Goal: Communication & Community: Answer question/provide support

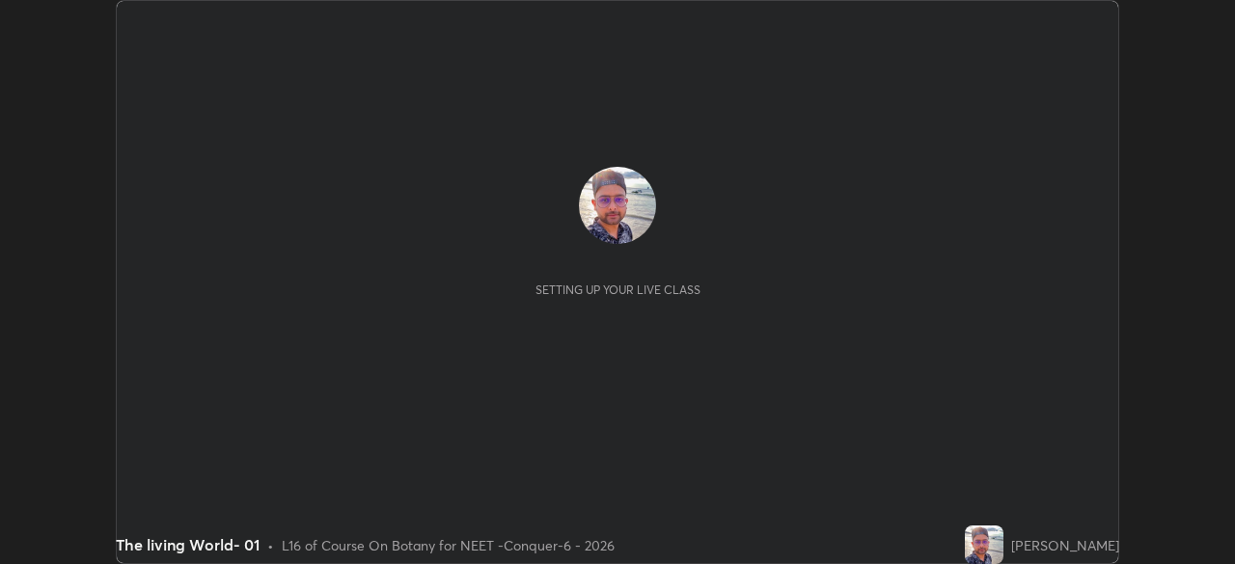
scroll to position [564, 1235]
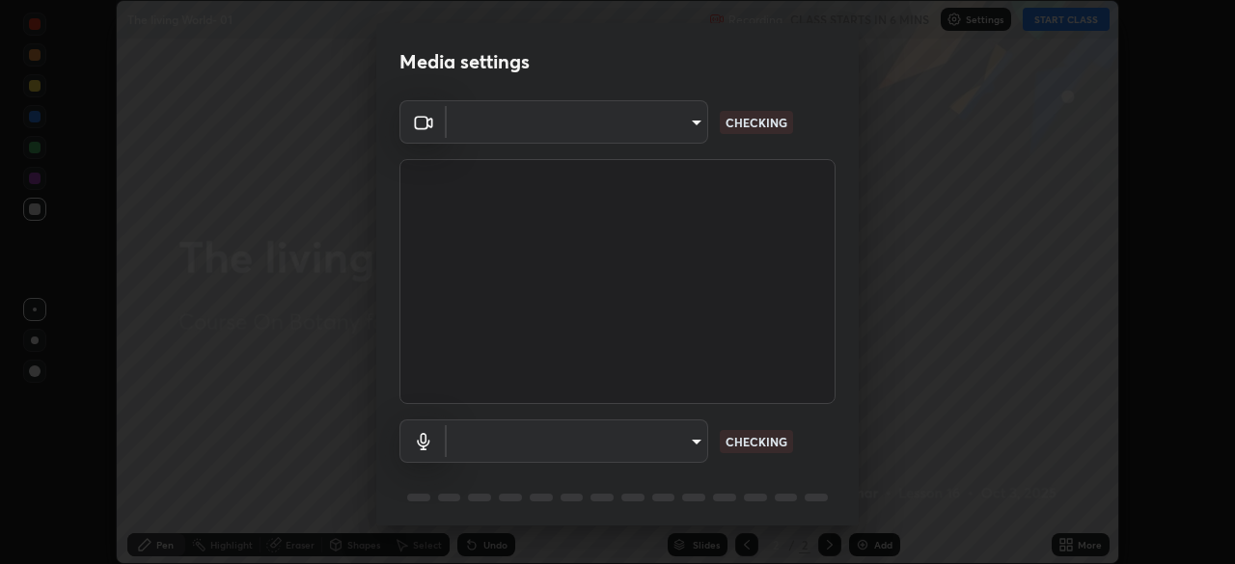
click at [664, 128] on body "Erase all The living World- 01 Recording CLASS STARTS IN 6 MINS Settings START …" at bounding box center [617, 282] width 1235 height 564
click at [658, 126] on div at bounding box center [617, 282] width 1235 height 564
type input "ad23c5e1eec40c929e15baf649206283bee037f2ec2e6fc856d192bb2adaae55"
type input "aa0a7725628aa2d3746a5367ccdd85ae91ee4f6343f860b78150420f01eb6845"
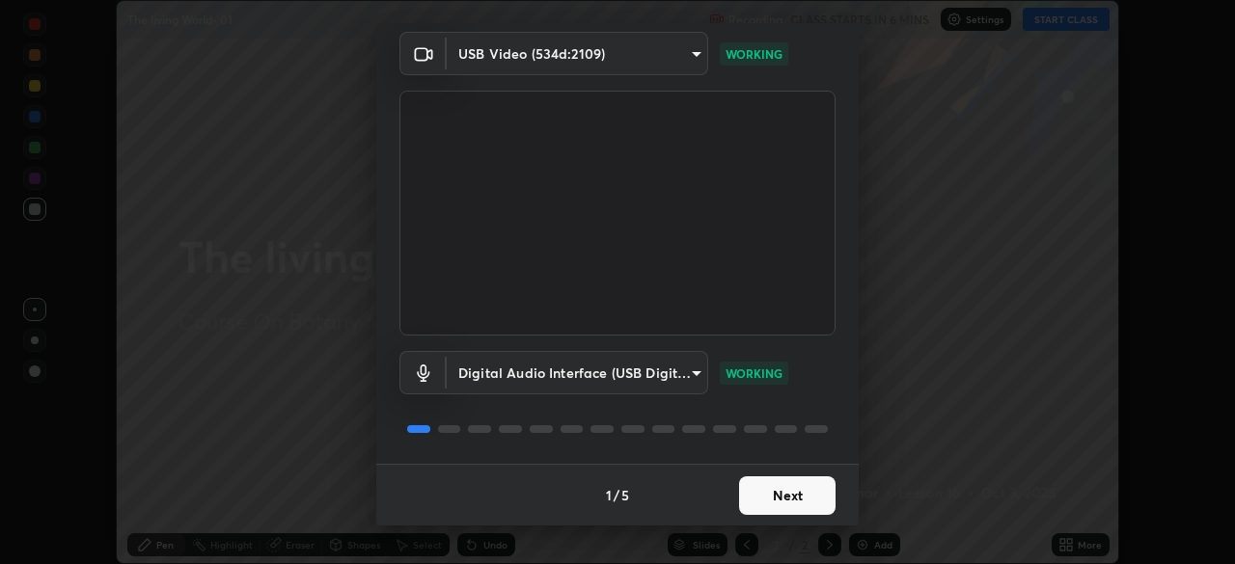
click at [776, 494] on button "Next" at bounding box center [787, 496] width 96 height 39
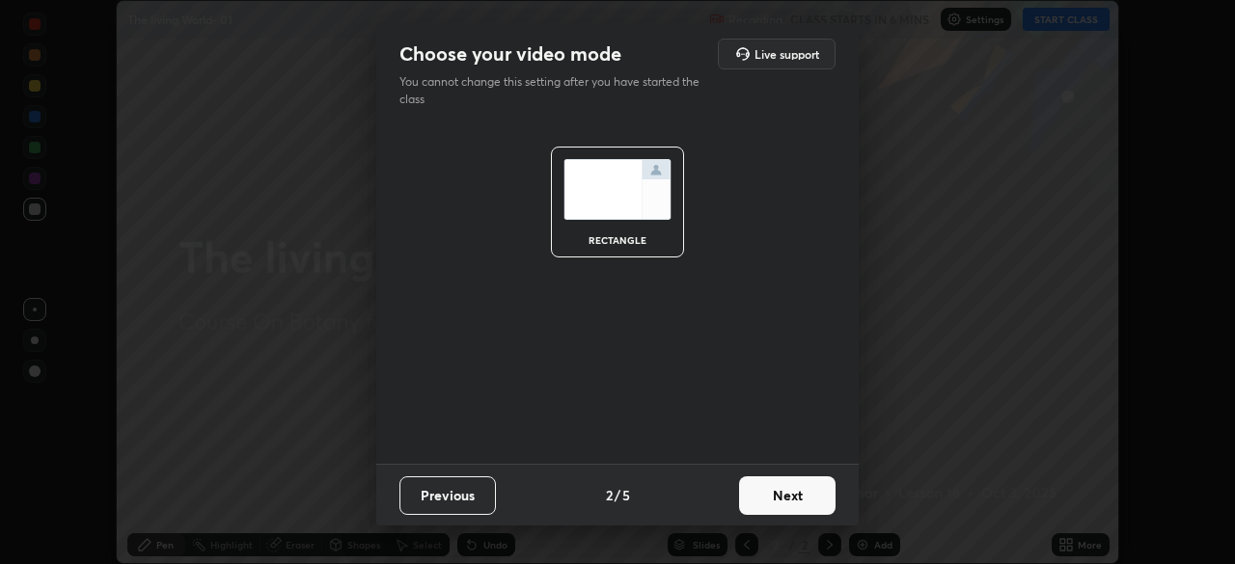
scroll to position [0, 0]
click at [789, 505] on button "Next" at bounding box center [787, 496] width 96 height 39
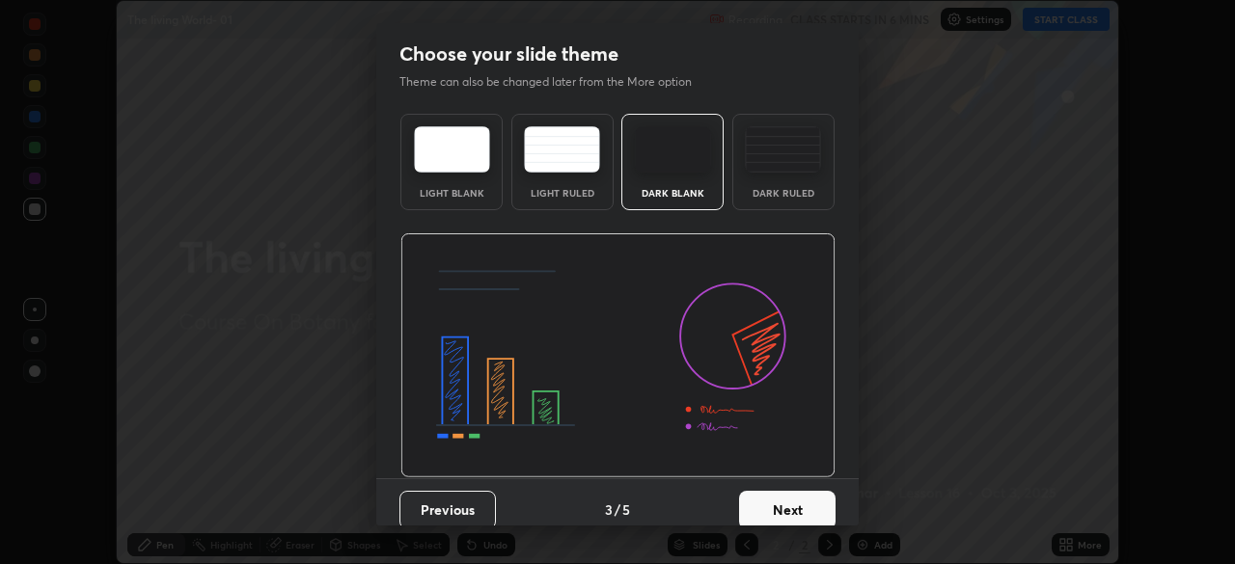
click at [806, 506] on button "Next" at bounding box center [787, 510] width 96 height 39
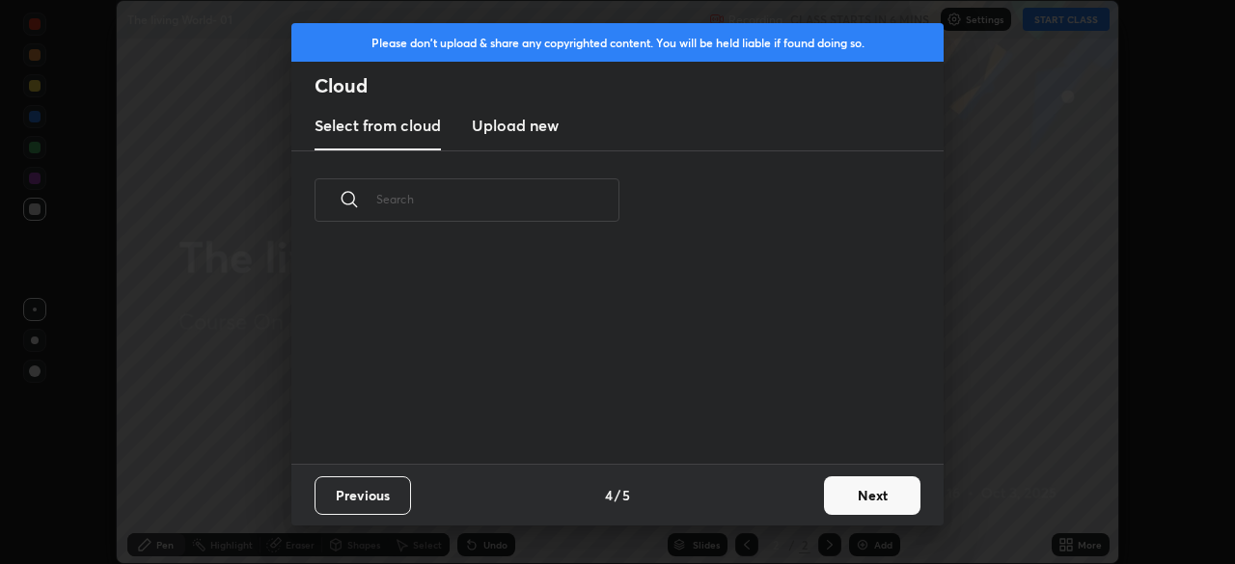
click at [829, 506] on button "Next" at bounding box center [872, 496] width 96 height 39
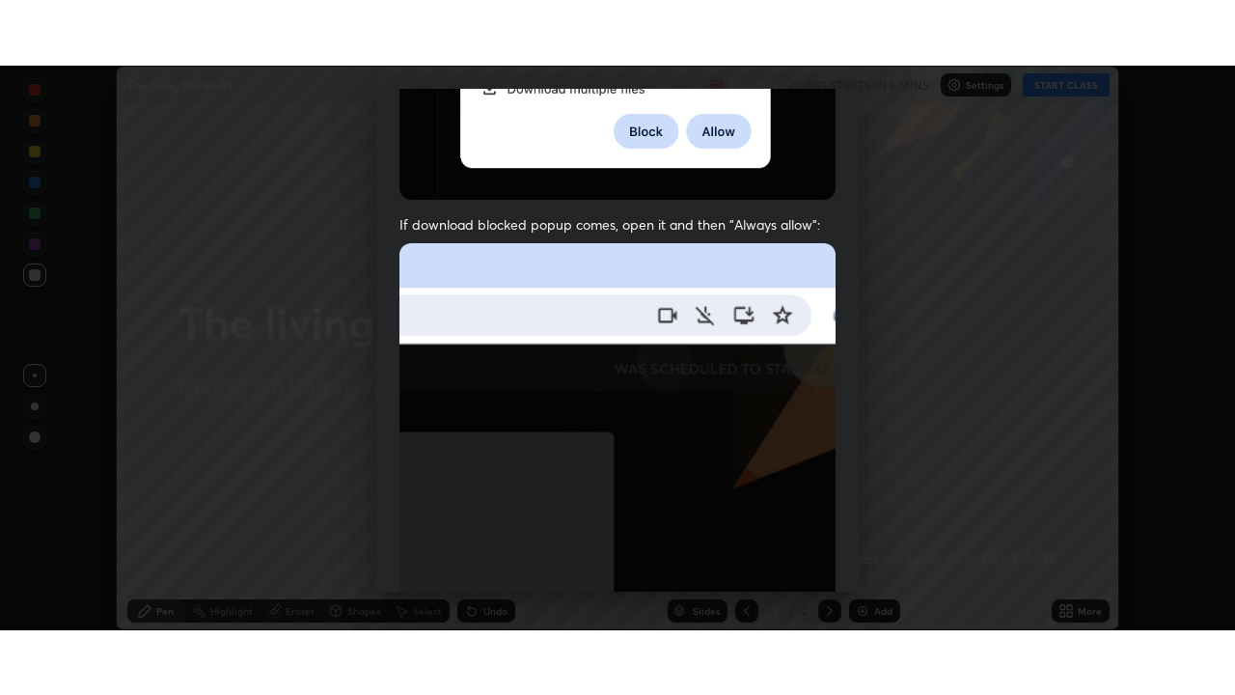
scroll to position [462, 0]
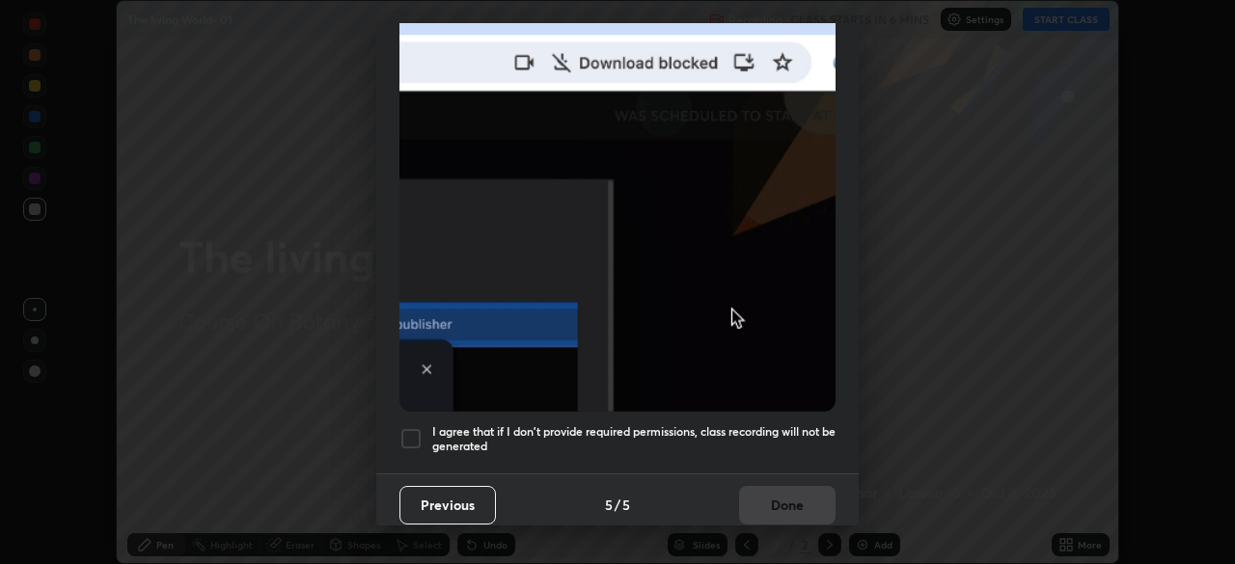
click at [411, 427] on div at bounding box center [410, 438] width 23 height 23
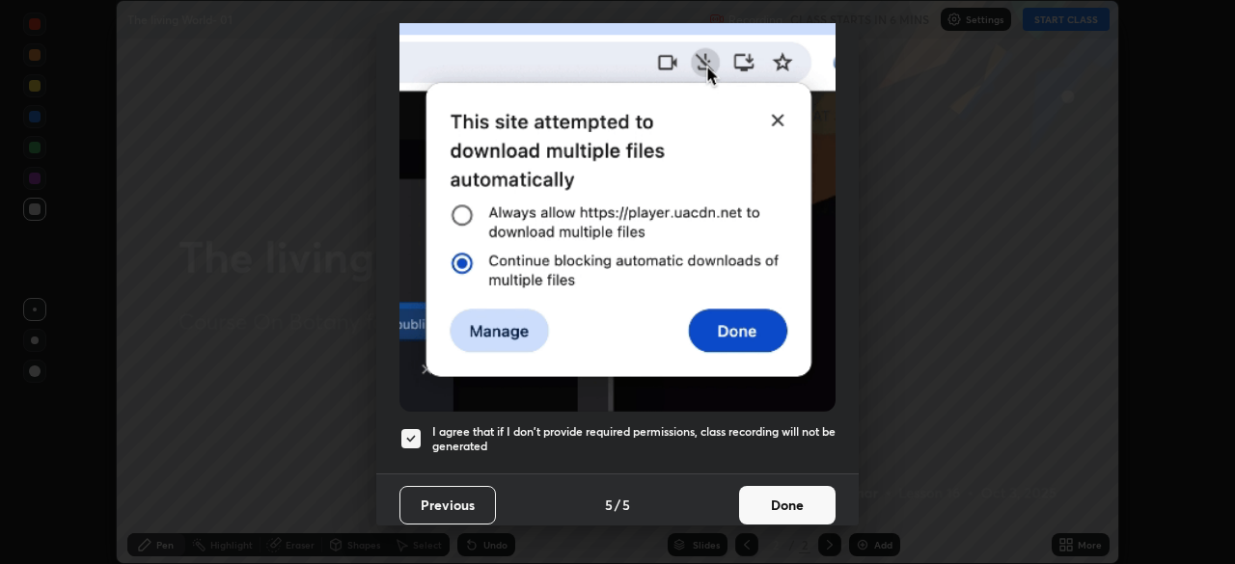
click at [779, 493] on button "Done" at bounding box center [787, 505] width 96 height 39
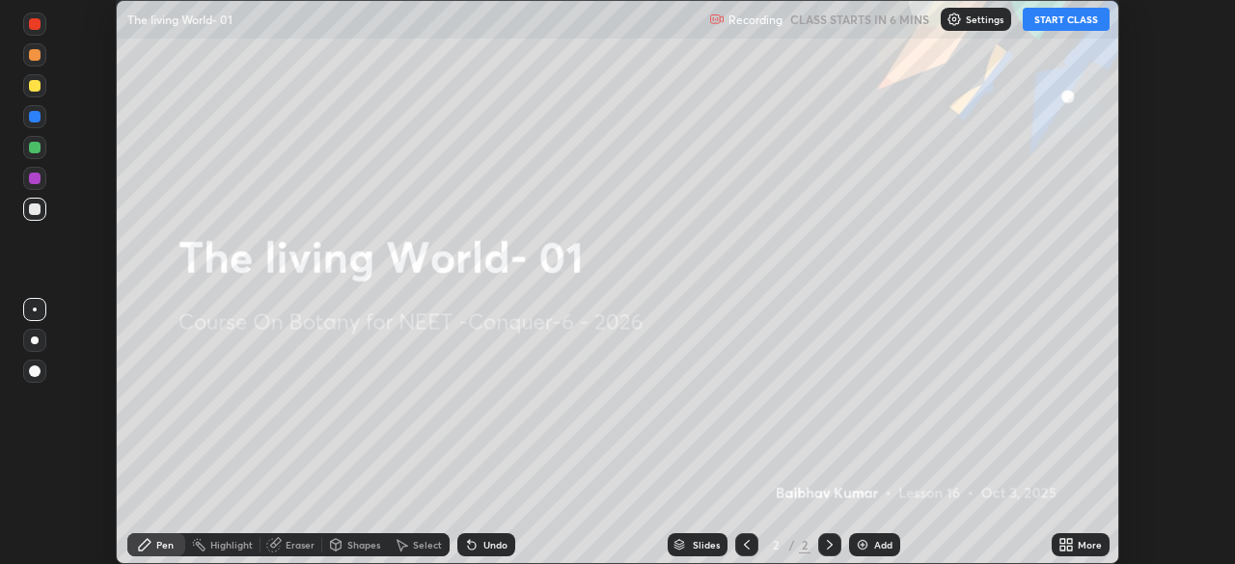
click at [1064, 550] on icon at bounding box center [1062, 548] width 5 height 5
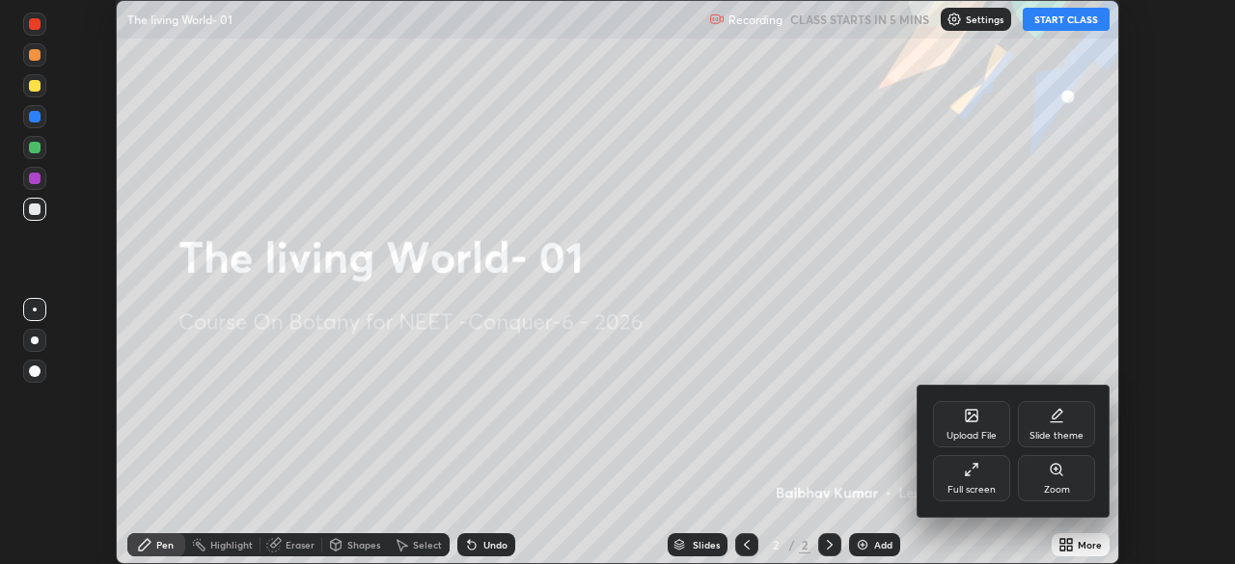
click at [973, 479] on div "Full screen" at bounding box center [971, 478] width 77 height 46
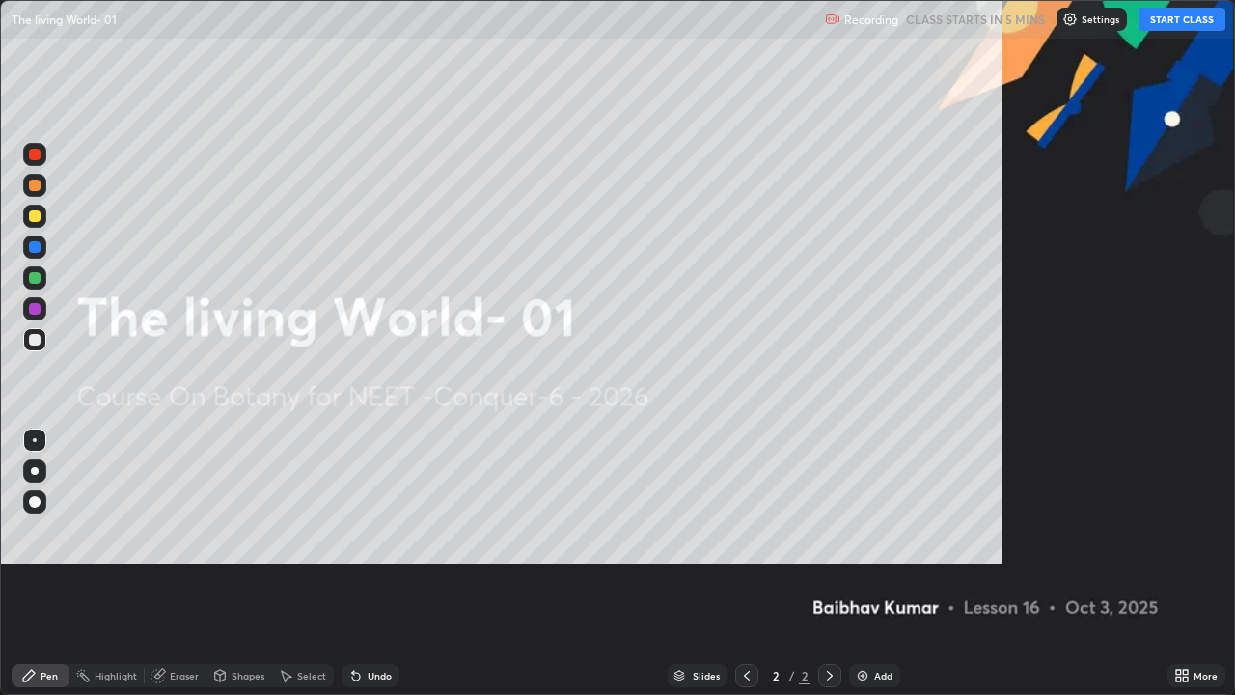
scroll to position [695, 1235]
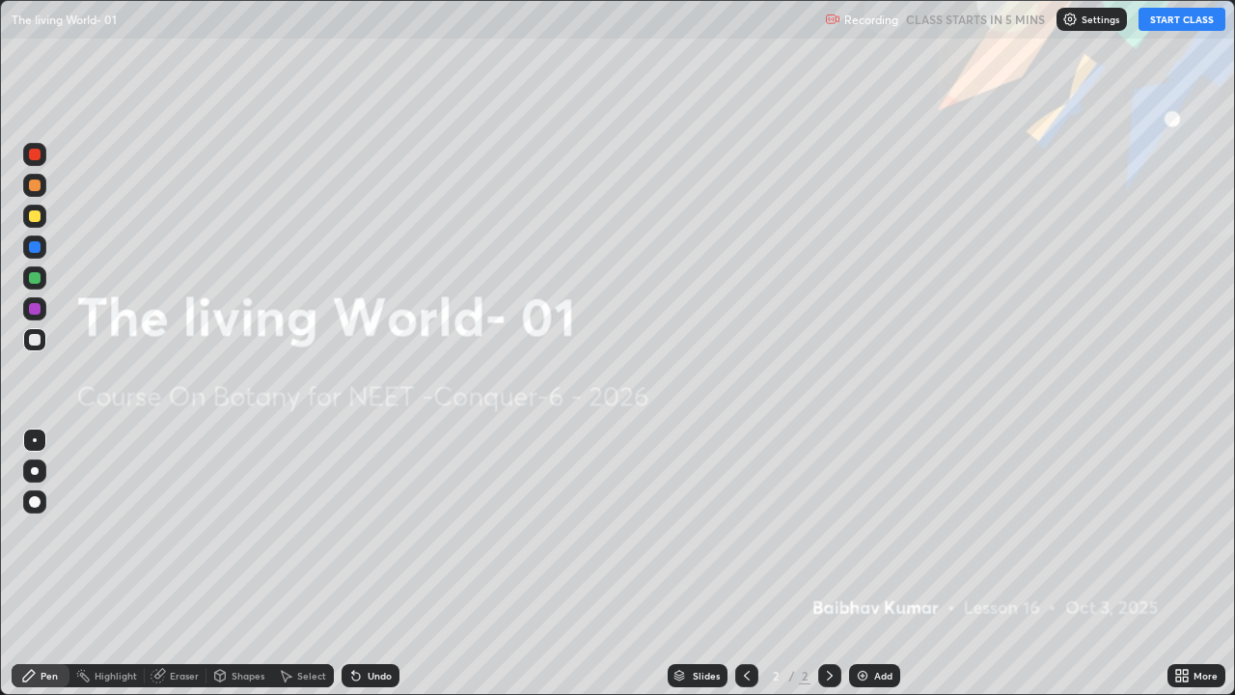
click at [1076, 24] on img at bounding box center [1069, 19] width 15 height 15
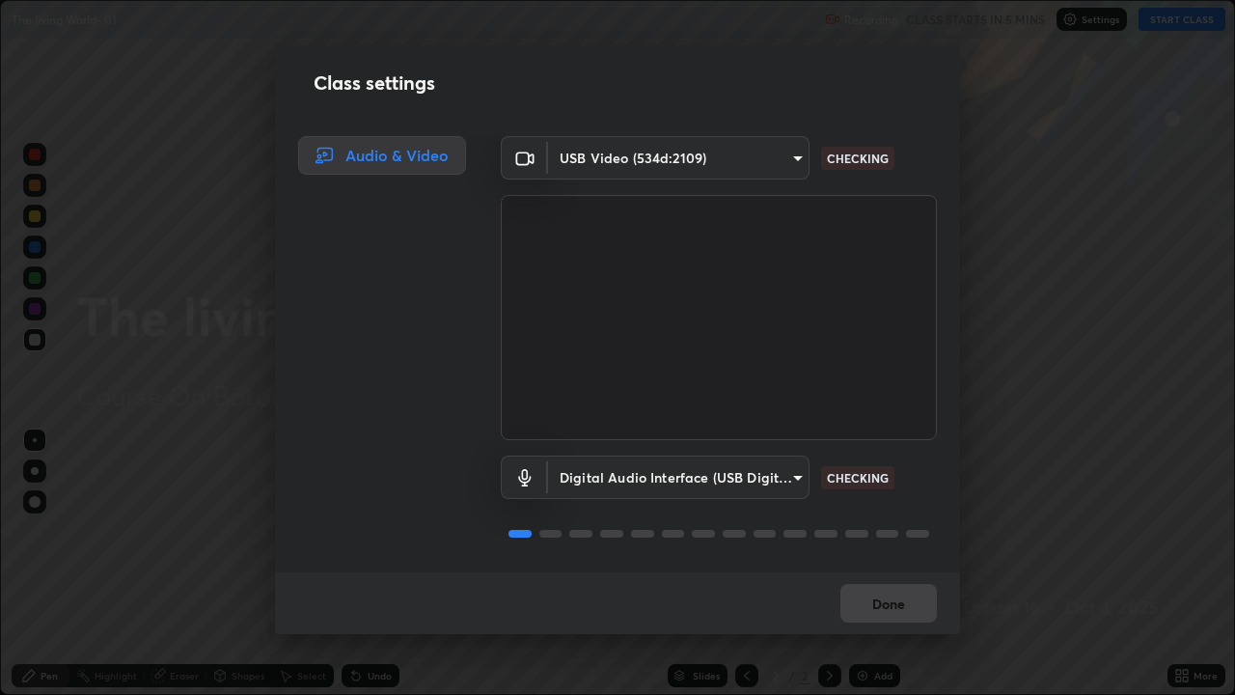
scroll to position [2, 0]
click at [890, 563] on button "Done" at bounding box center [888, 603] width 96 height 39
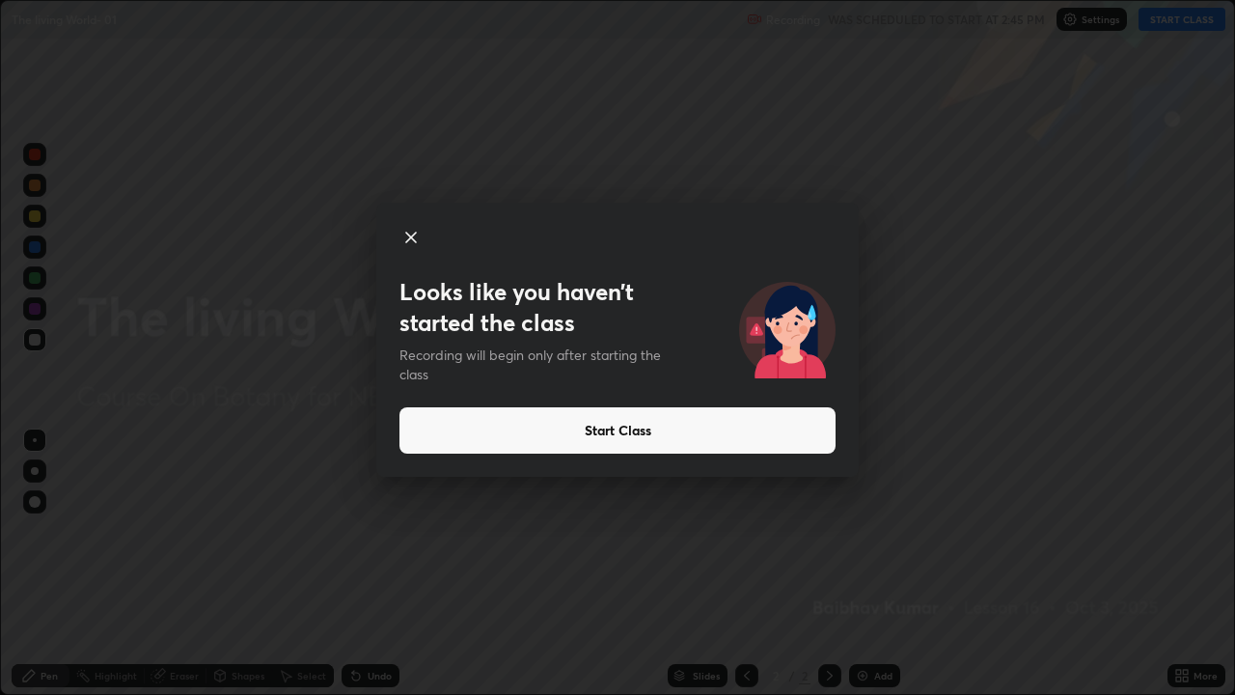
click at [585, 432] on button "Start Class" at bounding box center [617, 430] width 436 height 46
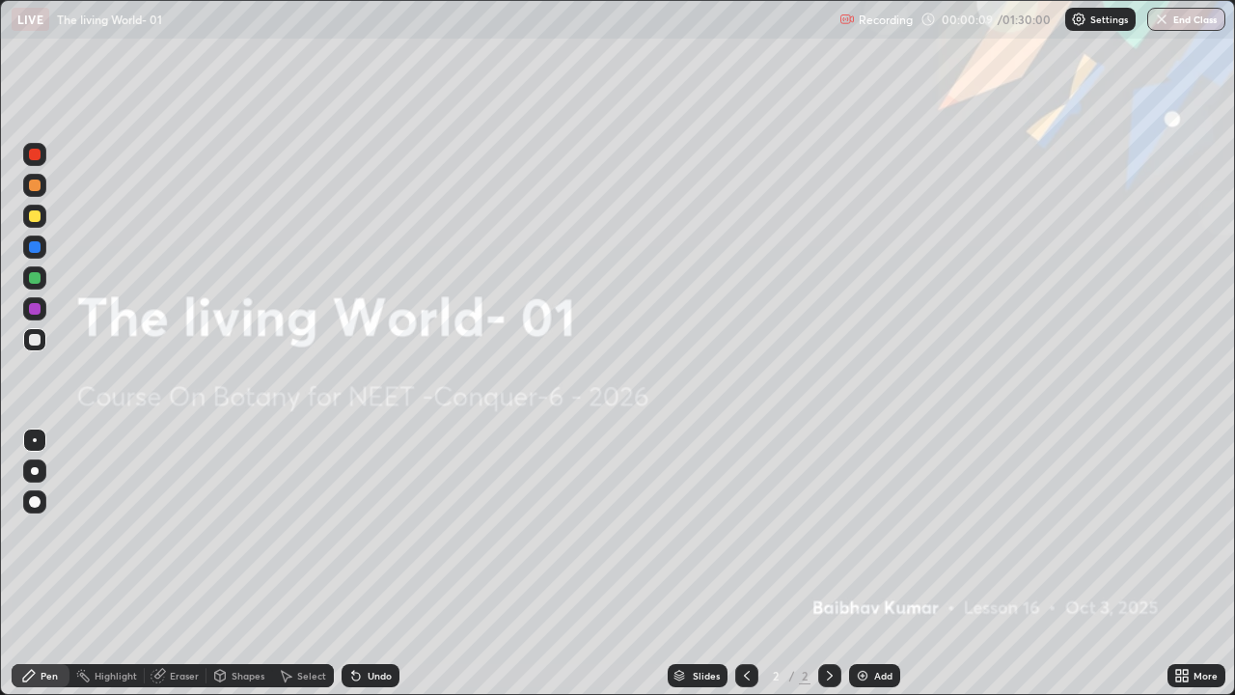
click at [36, 471] on div at bounding box center [35, 471] width 8 height 8
click at [25, 462] on div at bounding box center [34, 470] width 23 height 23
click at [35, 471] on div at bounding box center [35, 471] width 8 height 8
click at [42, 563] on div "Pen" at bounding box center [49, 675] width 17 height 10
click at [31, 563] on icon at bounding box center [29, 676] width 12 height 12
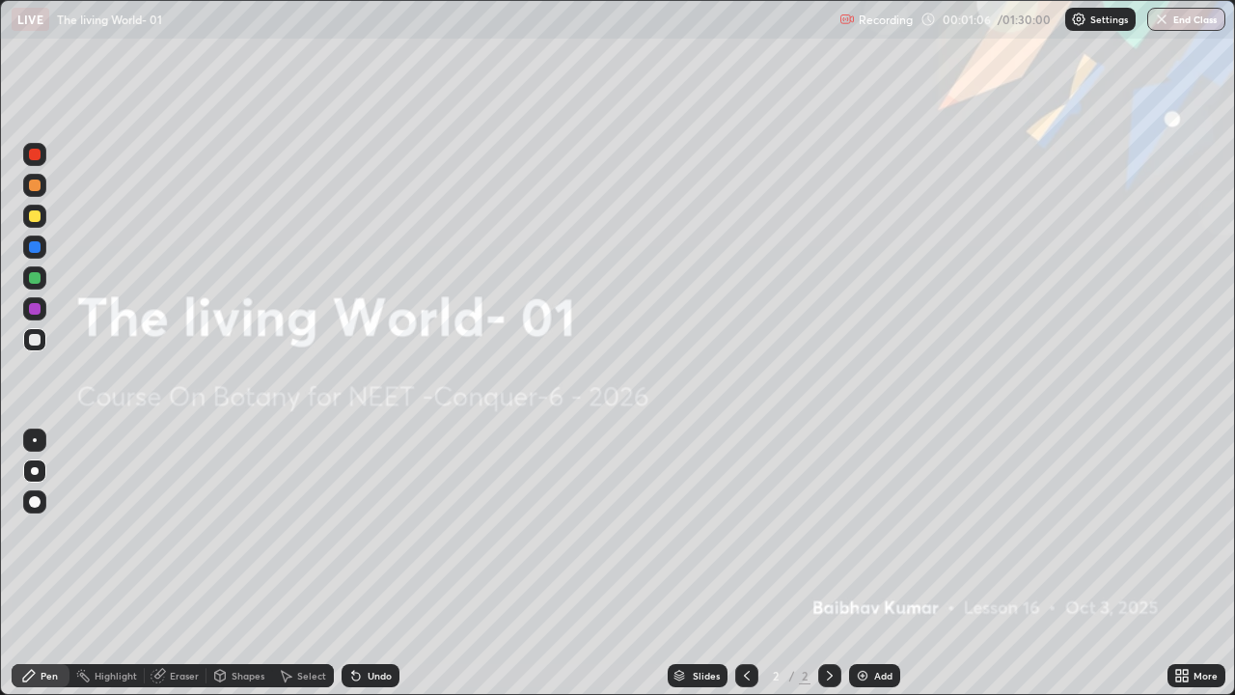
click at [34, 471] on div at bounding box center [35, 471] width 8 height 8
click at [874, 563] on div "Add" at bounding box center [883, 675] width 18 height 10
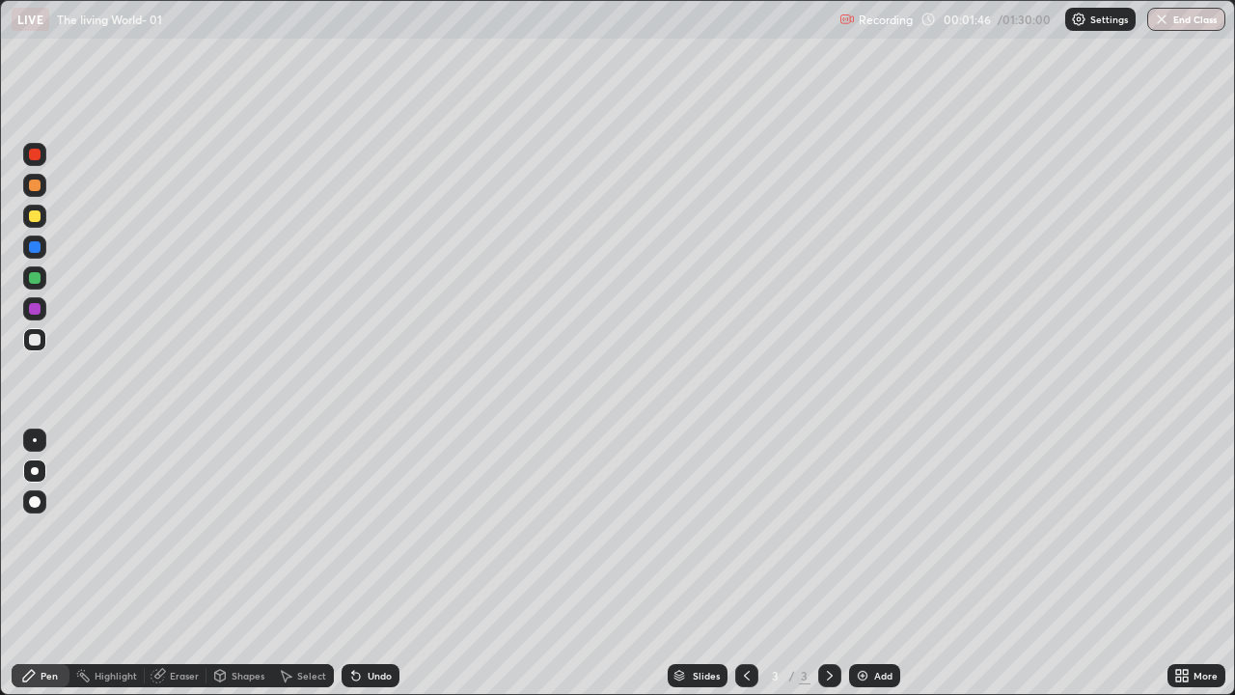
click at [42, 563] on div "Pen" at bounding box center [41, 675] width 58 height 23
click at [36, 470] on div at bounding box center [35, 471] width 8 height 8
click at [43, 563] on div "Pen" at bounding box center [49, 675] width 17 height 10
click at [33, 472] on div at bounding box center [35, 471] width 8 height 8
click at [36, 279] on div at bounding box center [35, 278] width 12 height 12
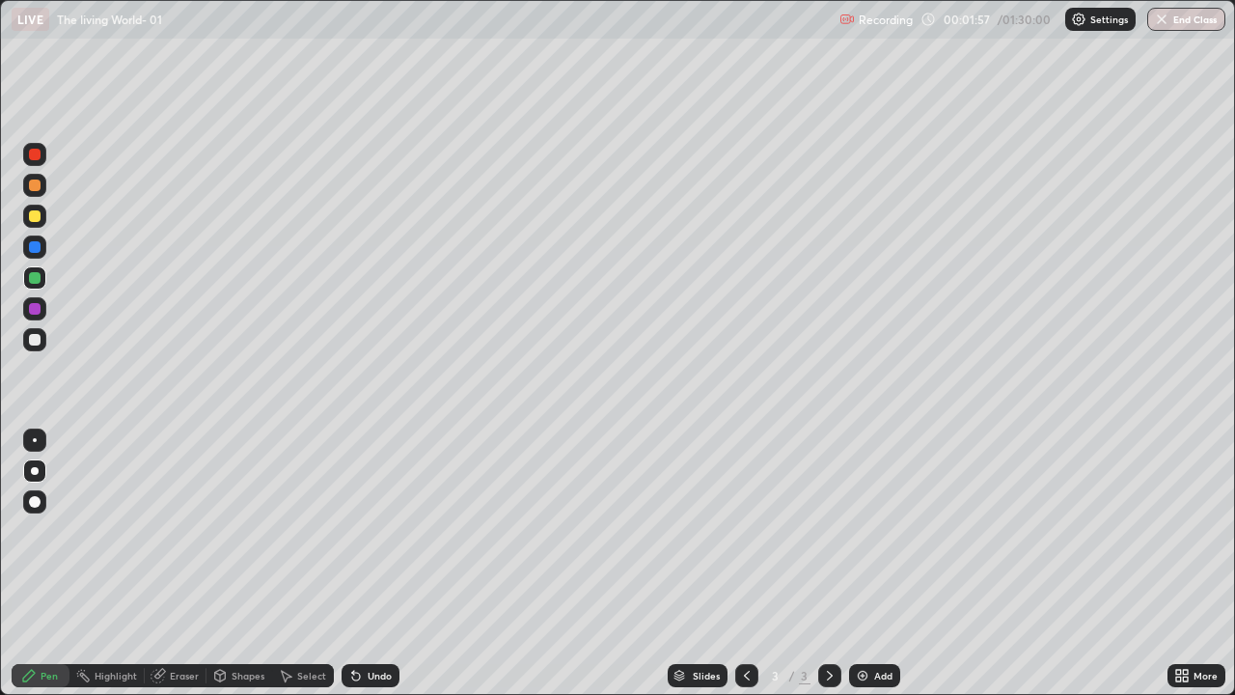
click at [34, 161] on div at bounding box center [34, 154] width 23 height 23
click at [38, 563] on div "Pen" at bounding box center [41, 675] width 58 height 23
click at [36, 337] on div at bounding box center [35, 340] width 12 height 12
click at [32, 469] on div at bounding box center [35, 471] width 8 height 8
click at [50, 563] on div "Pen" at bounding box center [41, 675] width 58 height 23
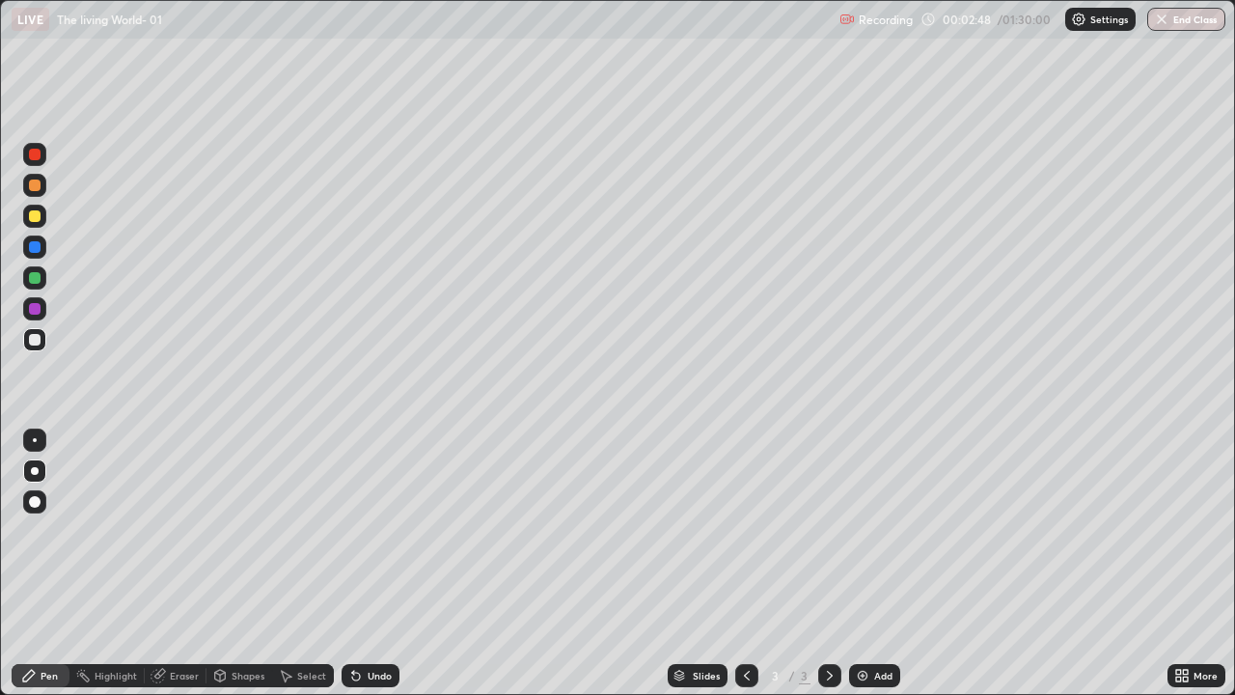
click at [31, 281] on div at bounding box center [35, 278] width 12 height 12
click at [35, 192] on div at bounding box center [34, 185] width 23 height 23
click at [40, 283] on div at bounding box center [34, 277] width 23 height 23
click at [43, 563] on div "Pen" at bounding box center [49, 675] width 17 height 10
click at [36, 216] on div at bounding box center [35, 216] width 12 height 12
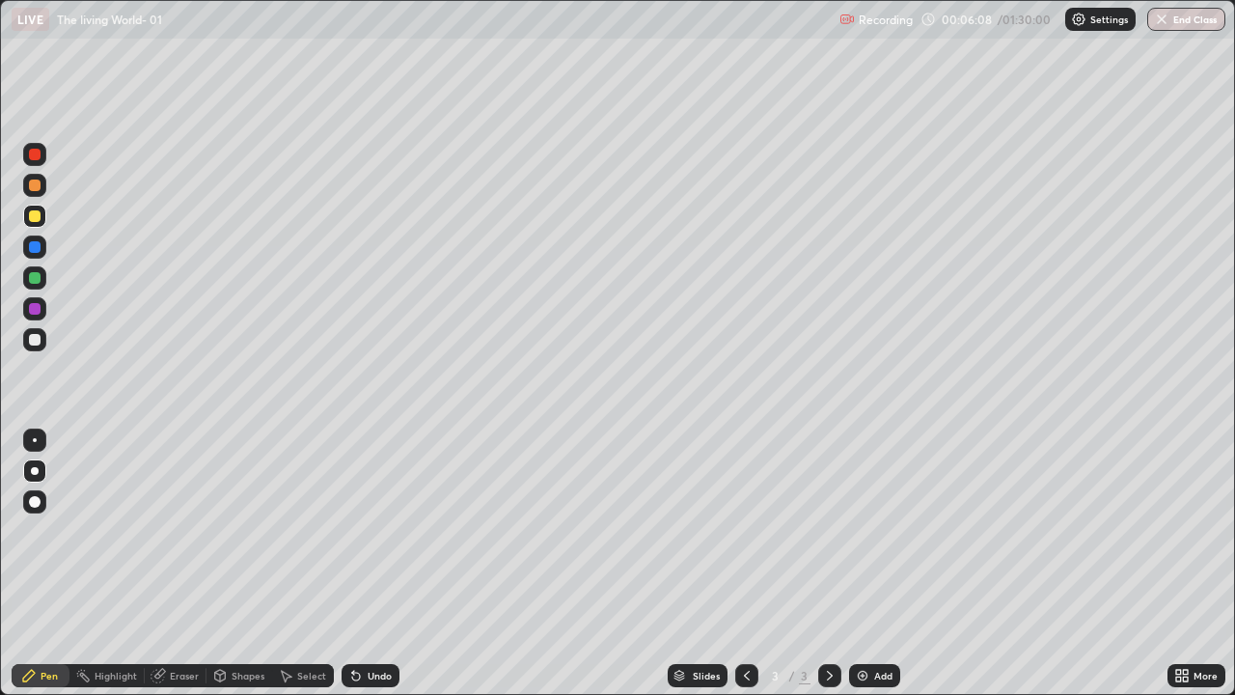
click at [37, 563] on div "Pen" at bounding box center [41, 675] width 58 height 23
click at [35, 471] on div at bounding box center [35, 471] width 8 height 8
click at [886, 563] on div "Add" at bounding box center [883, 675] width 18 height 10
click at [36, 340] on div at bounding box center [35, 340] width 12 height 12
click at [33, 467] on div at bounding box center [35, 471] width 8 height 8
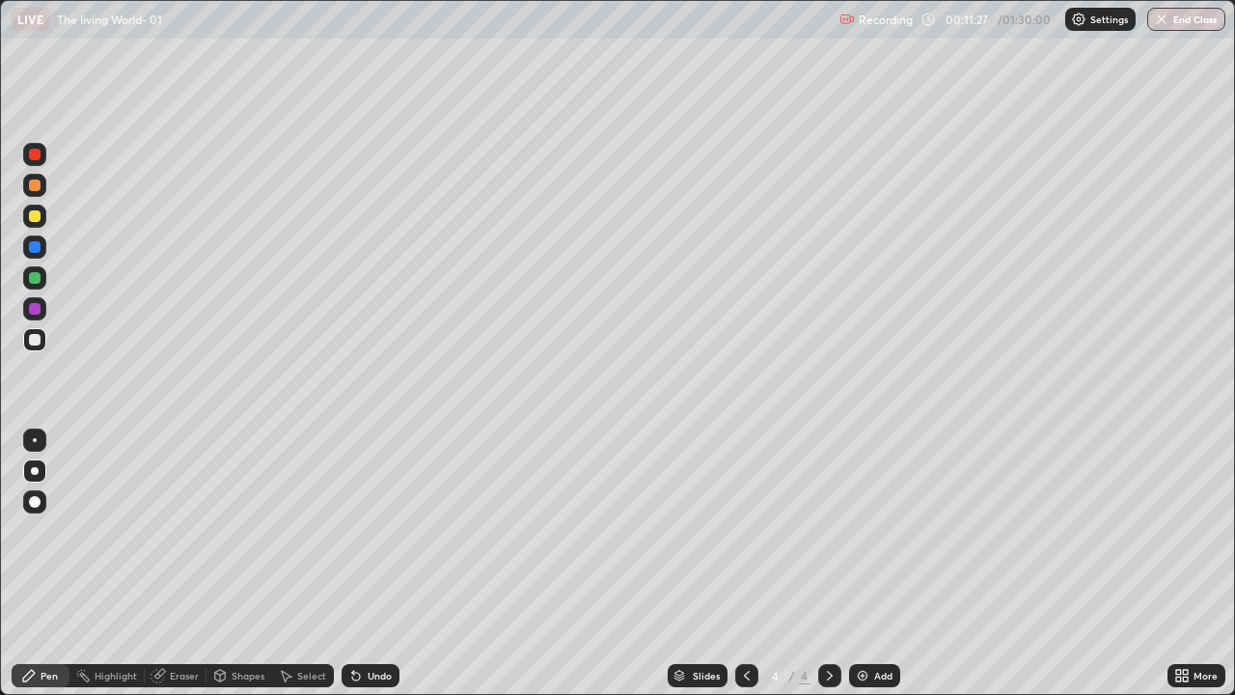
click at [27, 155] on div at bounding box center [34, 154] width 23 height 23
click at [34, 563] on icon at bounding box center [28, 675] width 15 height 15
click at [36, 469] on div at bounding box center [35, 471] width 8 height 8
click at [34, 281] on div at bounding box center [35, 278] width 12 height 12
click at [36, 305] on div at bounding box center [35, 309] width 12 height 12
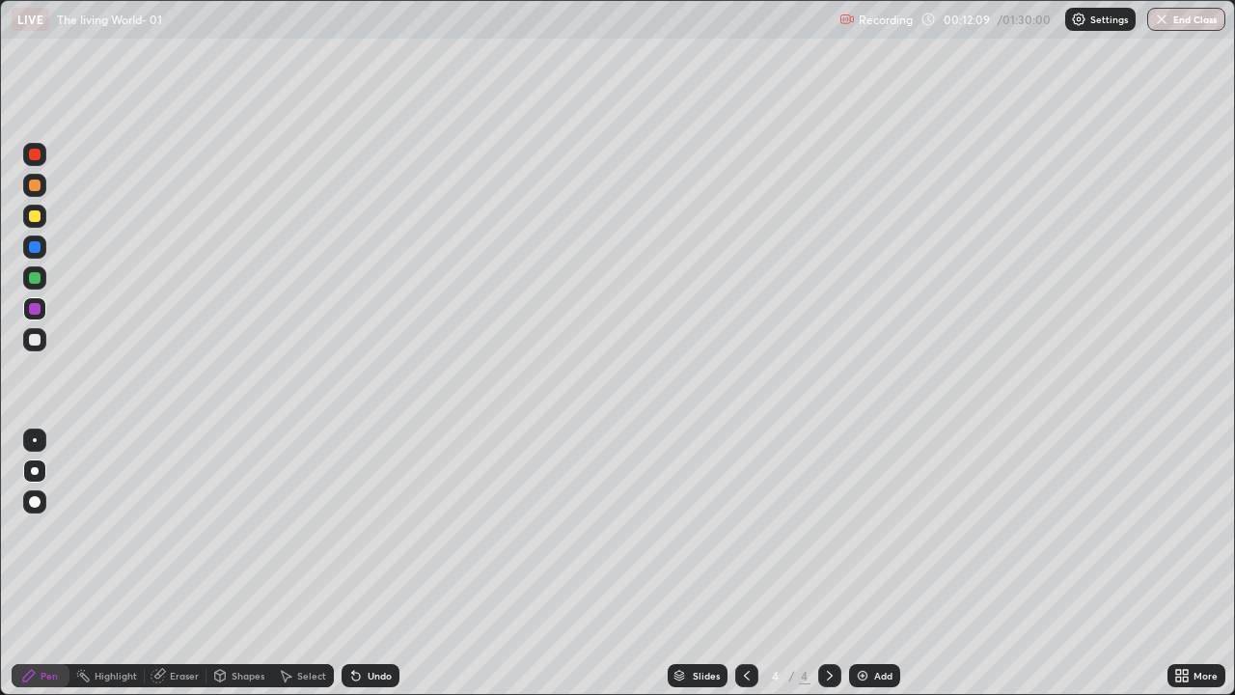
click at [36, 275] on div at bounding box center [35, 278] width 12 height 12
click at [30, 213] on div at bounding box center [35, 216] width 12 height 12
click at [35, 276] on div at bounding box center [35, 278] width 12 height 12
click at [35, 471] on div at bounding box center [35, 471] width 8 height 8
click at [25, 563] on icon at bounding box center [29, 676] width 12 height 12
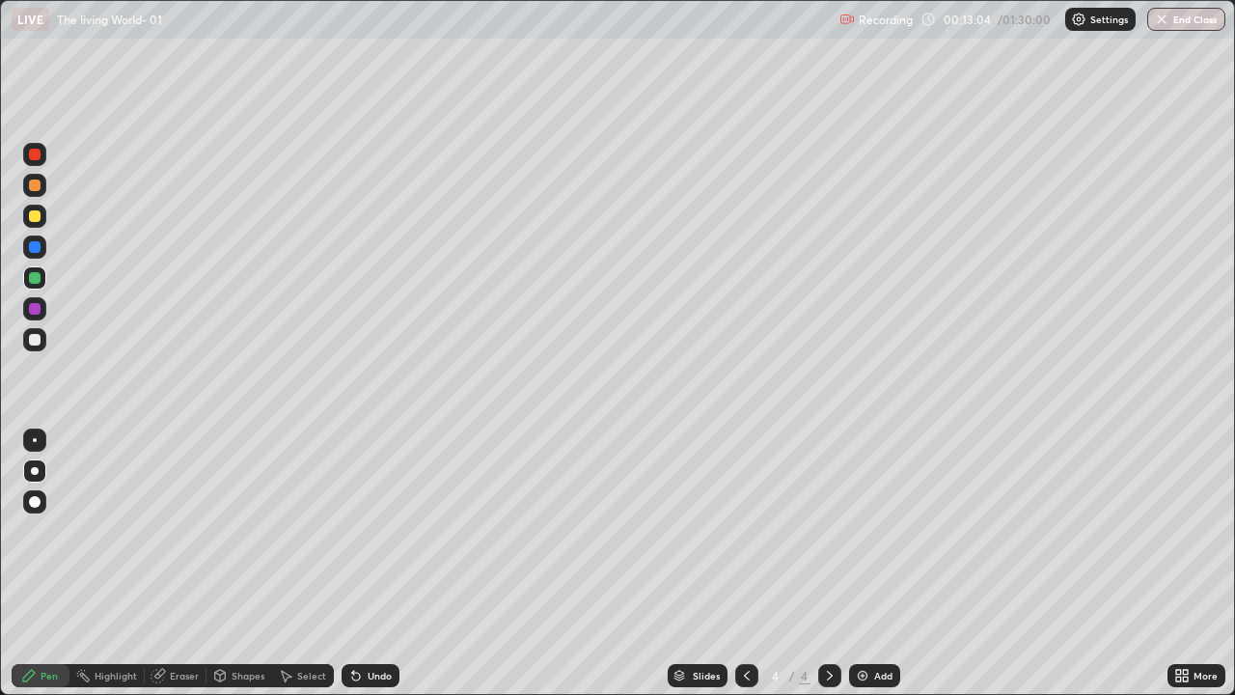
click at [36, 211] on div at bounding box center [35, 216] width 12 height 12
click at [33, 247] on div at bounding box center [35, 247] width 12 height 12
click at [35, 307] on div at bounding box center [35, 309] width 12 height 12
click at [38, 340] on div at bounding box center [35, 340] width 12 height 12
click at [361, 563] on div "Undo" at bounding box center [371, 675] width 58 height 23
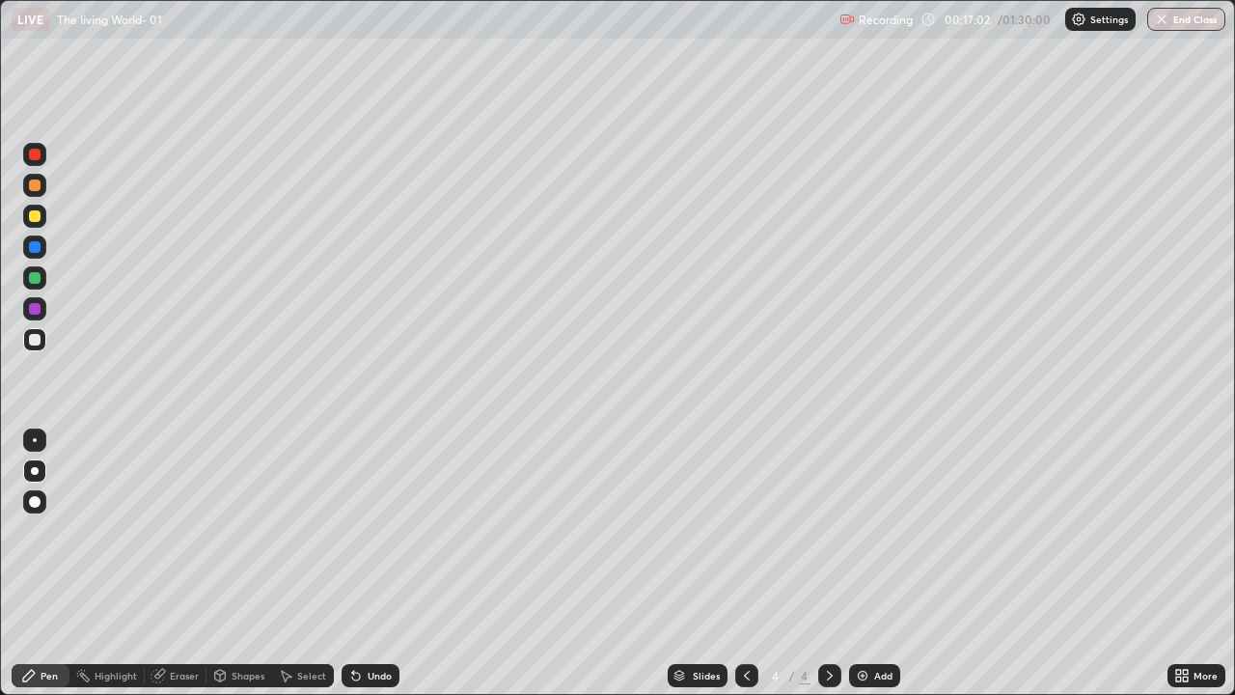
click at [25, 248] on div at bounding box center [34, 246] width 23 height 23
click at [861, 563] on div "Add" at bounding box center [874, 675] width 51 height 23
click at [41, 563] on div "Pen" at bounding box center [49, 675] width 17 height 10
click at [30, 461] on div at bounding box center [34, 470] width 23 height 23
click at [35, 337] on div at bounding box center [35, 340] width 12 height 12
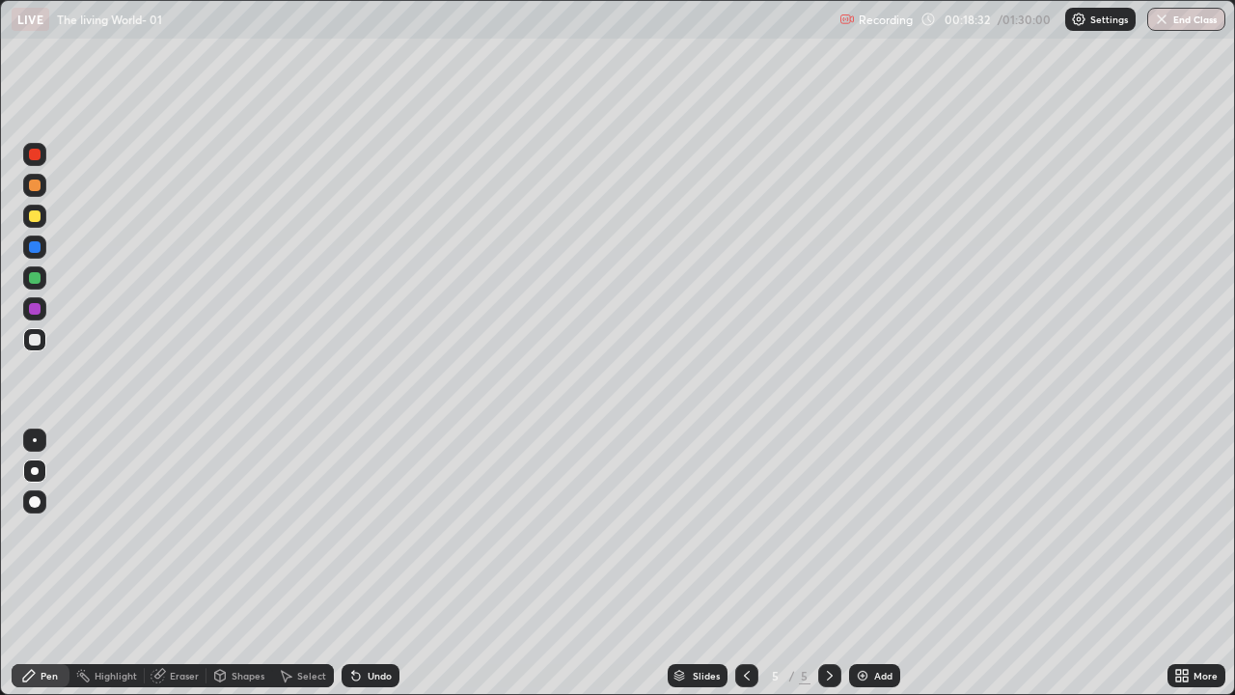
click at [38, 563] on div "Pen" at bounding box center [41, 675] width 58 height 23
click at [24, 152] on div at bounding box center [34, 154] width 23 height 23
click at [33, 217] on div at bounding box center [35, 216] width 12 height 12
click at [36, 563] on icon at bounding box center [28, 675] width 15 height 15
click at [35, 470] on div at bounding box center [35, 471] width 8 height 8
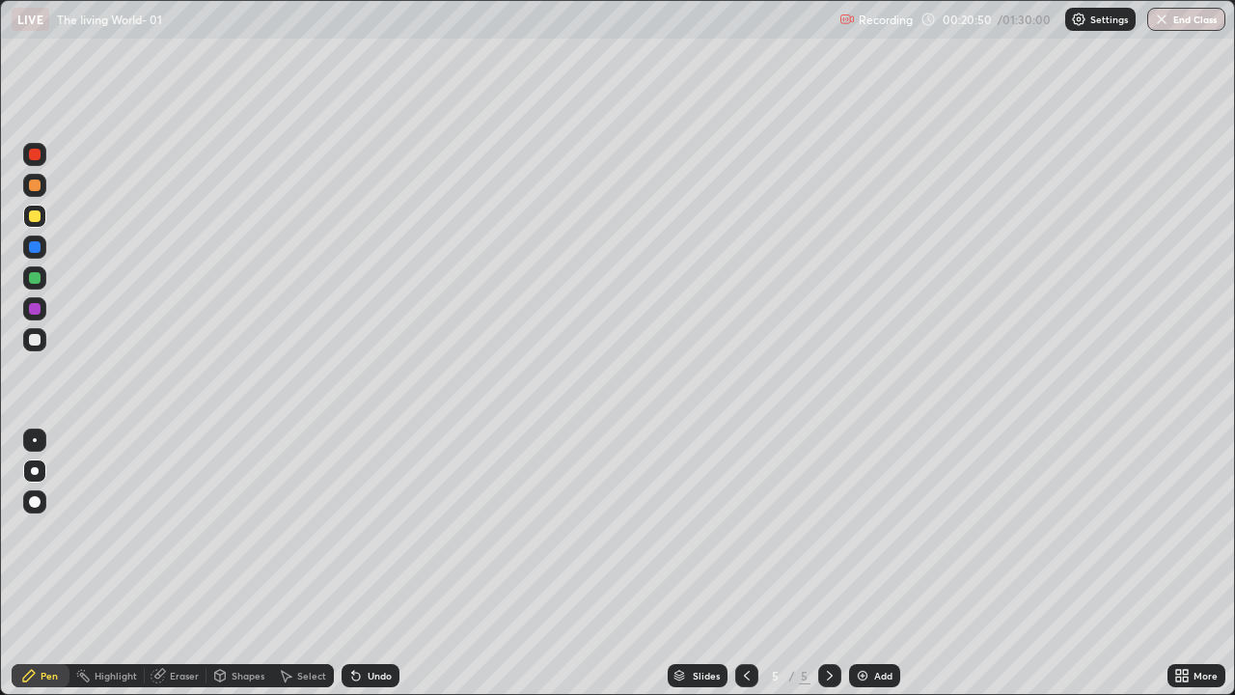
click at [748, 563] on div at bounding box center [746, 675] width 23 height 23
click at [746, 563] on icon at bounding box center [746, 675] width 15 height 15
click at [829, 563] on icon at bounding box center [829, 675] width 15 height 15
click at [1181, 563] on icon at bounding box center [1178, 672] width 5 height 5
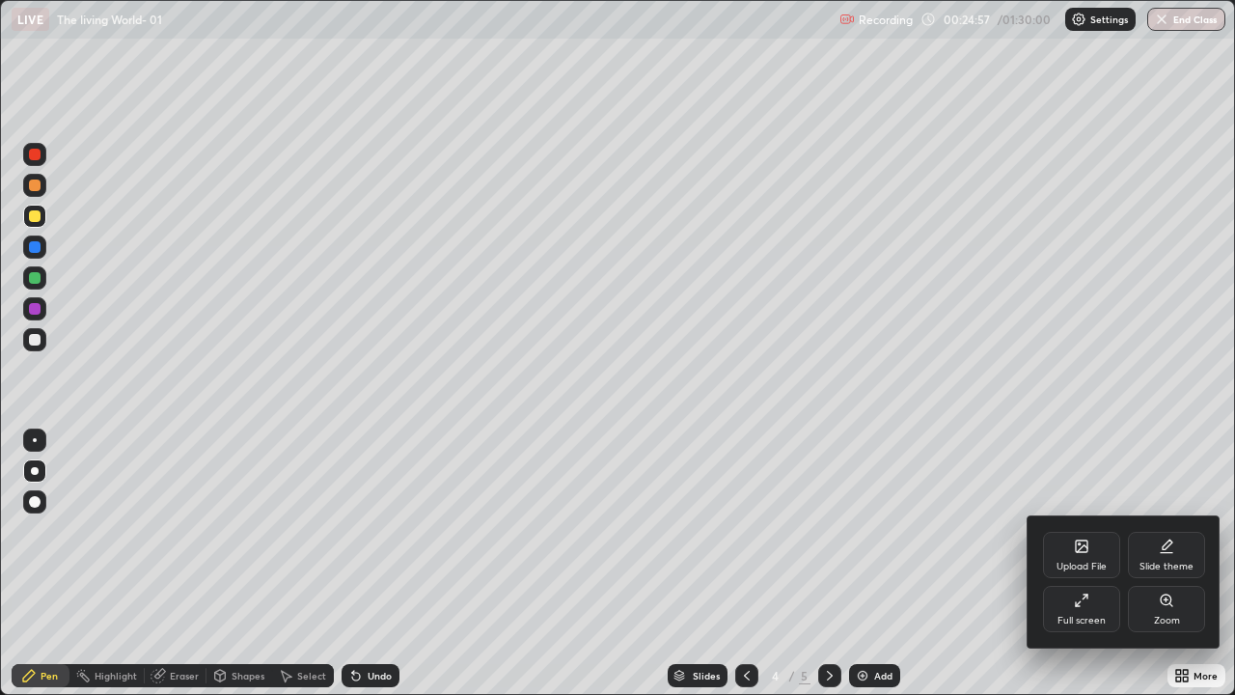
click at [1089, 551] on div "Upload File" at bounding box center [1081, 555] width 77 height 46
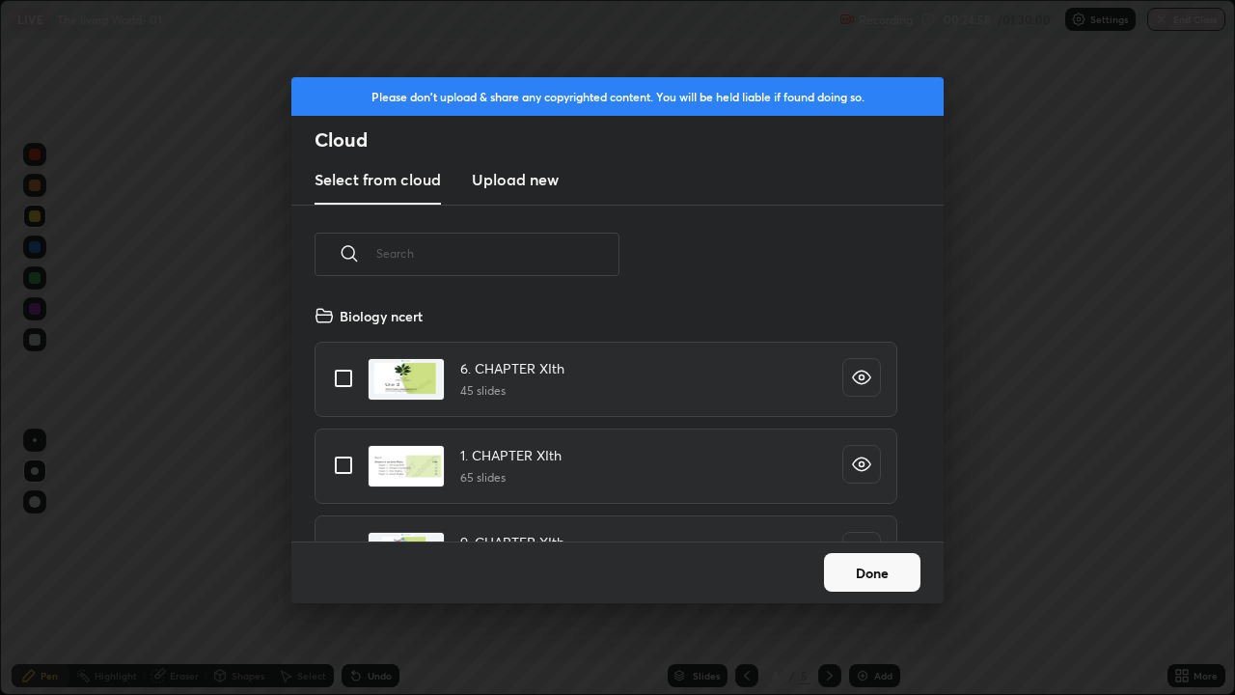
scroll to position [237, 619]
click at [347, 467] on input "grid" at bounding box center [343, 465] width 41 height 41
checkbox input "true"
click at [858, 563] on button "Done" at bounding box center [872, 572] width 96 height 39
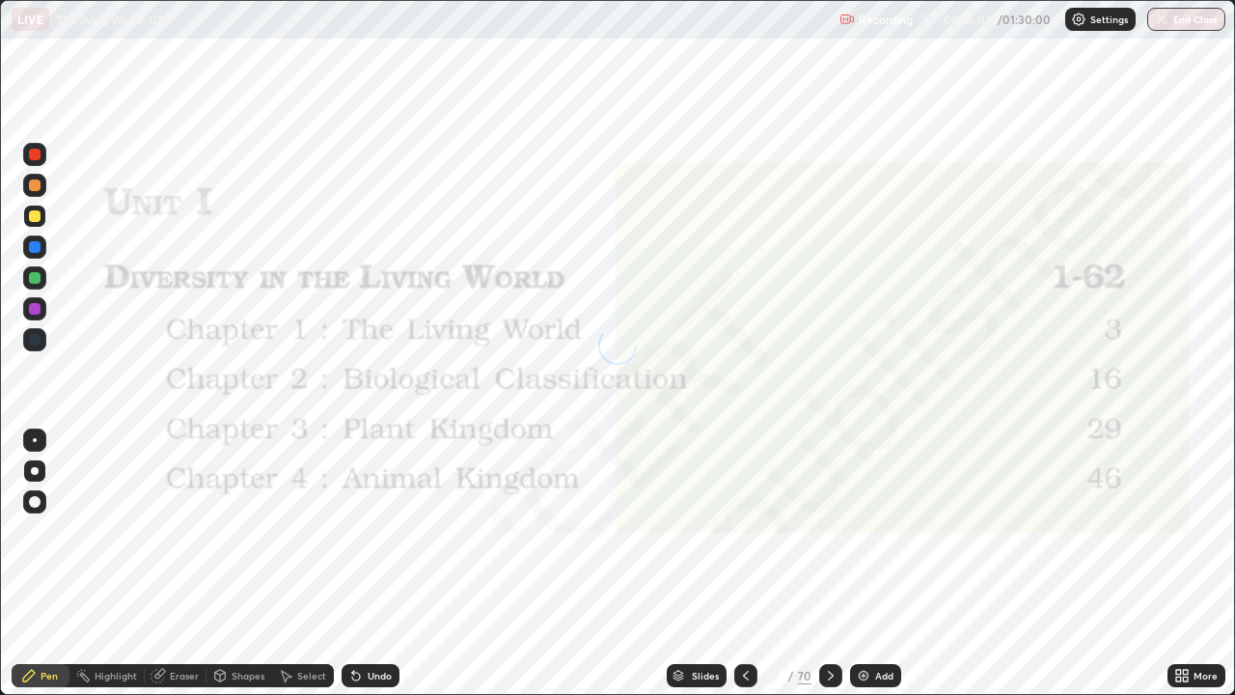
click at [682, 563] on icon at bounding box center [678, 676] width 12 height 12
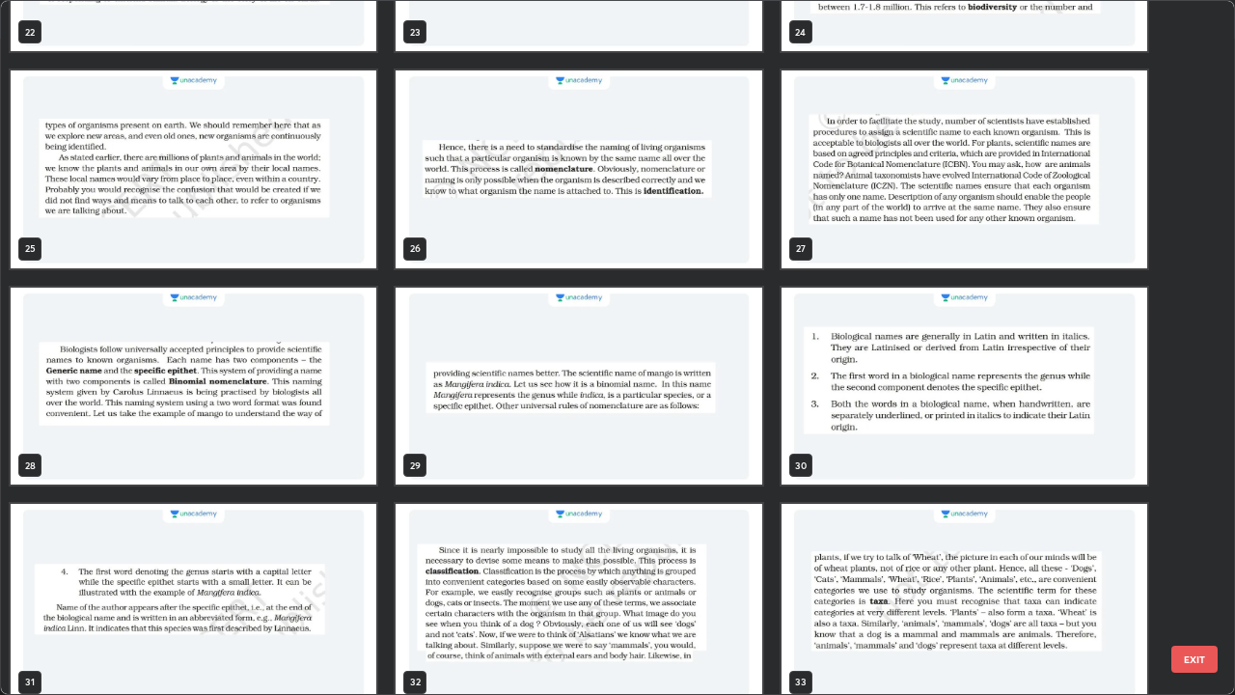
scroll to position [1682, 0]
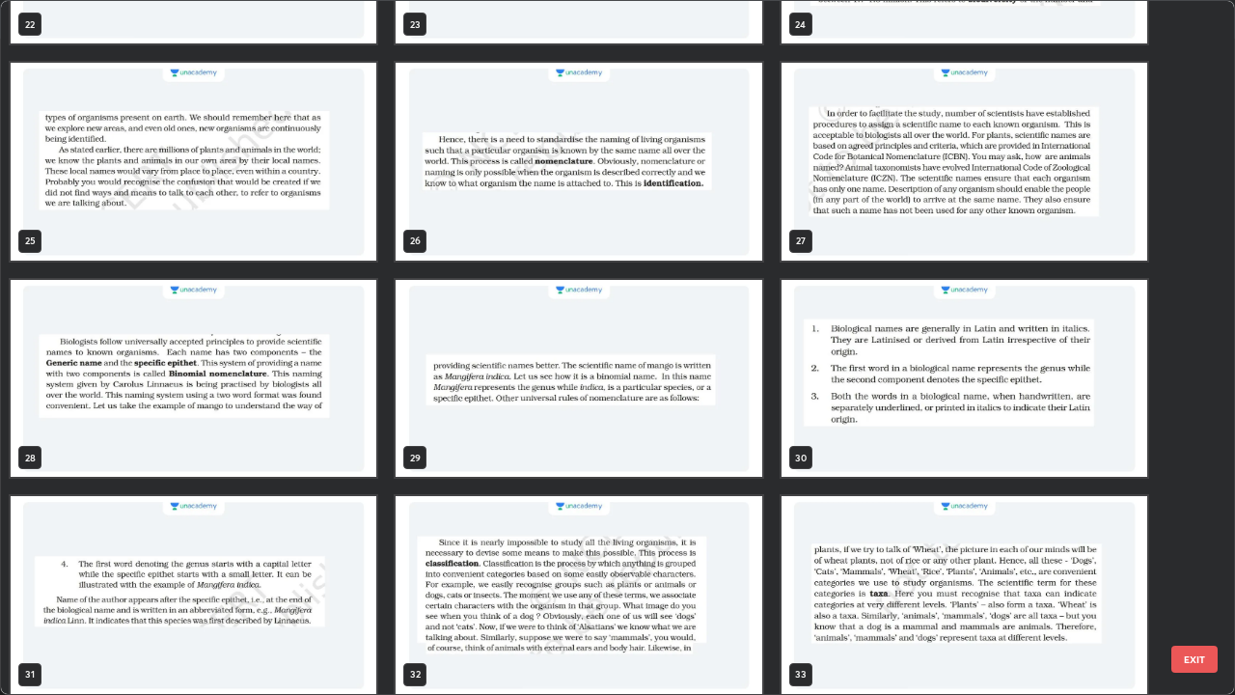
click at [726, 404] on img "grid" at bounding box center [579, 379] width 366 height 198
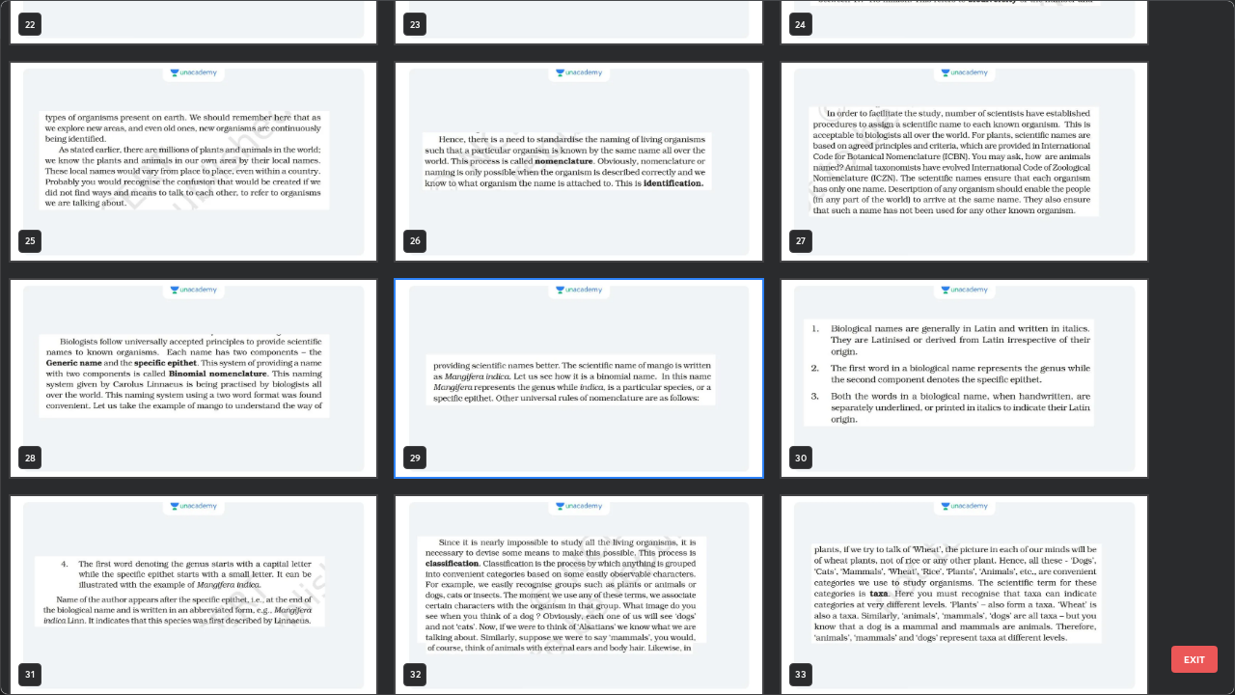
click at [731, 406] on img "grid" at bounding box center [579, 379] width 366 height 198
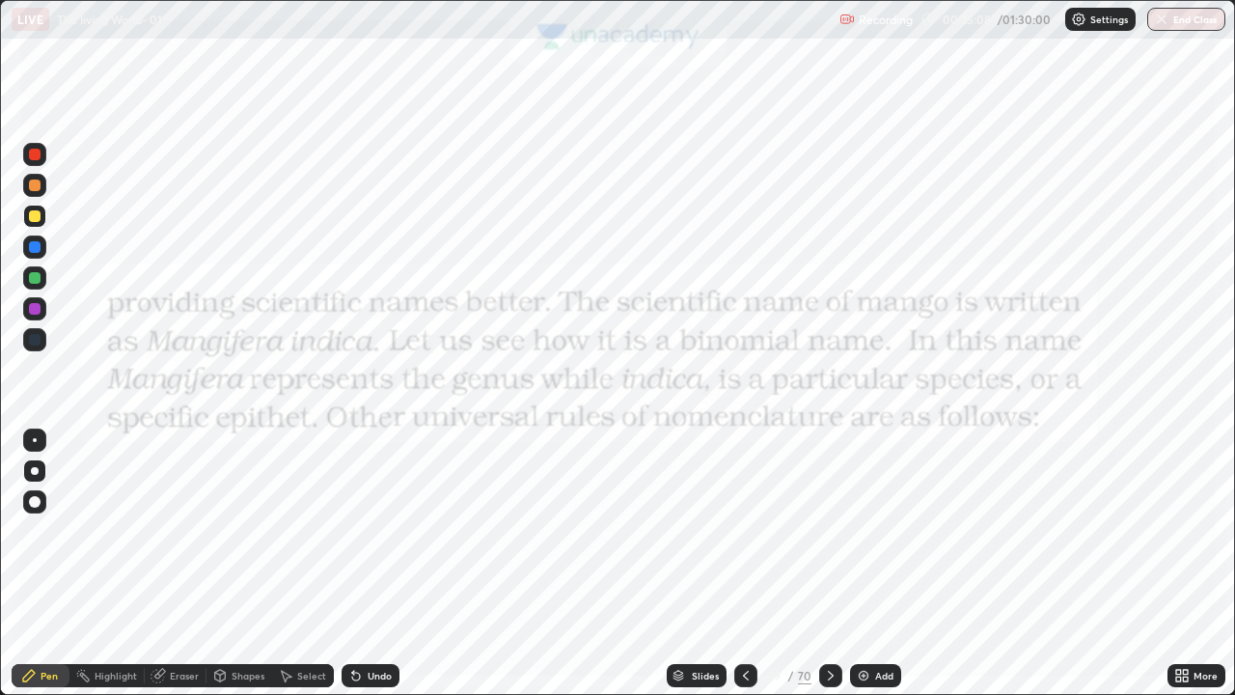
click at [734, 402] on img "grid" at bounding box center [579, 379] width 366 height 198
click at [43, 155] on div at bounding box center [34, 154] width 23 height 23
click at [828, 563] on icon at bounding box center [830, 675] width 15 height 15
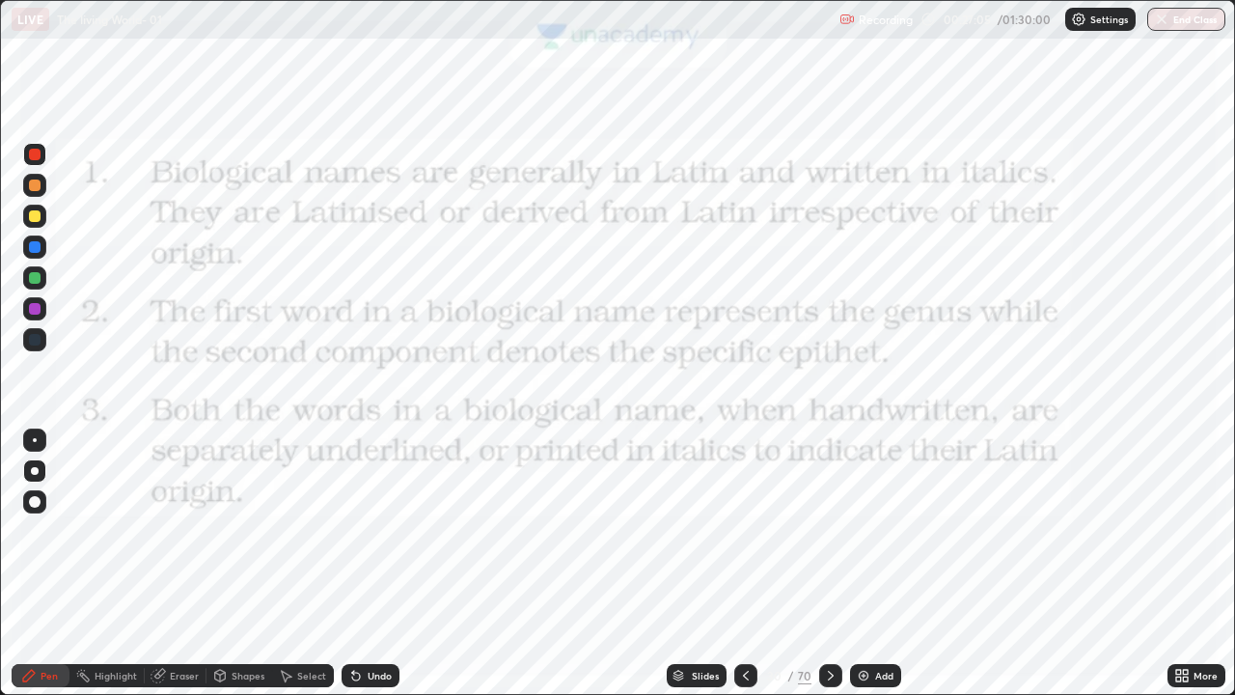
click at [35, 251] on div at bounding box center [35, 247] width 12 height 12
click at [35, 471] on div at bounding box center [35, 471] width 8 height 8
click at [41, 563] on div "Pen" at bounding box center [41, 675] width 58 height 23
click at [38, 469] on div at bounding box center [35, 471] width 8 height 8
click at [32, 154] on div at bounding box center [35, 155] width 12 height 12
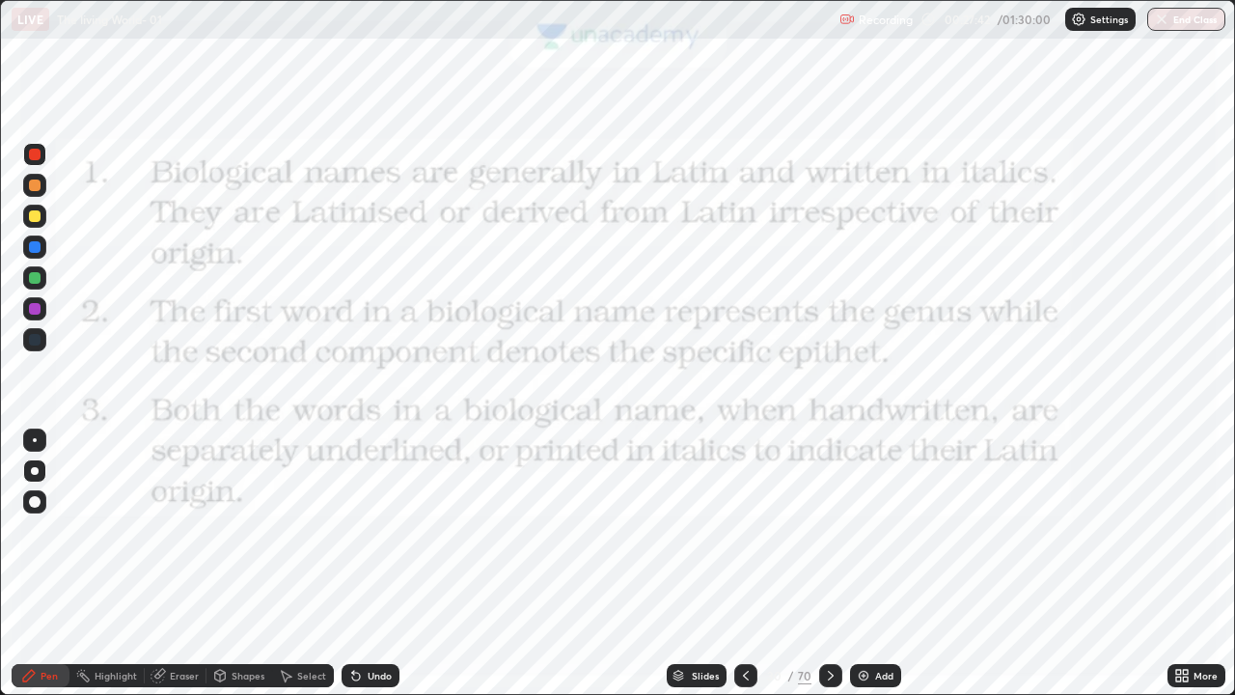
click at [32, 151] on div at bounding box center [35, 155] width 12 height 12
click at [40, 563] on div "Pen" at bounding box center [41, 675] width 58 height 23
click at [41, 460] on div at bounding box center [34, 470] width 23 height 23
click at [33, 337] on div at bounding box center [35, 340] width 12 height 12
click at [388, 563] on div "Undo" at bounding box center [371, 675] width 58 height 23
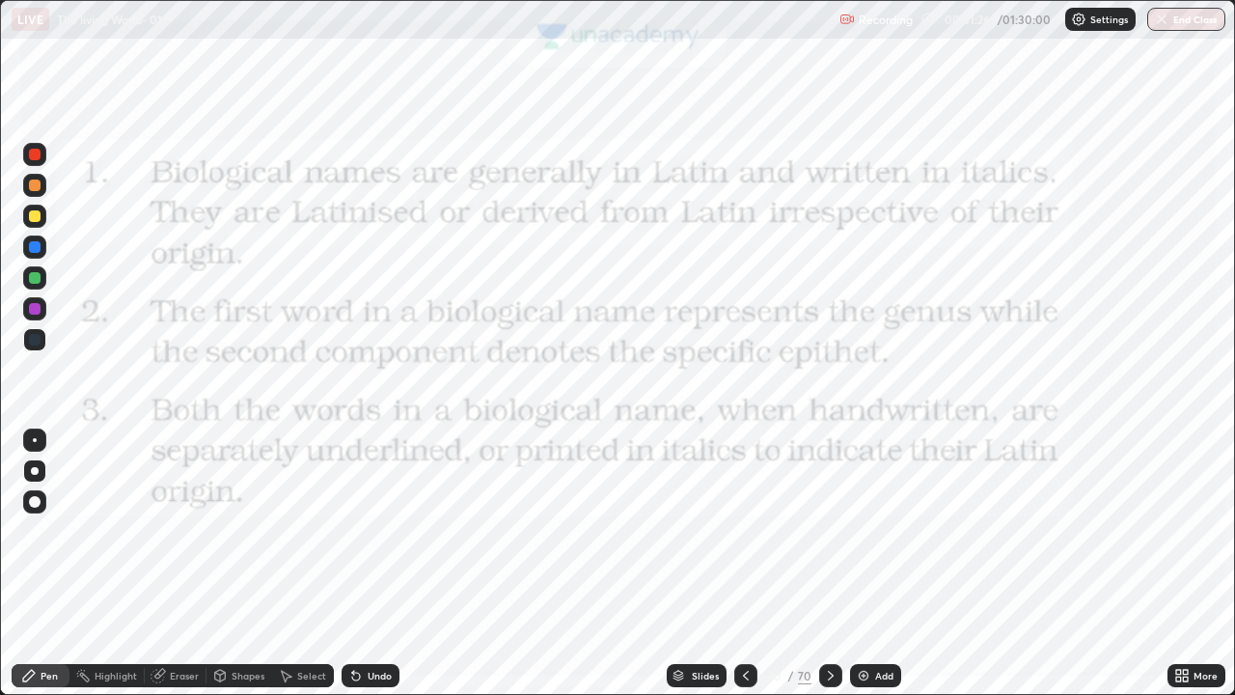
click at [831, 563] on icon at bounding box center [830, 675] width 15 height 15
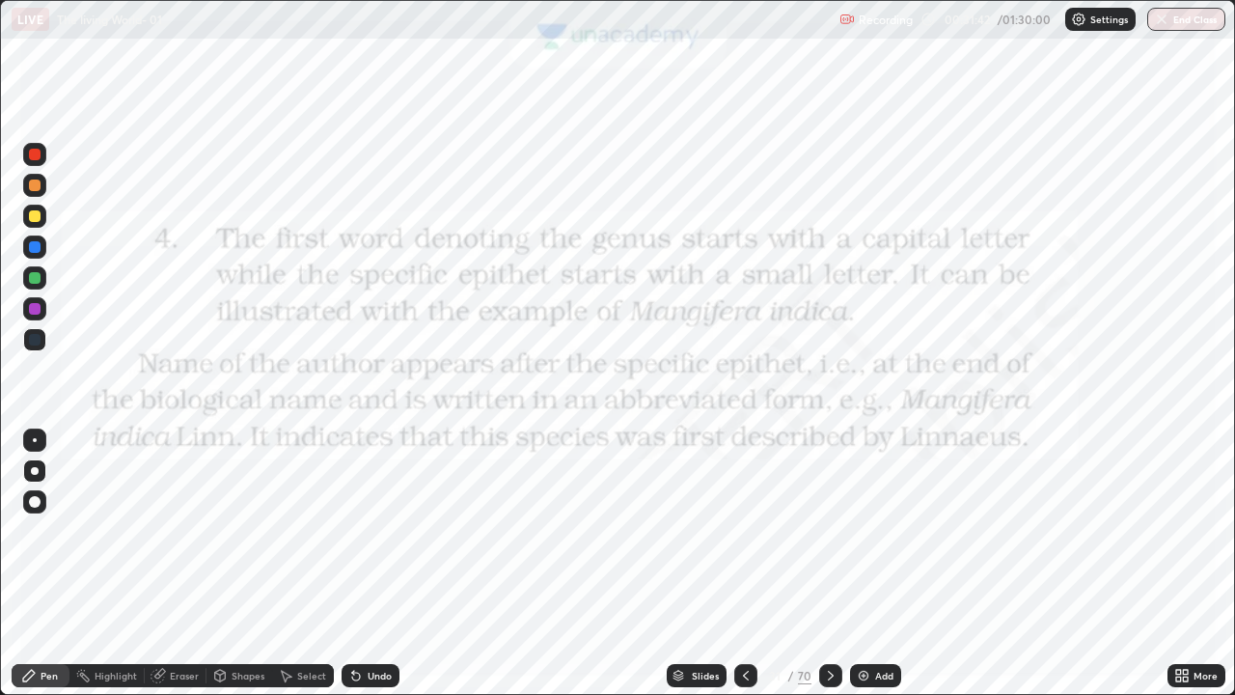
click at [38, 246] on div at bounding box center [35, 247] width 12 height 12
click at [370, 563] on div "Undo" at bounding box center [380, 675] width 24 height 10
click at [38, 563] on div "Pen" at bounding box center [41, 675] width 58 height 23
click at [34, 470] on div at bounding box center [35, 471] width 8 height 8
click at [879, 563] on div "Add" at bounding box center [884, 675] width 18 height 10
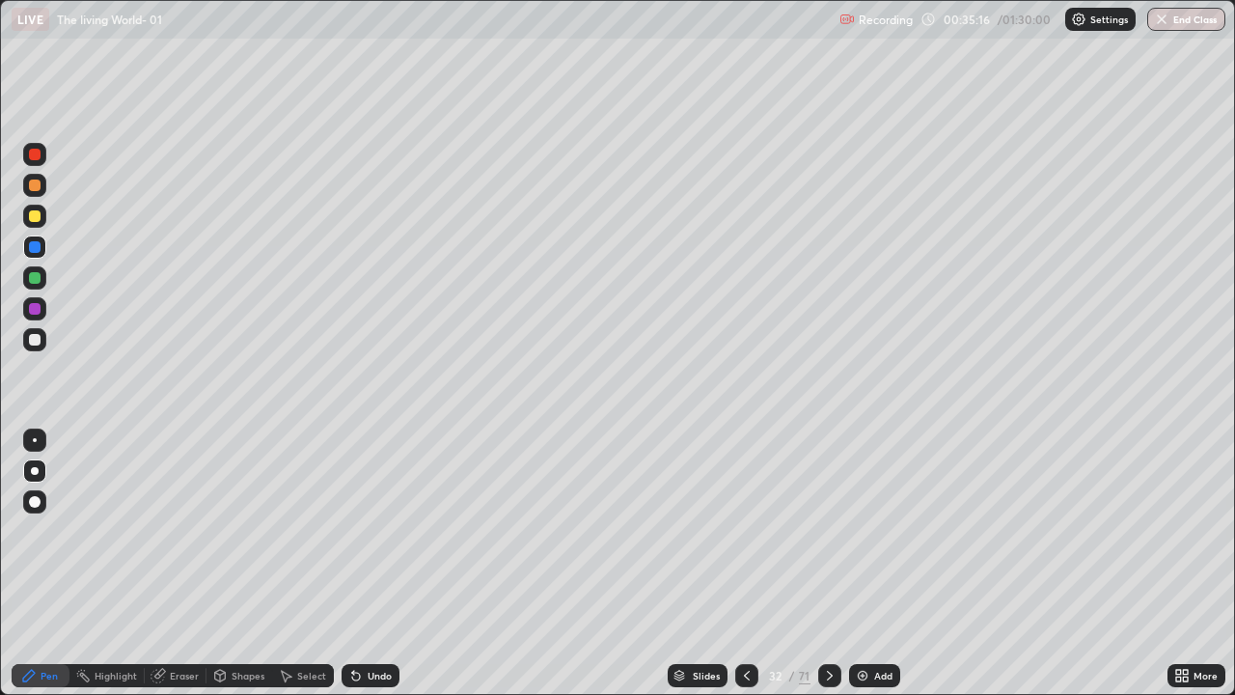
click at [34, 343] on div at bounding box center [35, 340] width 12 height 12
click at [35, 470] on div at bounding box center [35, 471] width 8 height 8
click at [42, 563] on div "Pen" at bounding box center [41, 675] width 58 height 23
click at [35, 473] on div at bounding box center [35, 471] width 8 height 8
click at [36, 313] on div at bounding box center [35, 309] width 12 height 12
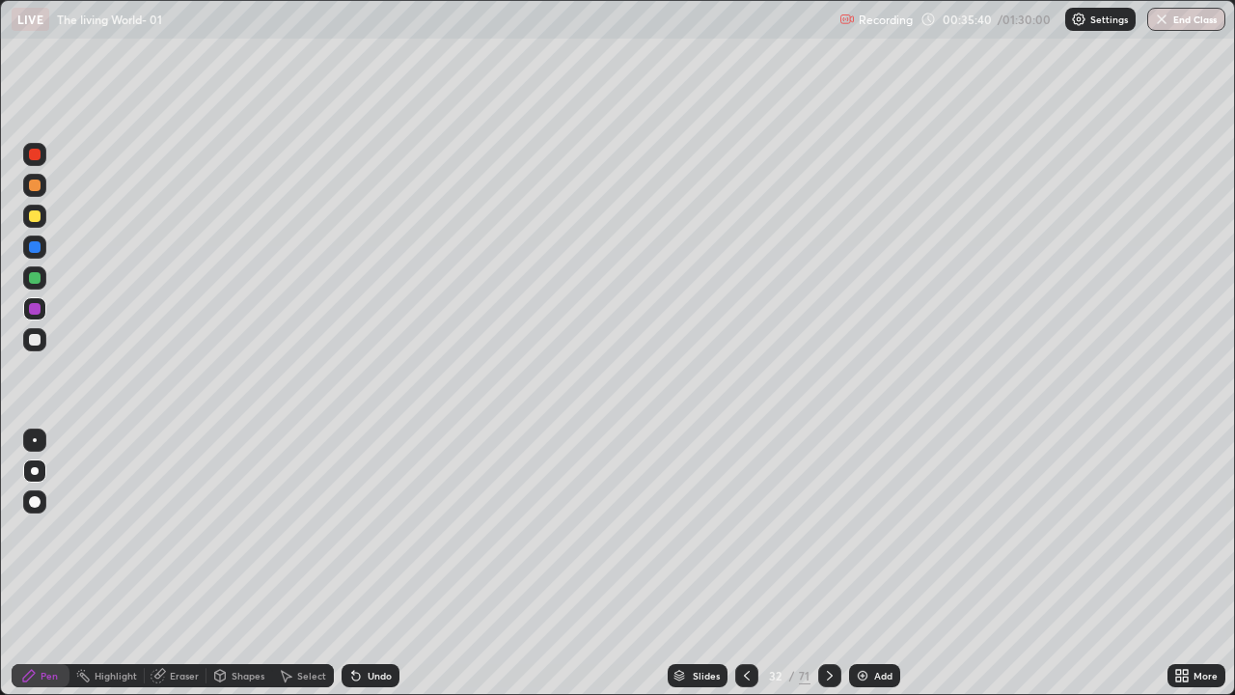
click at [35, 211] on div at bounding box center [35, 216] width 12 height 12
click at [35, 283] on div at bounding box center [35, 278] width 12 height 12
click at [34, 469] on div at bounding box center [35, 471] width 8 height 8
click at [37, 244] on div at bounding box center [35, 247] width 12 height 12
click at [33, 186] on div at bounding box center [35, 185] width 12 height 12
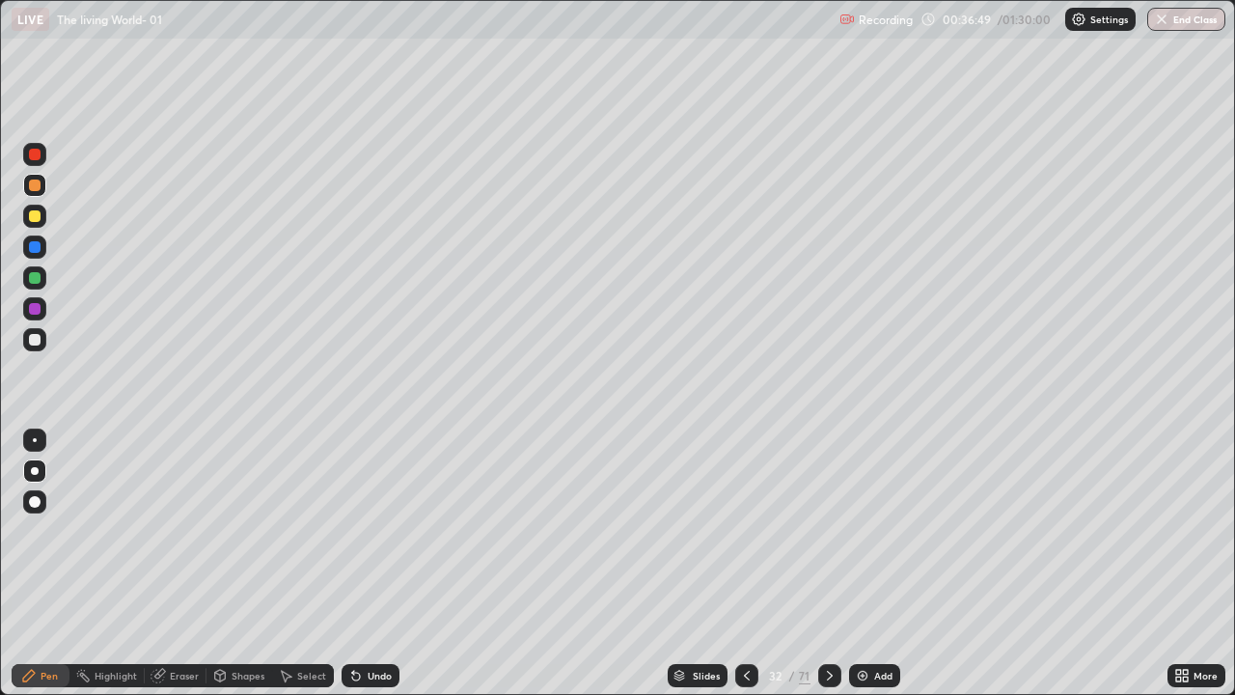
click at [29, 238] on div at bounding box center [34, 246] width 23 height 23
click at [35, 245] on div at bounding box center [35, 247] width 12 height 12
click at [36, 277] on div at bounding box center [35, 278] width 12 height 12
click at [36, 248] on div at bounding box center [35, 247] width 12 height 12
click at [30, 216] on div at bounding box center [35, 216] width 12 height 12
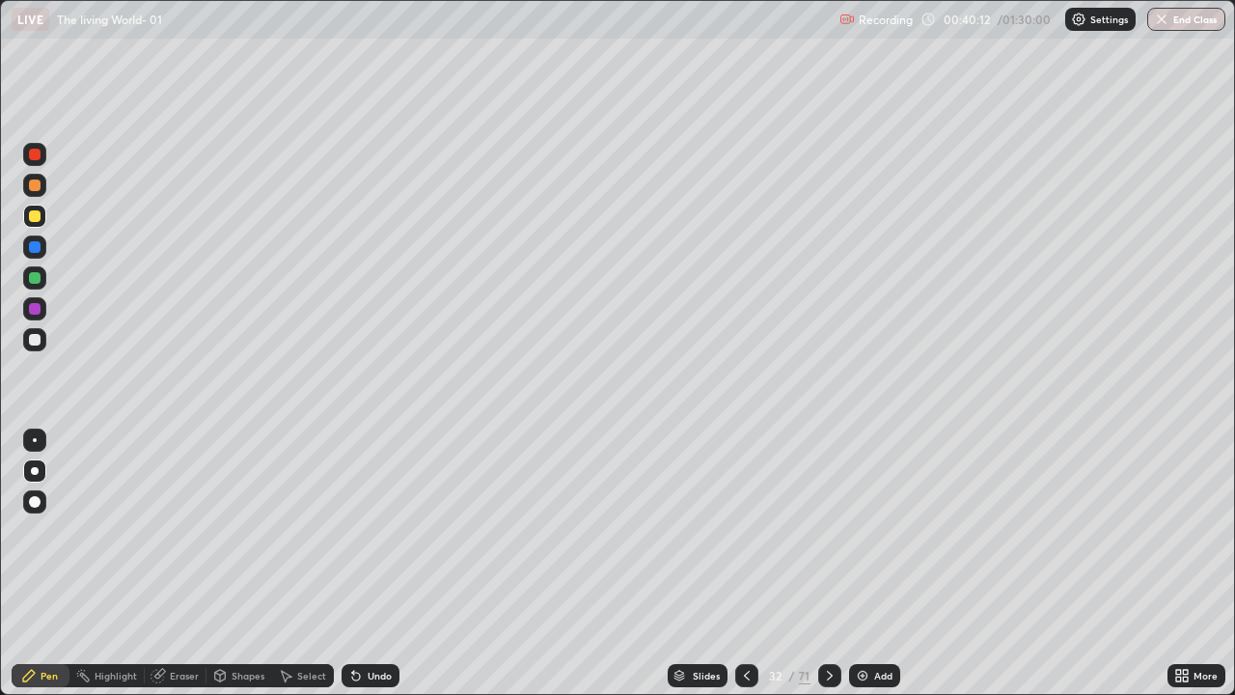
click at [38, 304] on div at bounding box center [35, 309] width 12 height 12
click at [385, 563] on div "Undo" at bounding box center [380, 675] width 24 height 10
click at [38, 342] on div at bounding box center [35, 340] width 12 height 12
click at [25, 153] on div at bounding box center [34, 154] width 23 height 23
click at [24, 563] on icon at bounding box center [29, 676] width 12 height 12
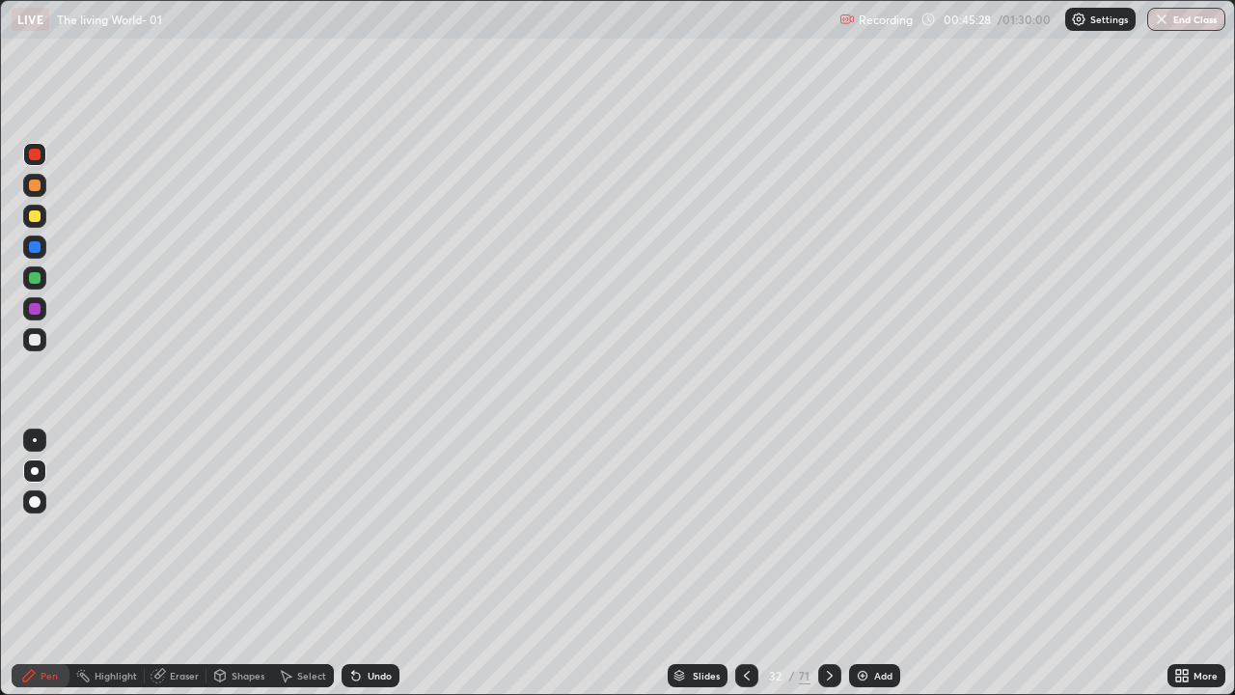
click at [170, 563] on div "Eraser" at bounding box center [184, 675] width 29 height 10
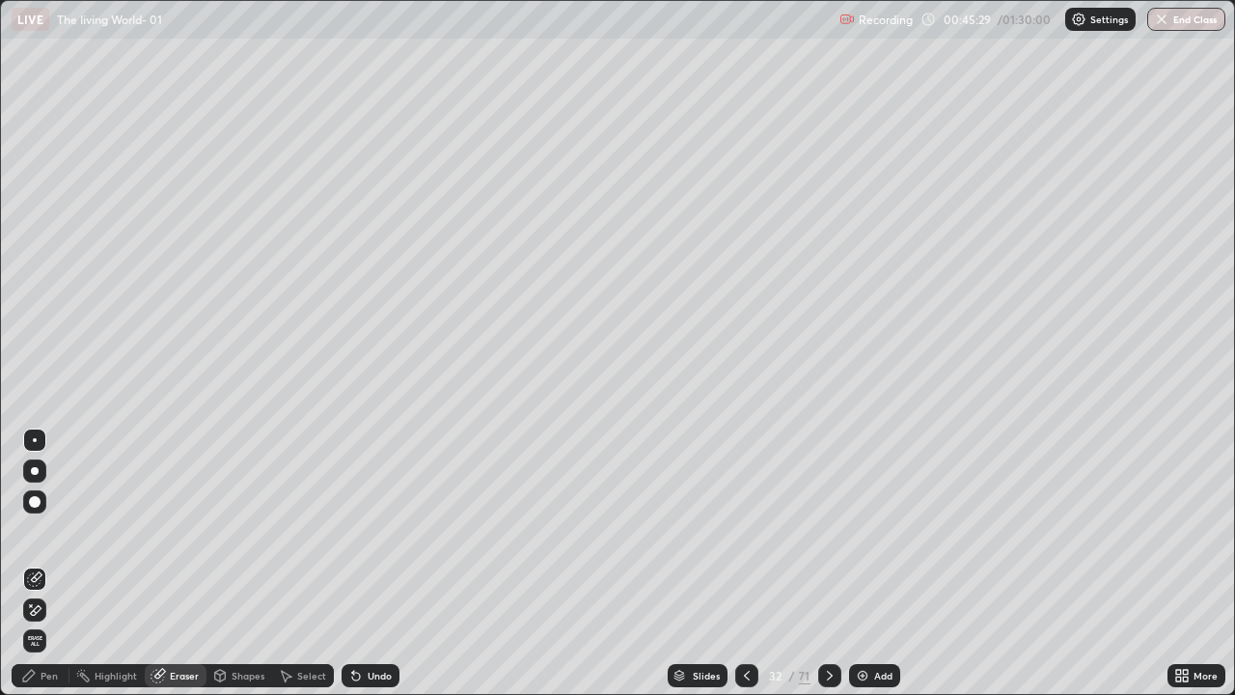
click at [31, 563] on icon at bounding box center [31, 605] width 2 height 2
click at [41, 563] on div "Pen" at bounding box center [41, 675] width 58 height 23
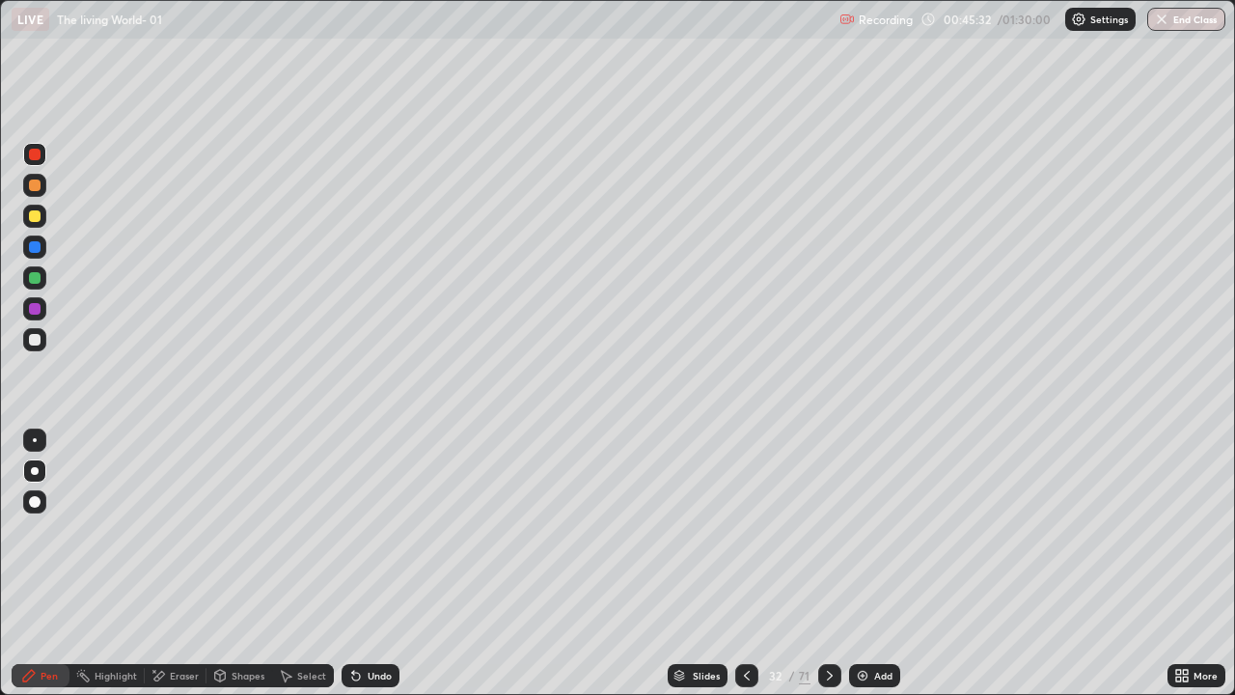
click at [32, 472] on div at bounding box center [35, 471] width 8 height 8
click at [25, 341] on div at bounding box center [34, 339] width 23 height 23
click at [179, 563] on div "Eraser" at bounding box center [184, 675] width 29 height 10
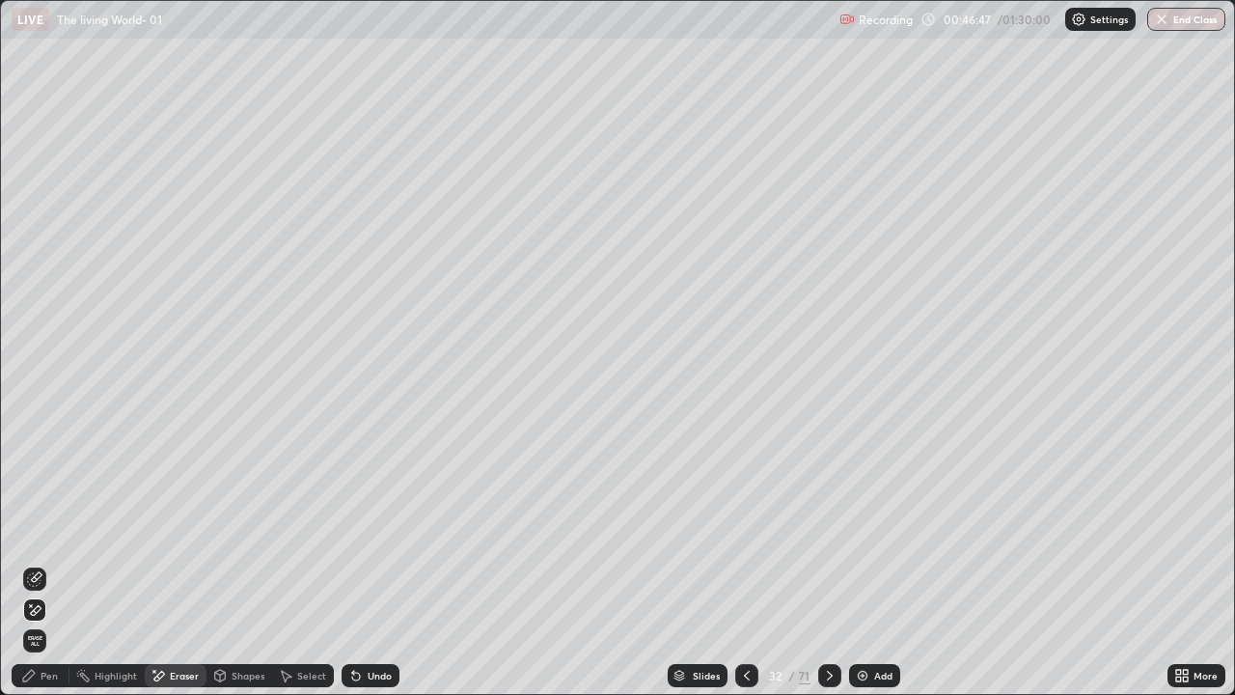
click at [37, 563] on icon at bounding box center [34, 610] width 15 height 16
click at [47, 563] on div "Pen" at bounding box center [49, 675] width 17 height 10
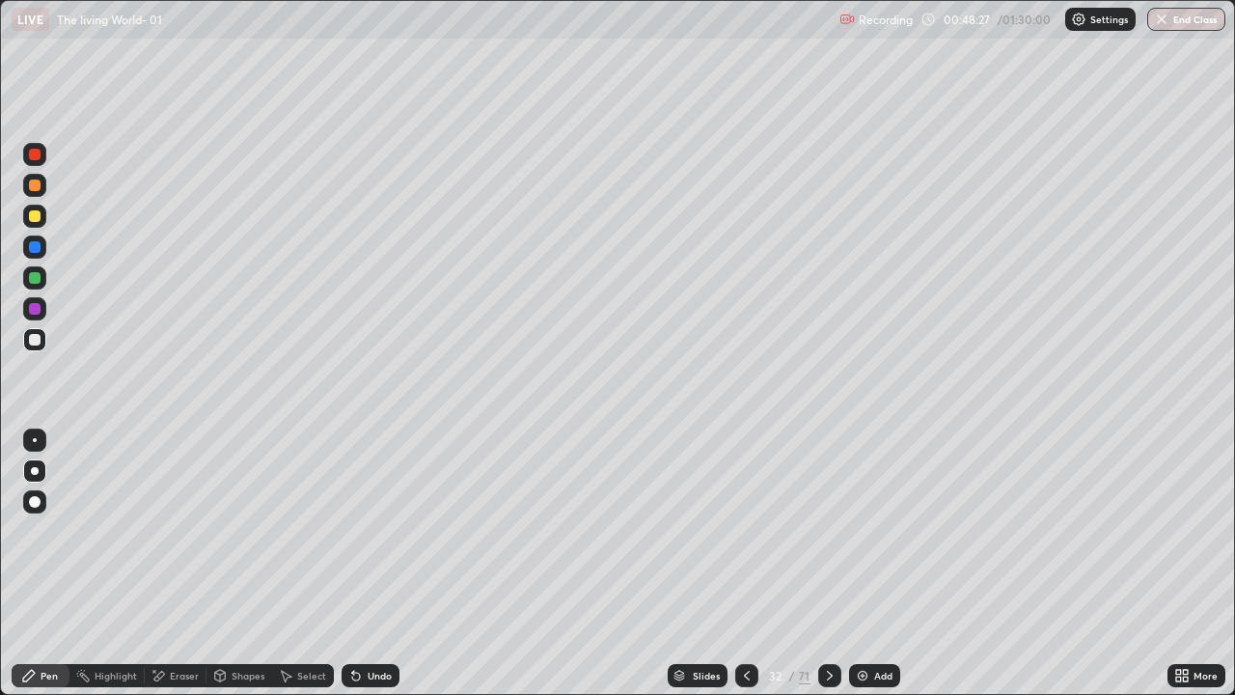
click at [873, 563] on div "Add" at bounding box center [874, 675] width 51 height 23
click at [36, 309] on div at bounding box center [35, 309] width 12 height 12
click at [36, 469] on div at bounding box center [35, 471] width 8 height 8
click at [40, 563] on div "Pen" at bounding box center [41, 675] width 58 height 23
click at [36, 155] on div at bounding box center [35, 155] width 12 height 12
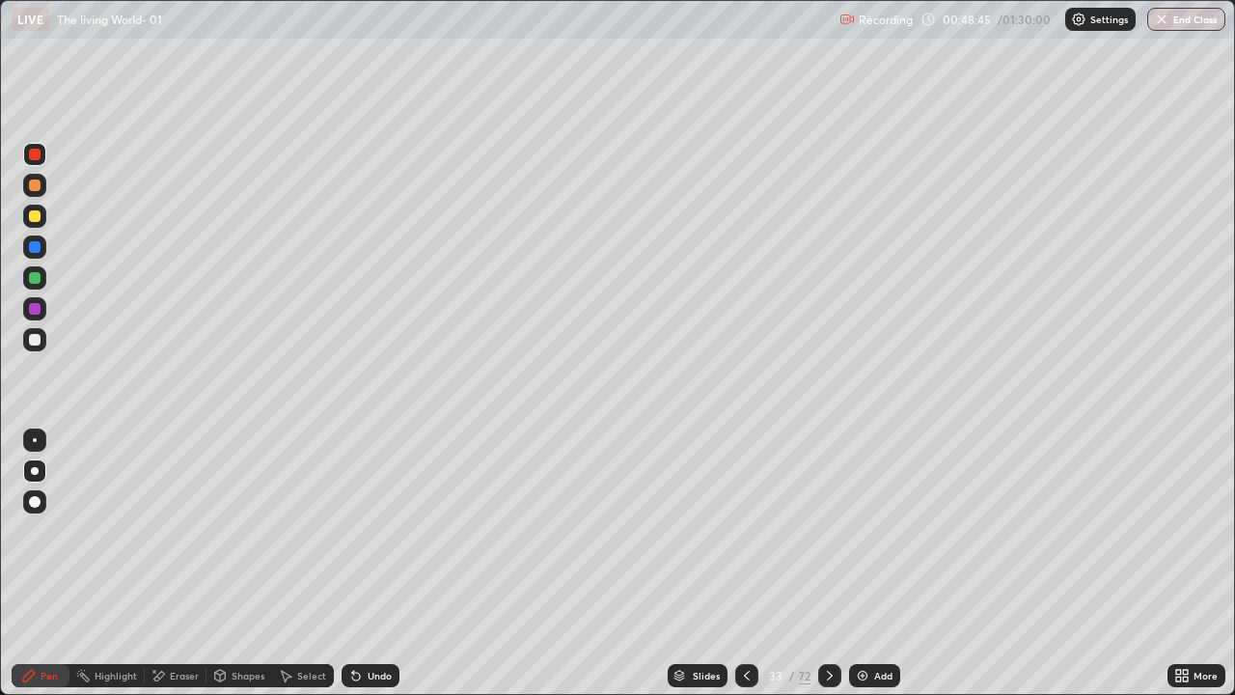
click at [37, 470] on div at bounding box center [35, 471] width 8 height 8
click at [46, 563] on div "Pen" at bounding box center [49, 675] width 17 height 10
click at [34, 242] on div at bounding box center [35, 247] width 12 height 12
click at [35, 471] on div at bounding box center [35, 471] width 8 height 8
click at [37, 563] on div "Pen" at bounding box center [41, 675] width 58 height 23
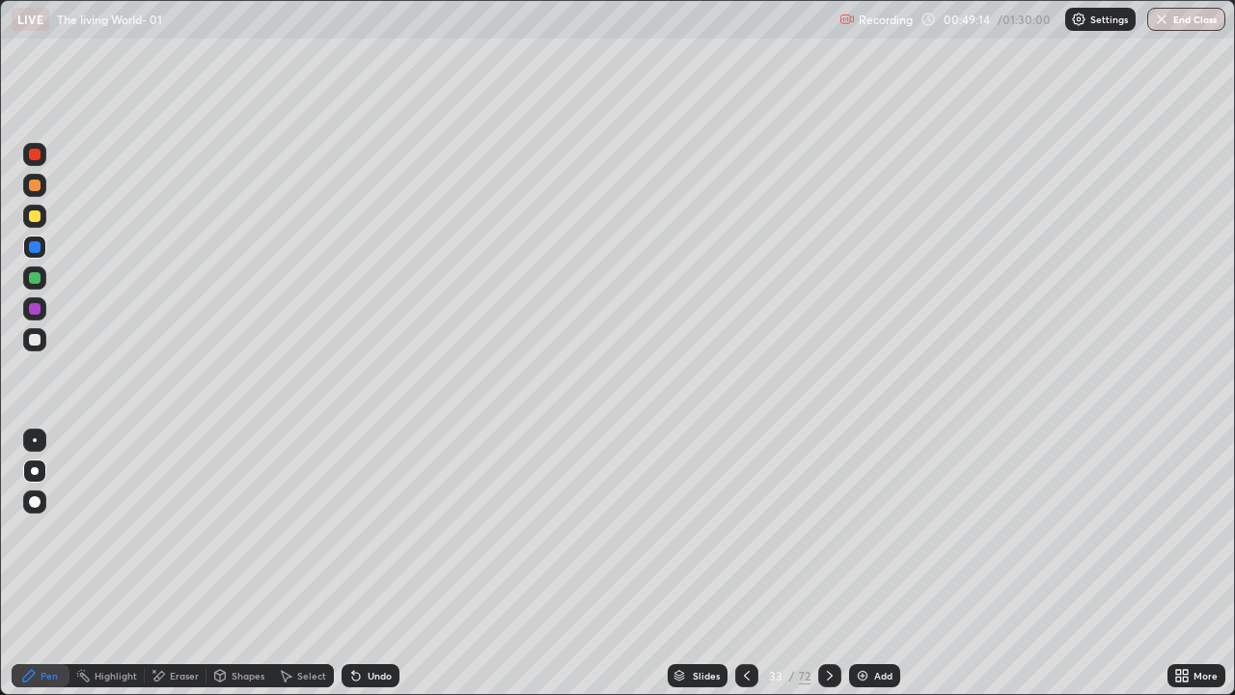
click at [35, 471] on div at bounding box center [35, 471] width 8 height 8
click at [29, 335] on div at bounding box center [34, 339] width 23 height 23
click at [25, 472] on div at bounding box center [34, 470] width 23 height 23
click at [39, 306] on div at bounding box center [35, 309] width 12 height 12
click at [29, 248] on div at bounding box center [35, 247] width 12 height 12
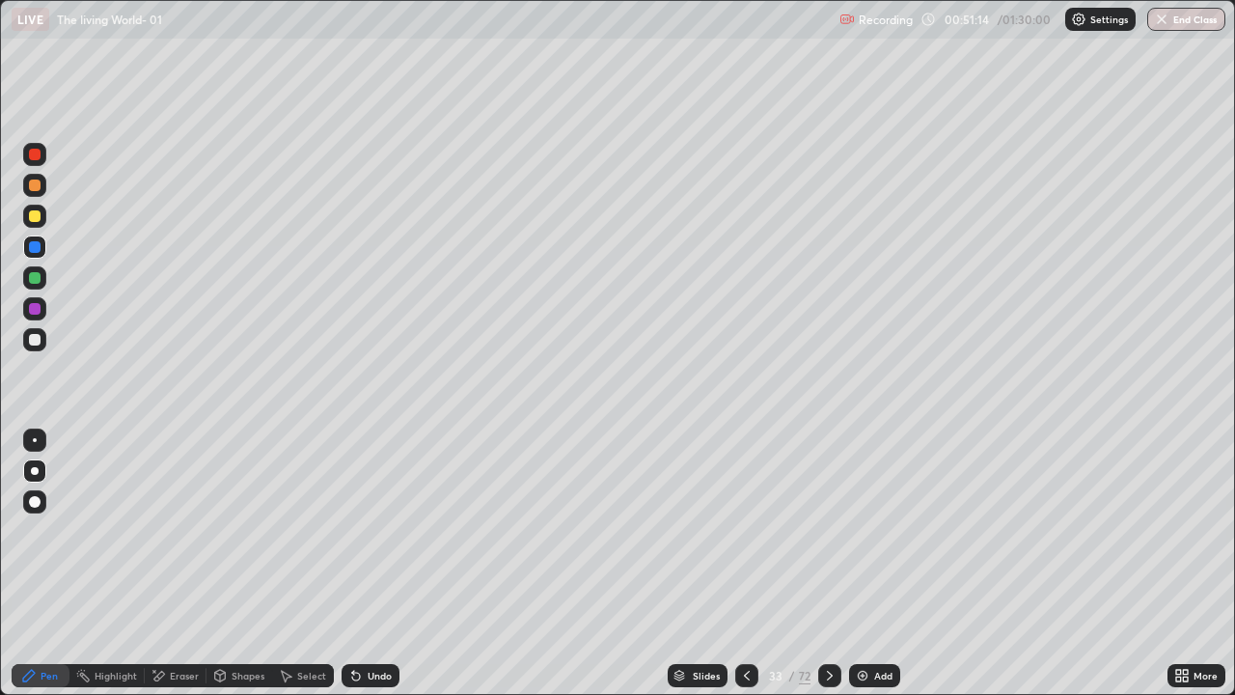
click at [29, 563] on div "Pen" at bounding box center [41, 675] width 58 height 23
click at [36, 461] on div at bounding box center [34, 470] width 23 height 23
click at [39, 216] on div at bounding box center [35, 216] width 12 height 12
click at [33, 472] on div at bounding box center [35, 471] width 8 height 8
click at [45, 563] on div "Pen" at bounding box center [49, 675] width 17 height 10
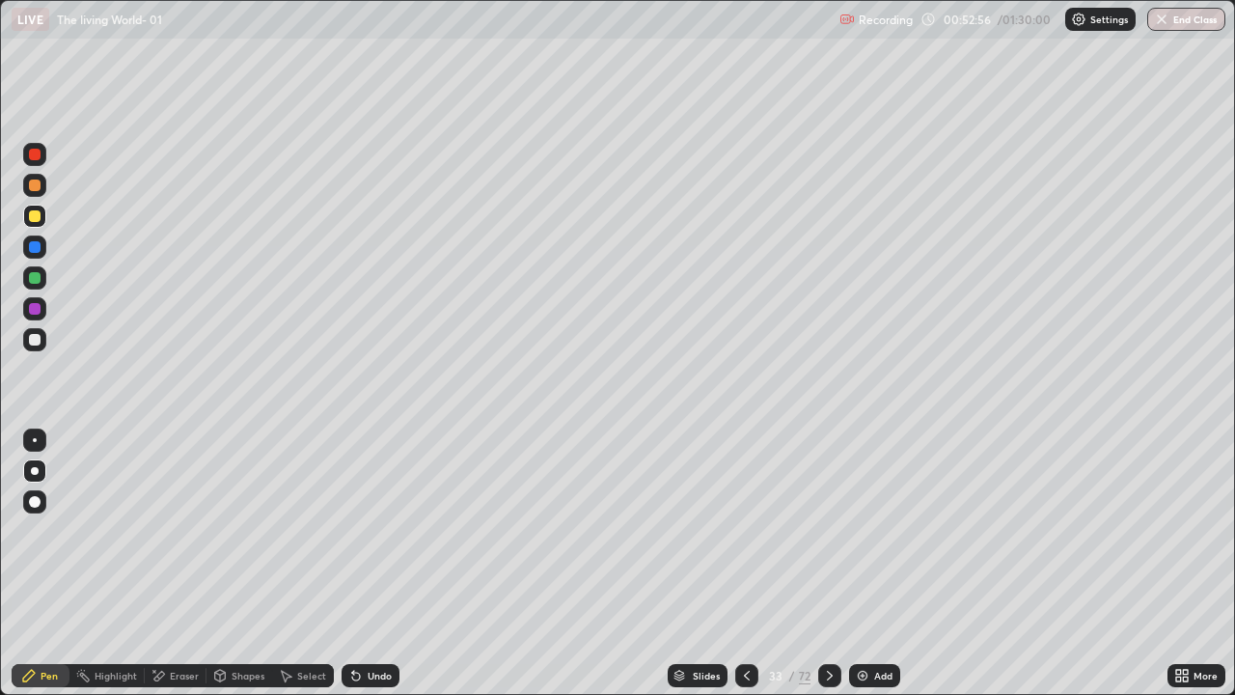
click at [29, 182] on div at bounding box center [35, 185] width 12 height 12
click at [32, 563] on icon at bounding box center [29, 676] width 12 height 12
click at [34, 247] on div at bounding box center [35, 247] width 12 height 12
click at [36, 247] on div at bounding box center [35, 247] width 12 height 12
click at [33, 469] on div at bounding box center [35, 471] width 8 height 8
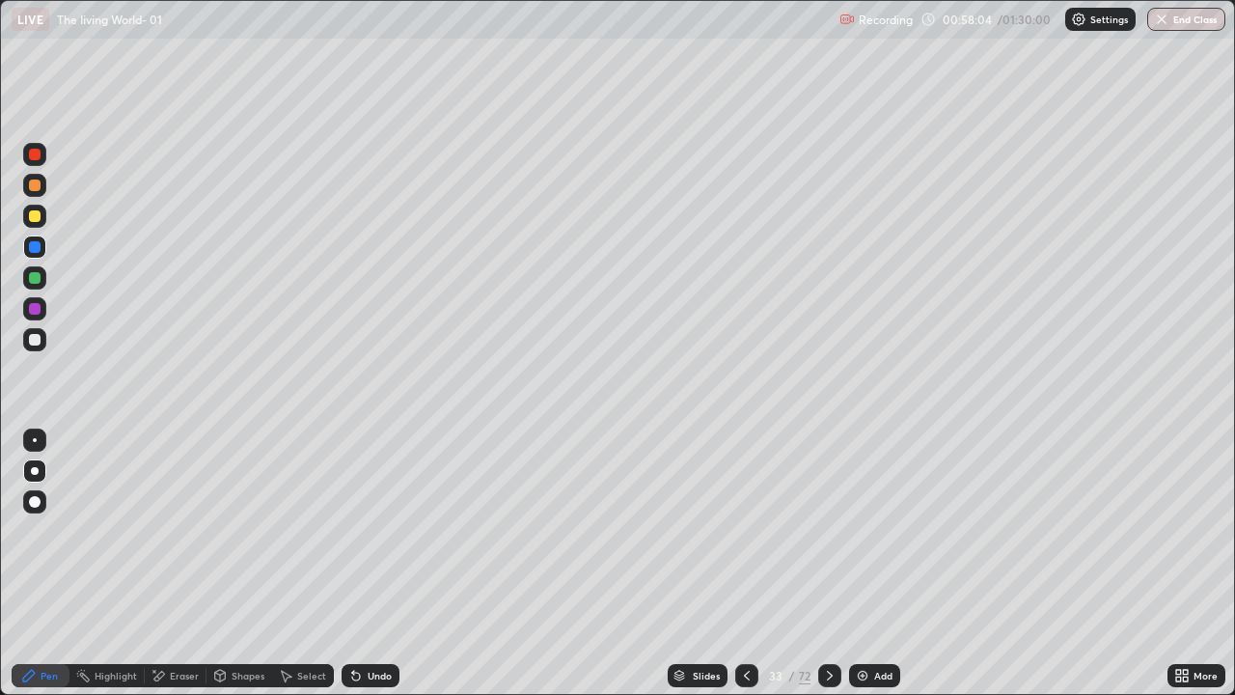
click at [184, 563] on div "Eraser" at bounding box center [184, 675] width 29 height 10
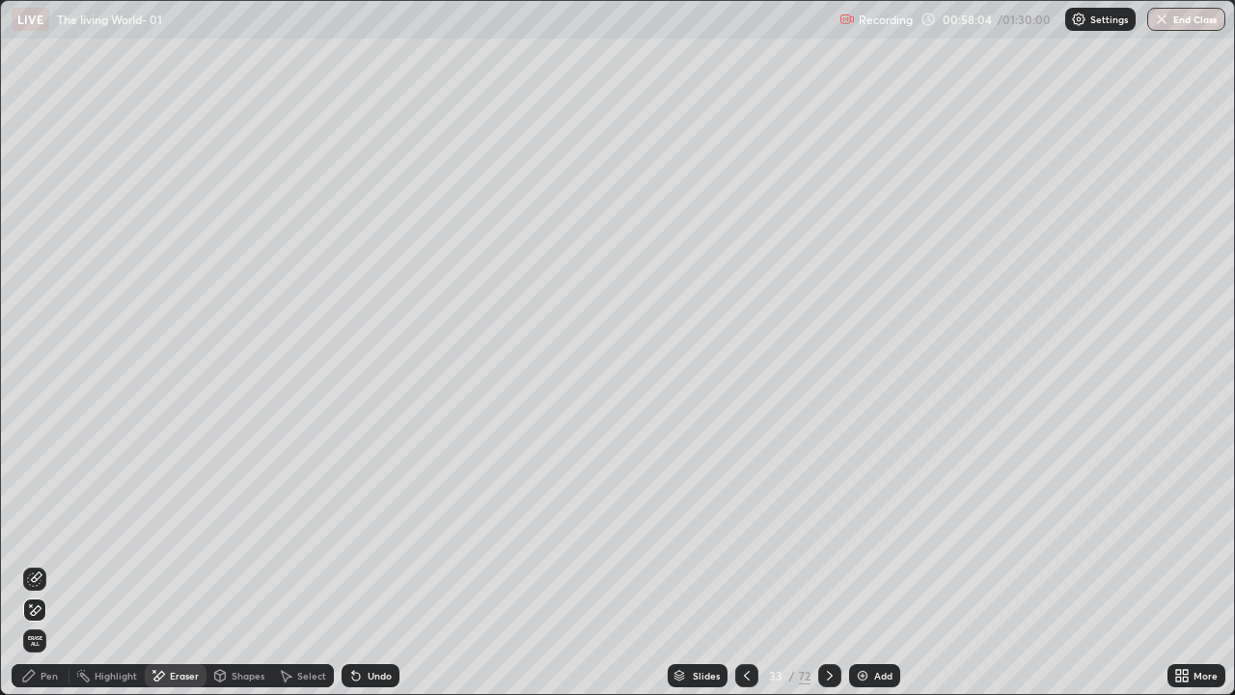
click at [40, 563] on icon at bounding box center [34, 610] width 15 height 16
click at [39, 563] on div "Pen" at bounding box center [41, 675] width 58 height 23
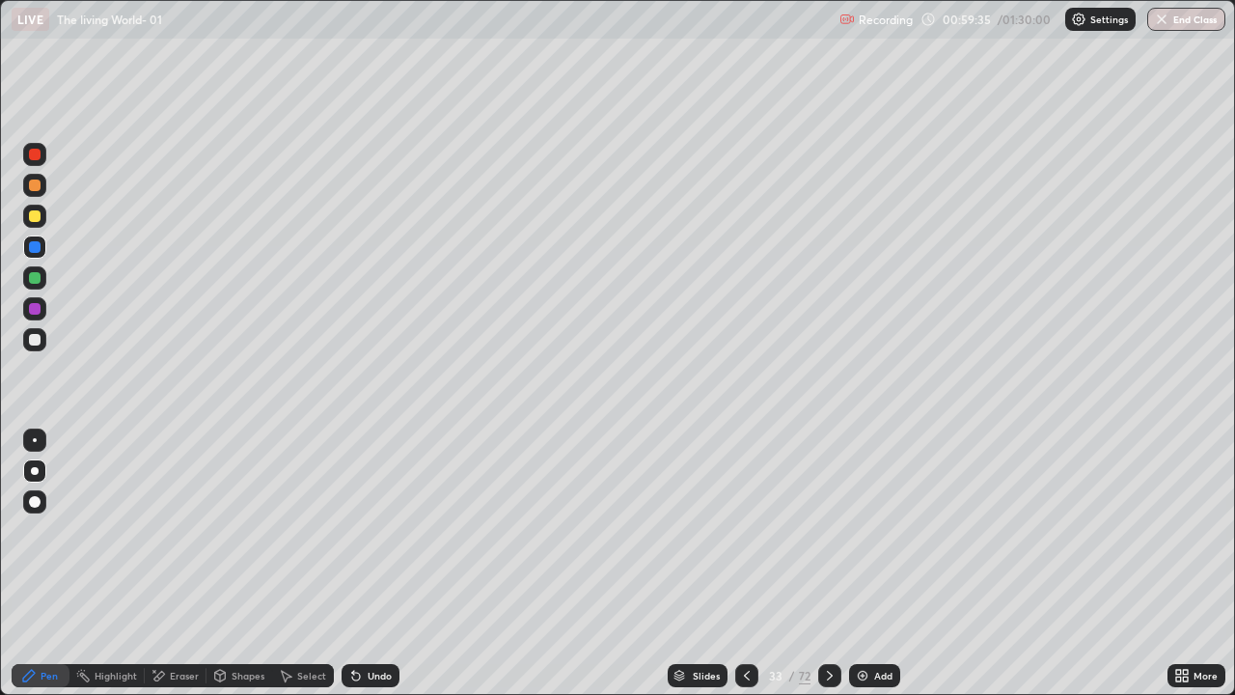
click at [27, 278] on div at bounding box center [34, 277] width 23 height 23
click at [500, 563] on div "Slides 33 / 72 Add" at bounding box center [783, 675] width 768 height 39
click at [506, 563] on div "Slides 33 / 72 Add" at bounding box center [783, 675] width 768 height 39
click at [22, 563] on div "Pen" at bounding box center [41, 675] width 58 height 23
click at [876, 563] on div "Add" at bounding box center [874, 675] width 51 height 23
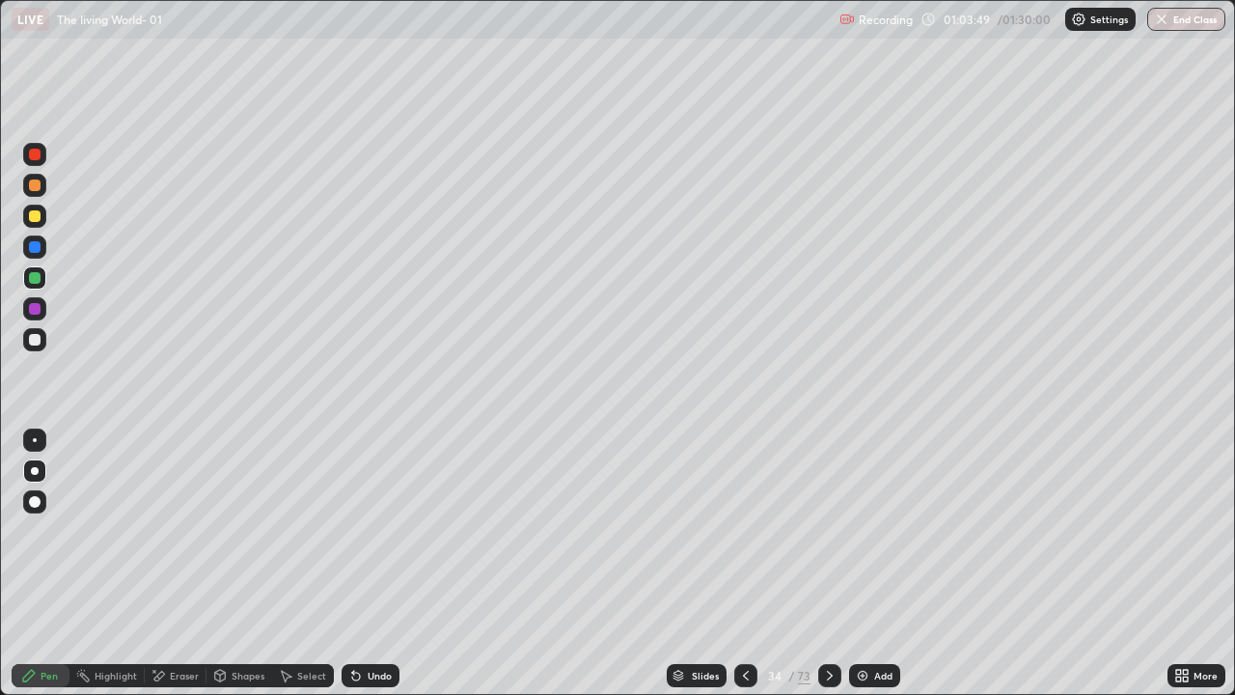
click at [36, 212] on div at bounding box center [35, 216] width 12 height 12
click at [36, 468] on div at bounding box center [35, 471] width 8 height 8
click at [50, 563] on div "Pen" at bounding box center [49, 675] width 17 height 10
click at [35, 471] on div at bounding box center [35, 471] width 8 height 8
click at [39, 563] on div "Pen" at bounding box center [41, 675] width 58 height 23
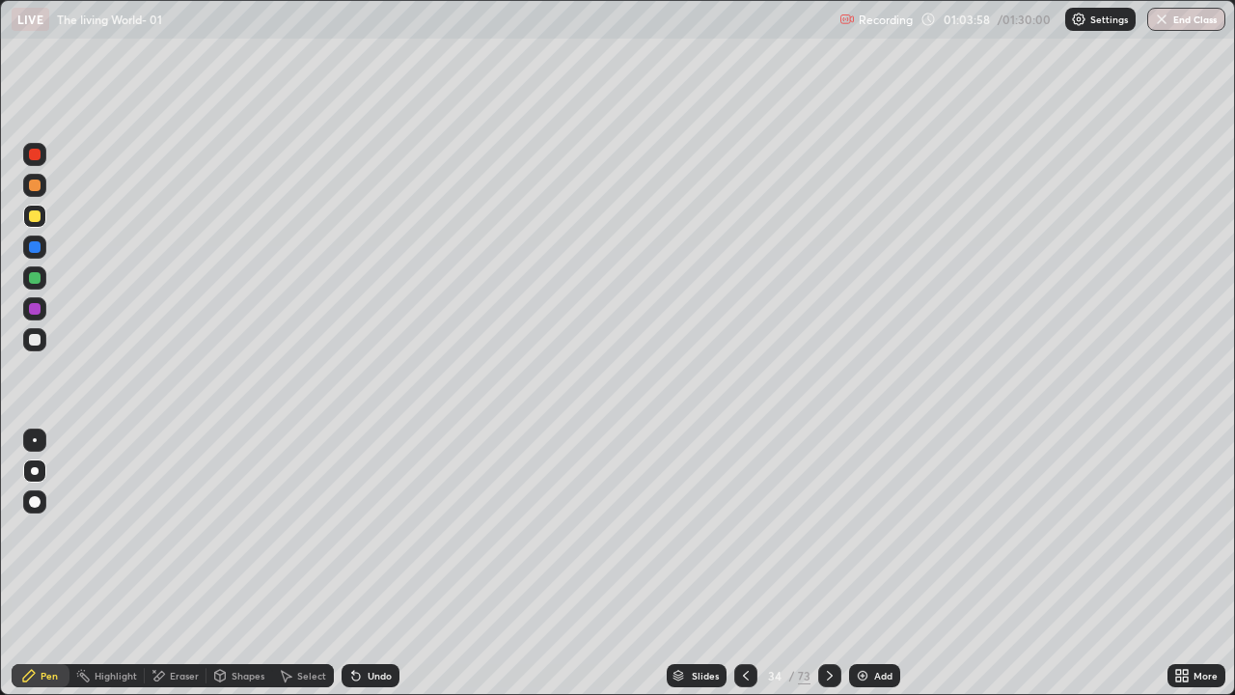
click at [31, 473] on div at bounding box center [34, 470] width 23 height 23
click at [368, 563] on div "Undo" at bounding box center [380, 675] width 24 height 10
click at [360, 563] on icon at bounding box center [355, 675] width 15 height 15
click at [32, 182] on div at bounding box center [35, 185] width 12 height 12
click at [25, 176] on div at bounding box center [34, 185] width 23 height 31
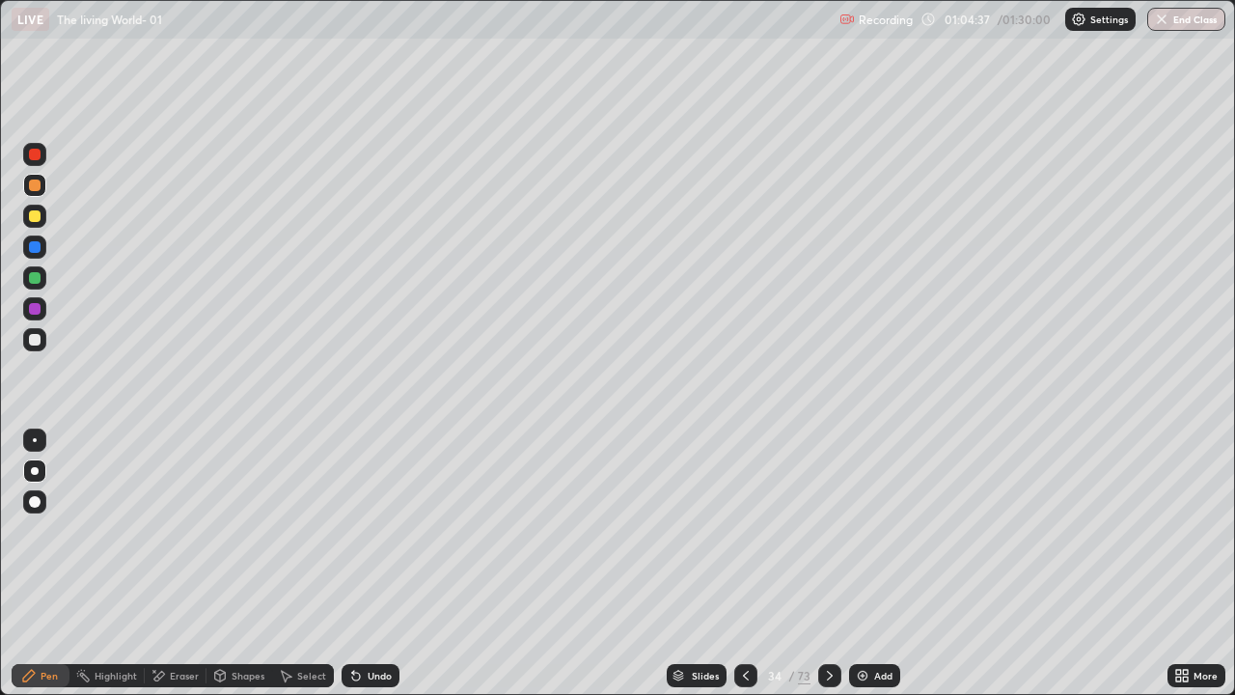
click at [36, 471] on div at bounding box center [35, 471] width 8 height 8
click at [36, 336] on div at bounding box center [35, 340] width 12 height 12
click at [40, 563] on div "Pen" at bounding box center [41, 675] width 58 height 23
click at [23, 563] on icon at bounding box center [28, 675] width 15 height 15
click at [178, 563] on div "Eraser" at bounding box center [184, 675] width 29 height 10
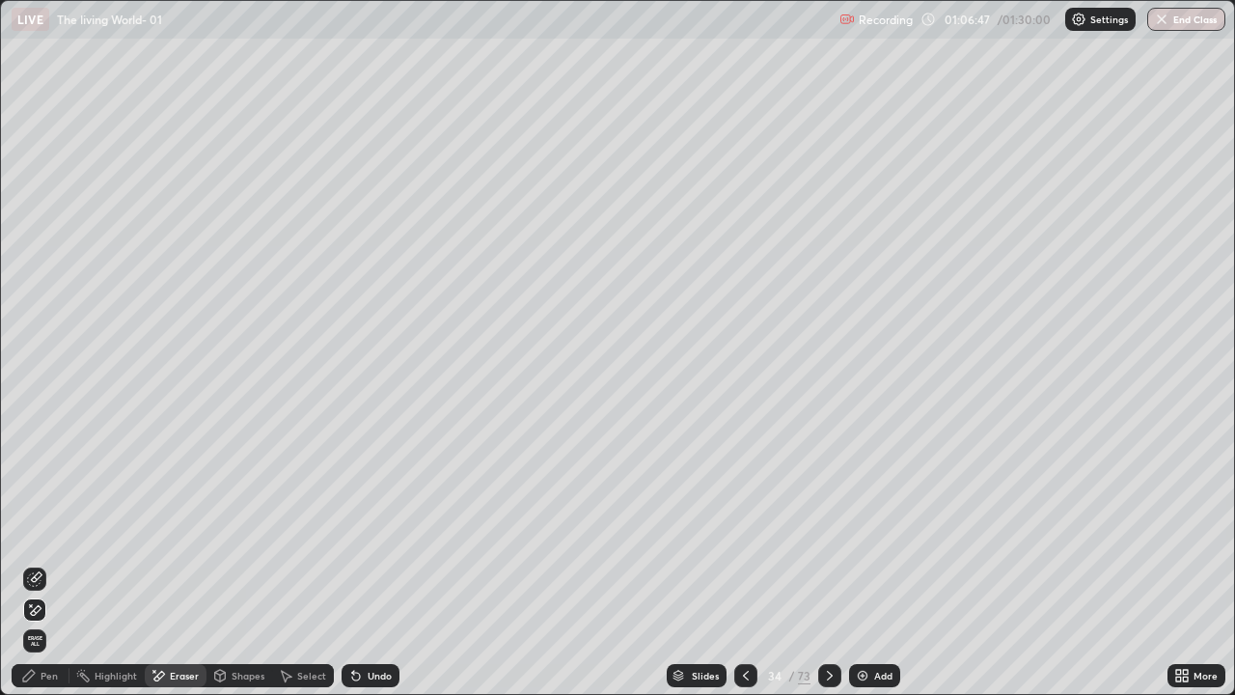
click at [37, 563] on icon at bounding box center [36, 610] width 11 height 10
click at [39, 563] on div "Pen" at bounding box center [41, 675] width 58 height 23
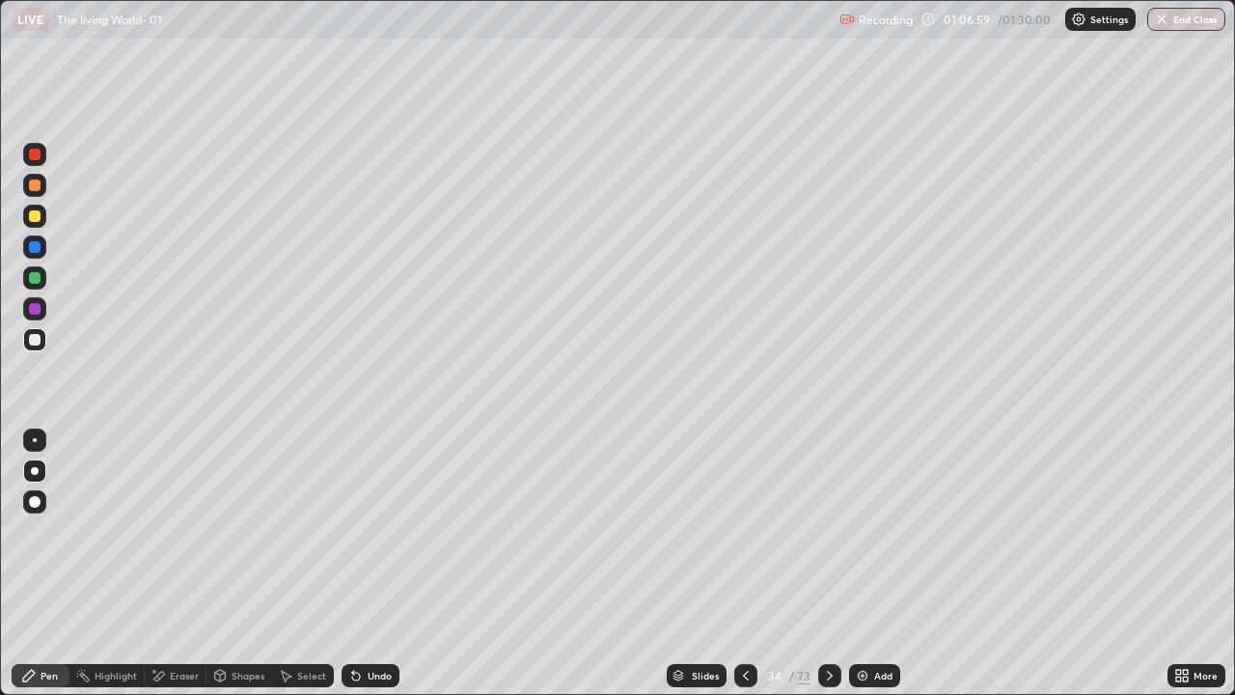
click at [370, 563] on div "Undo" at bounding box center [380, 675] width 24 height 10
click at [372, 563] on div "Undo" at bounding box center [380, 675] width 24 height 10
click at [380, 563] on div "Undo" at bounding box center [380, 675] width 24 height 10
click at [383, 563] on div "Undo" at bounding box center [380, 675] width 24 height 10
click at [373, 563] on div "Undo" at bounding box center [371, 675] width 58 height 23
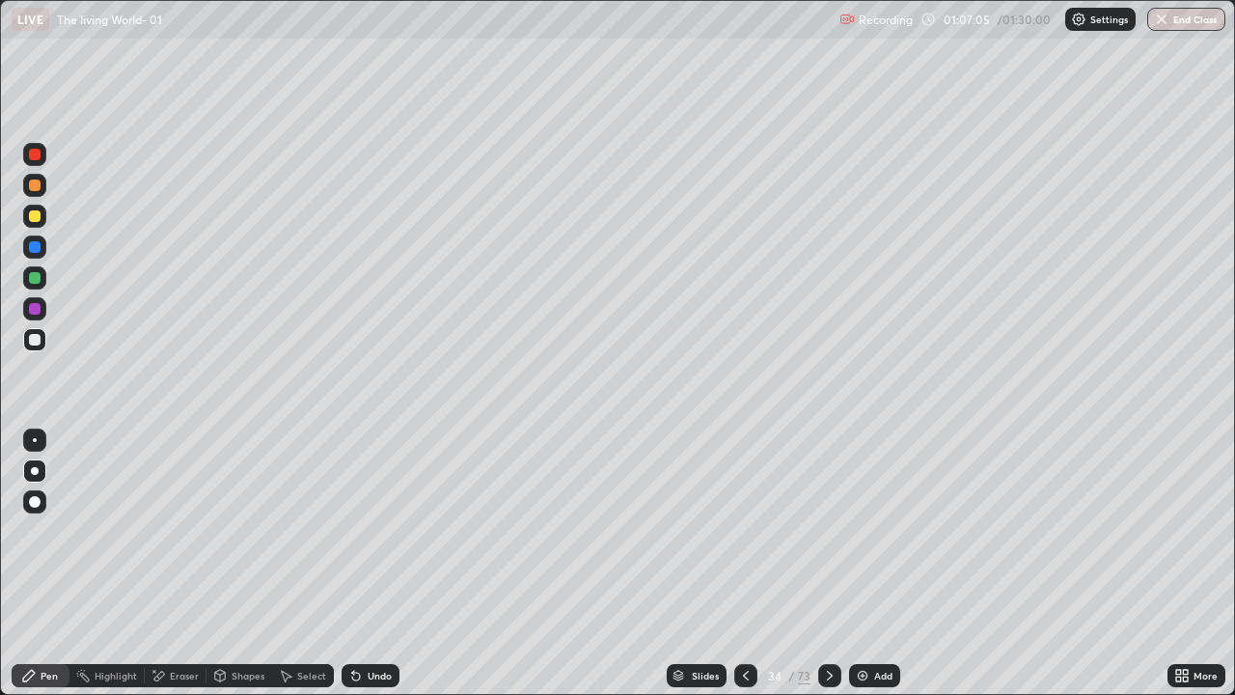
click at [370, 563] on div "Undo" at bounding box center [371, 675] width 58 height 23
click at [371, 563] on div "Undo" at bounding box center [380, 675] width 24 height 10
click at [373, 563] on div "Undo" at bounding box center [380, 675] width 24 height 10
click at [378, 563] on div "Undo" at bounding box center [371, 675] width 58 height 23
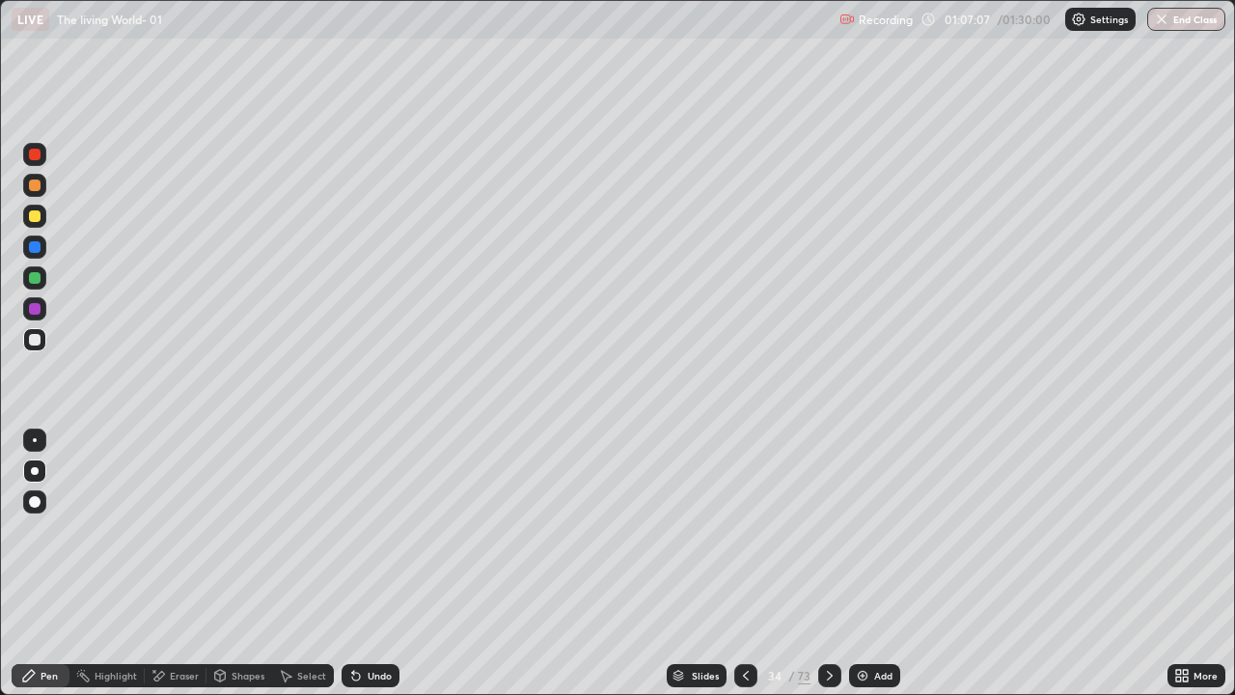
click at [374, 563] on div "Undo" at bounding box center [380, 675] width 24 height 10
click at [36, 213] on div at bounding box center [35, 216] width 12 height 12
click at [35, 471] on div at bounding box center [35, 471] width 8 height 8
click at [41, 563] on div "Pen" at bounding box center [49, 675] width 17 height 10
click at [34, 339] on div at bounding box center [35, 340] width 12 height 12
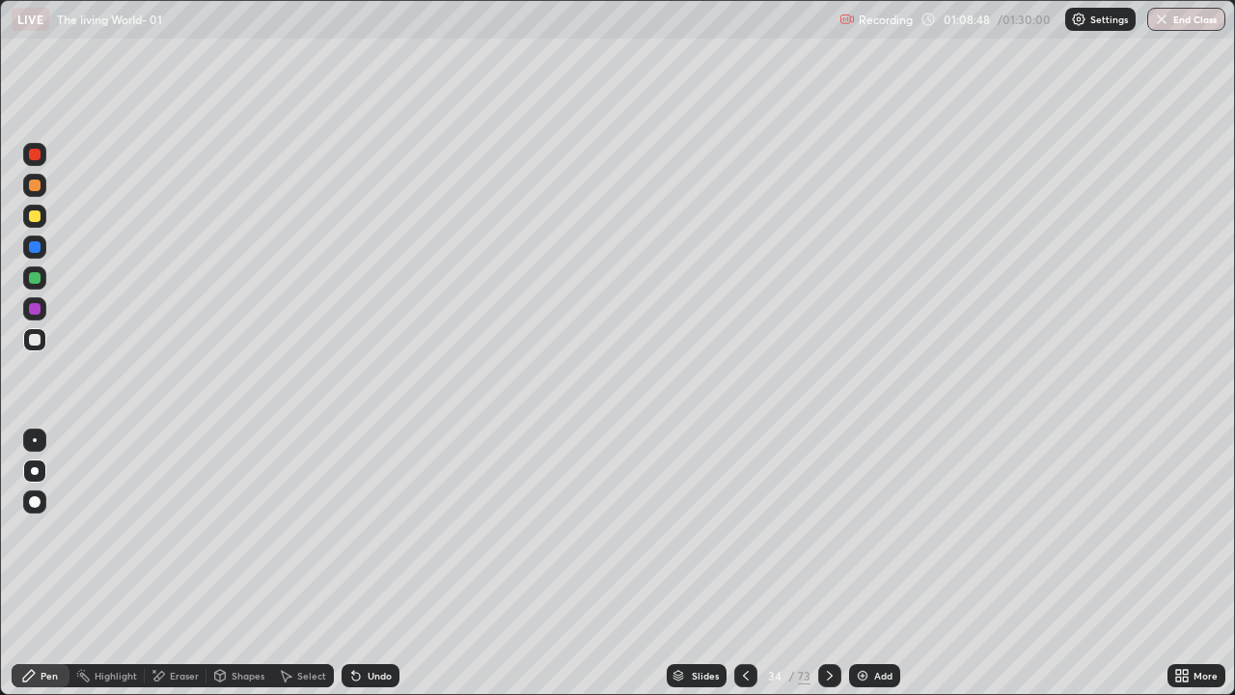
click at [34, 468] on div at bounding box center [35, 471] width 8 height 8
click at [34, 563] on icon at bounding box center [28, 675] width 15 height 15
click at [29, 151] on div at bounding box center [34, 154] width 23 height 23
click at [39, 563] on div "Pen" at bounding box center [41, 675] width 58 height 23
click at [36, 254] on div at bounding box center [34, 246] width 23 height 23
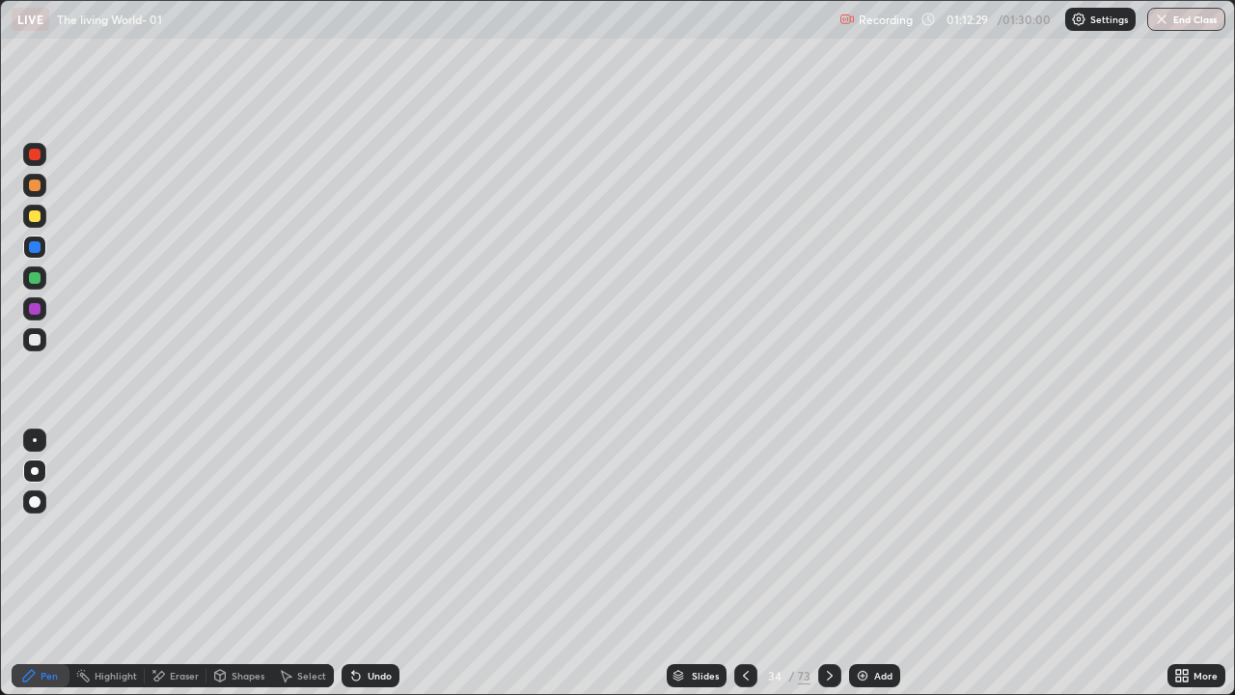
click at [36, 563] on div "Pen" at bounding box center [41, 675] width 58 height 23
click at [677, 563] on icon at bounding box center [678, 672] width 10 height 5
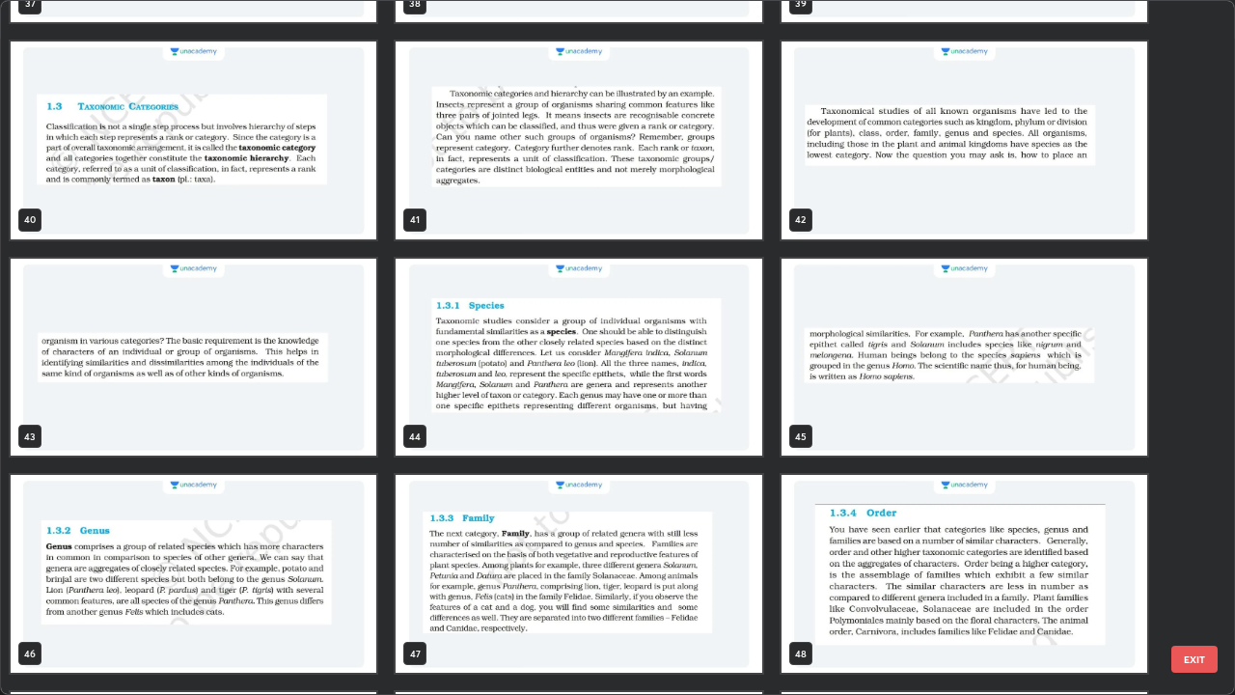
scroll to position [2785, 0]
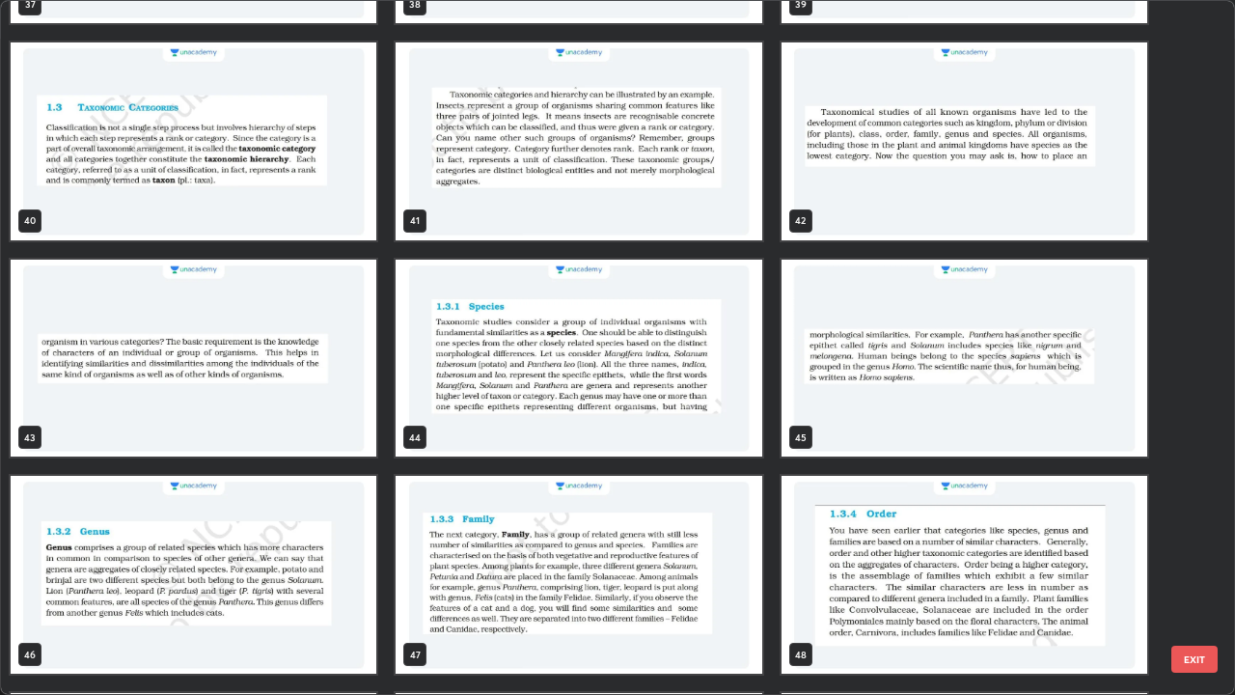
click at [663, 372] on img "grid" at bounding box center [579, 359] width 366 height 198
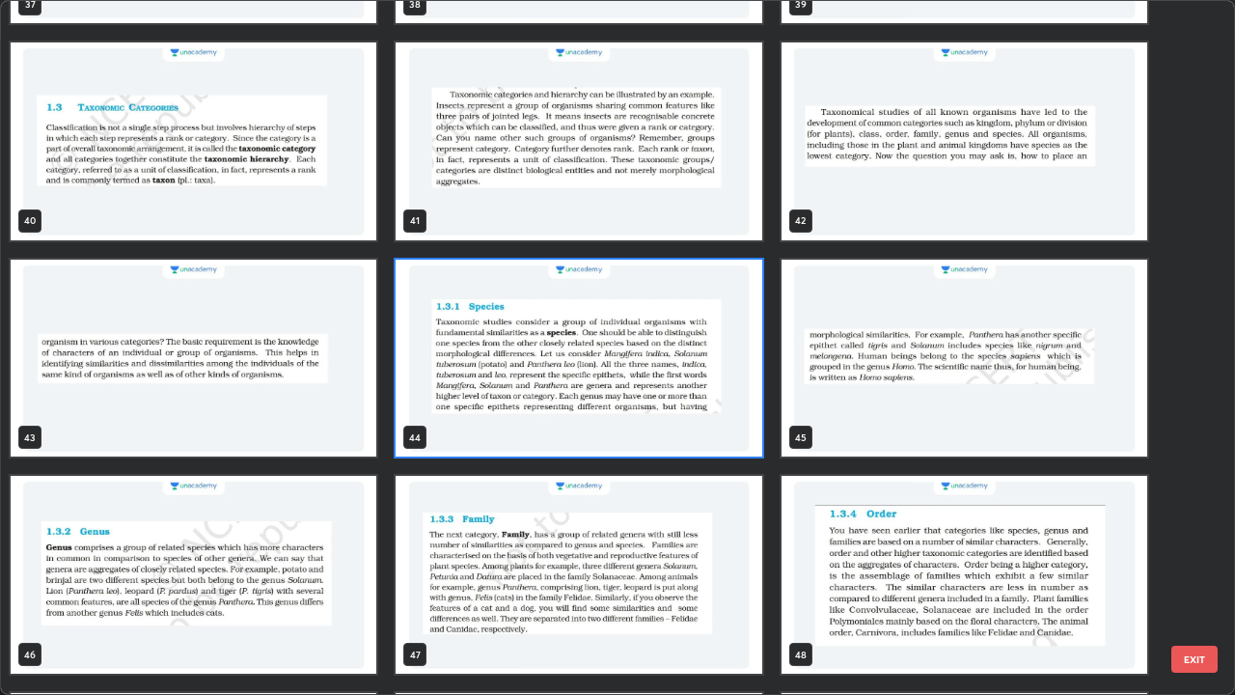
click at [665, 368] on img "grid" at bounding box center [579, 359] width 366 height 198
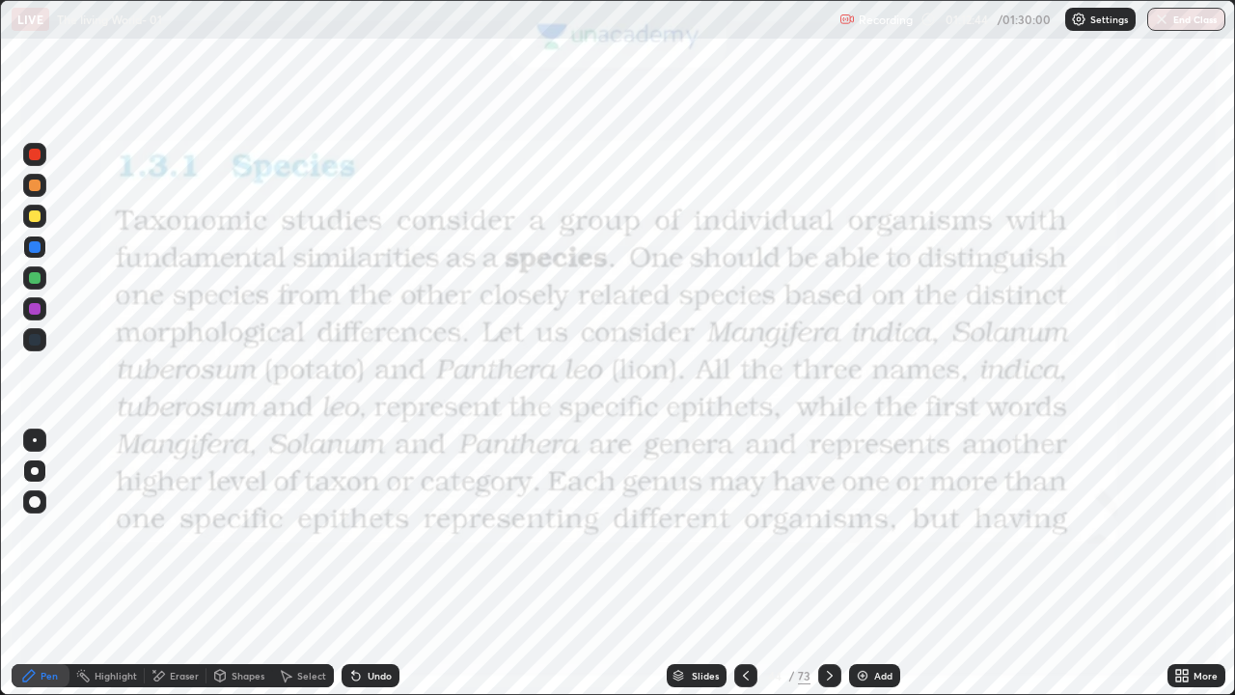
click at [665, 368] on img "grid" at bounding box center [579, 359] width 366 height 198
click at [249, 563] on div "Shapes" at bounding box center [248, 675] width 33 height 10
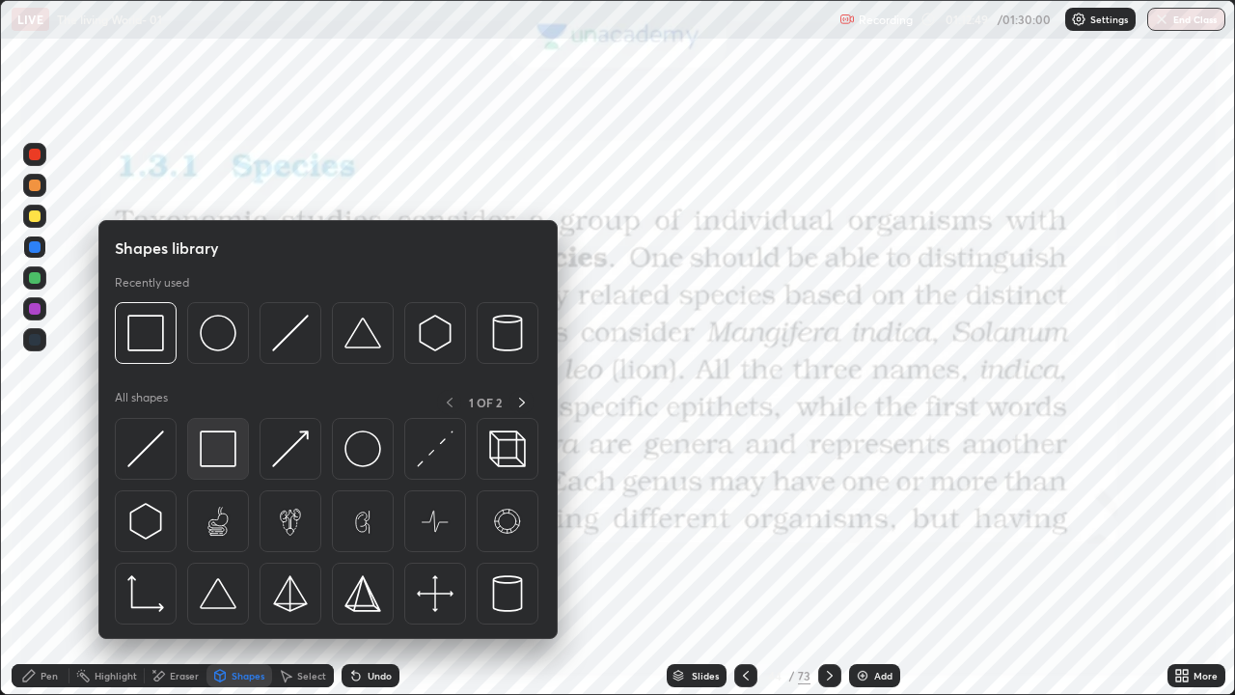
click at [211, 453] on img at bounding box center [218, 448] width 37 height 37
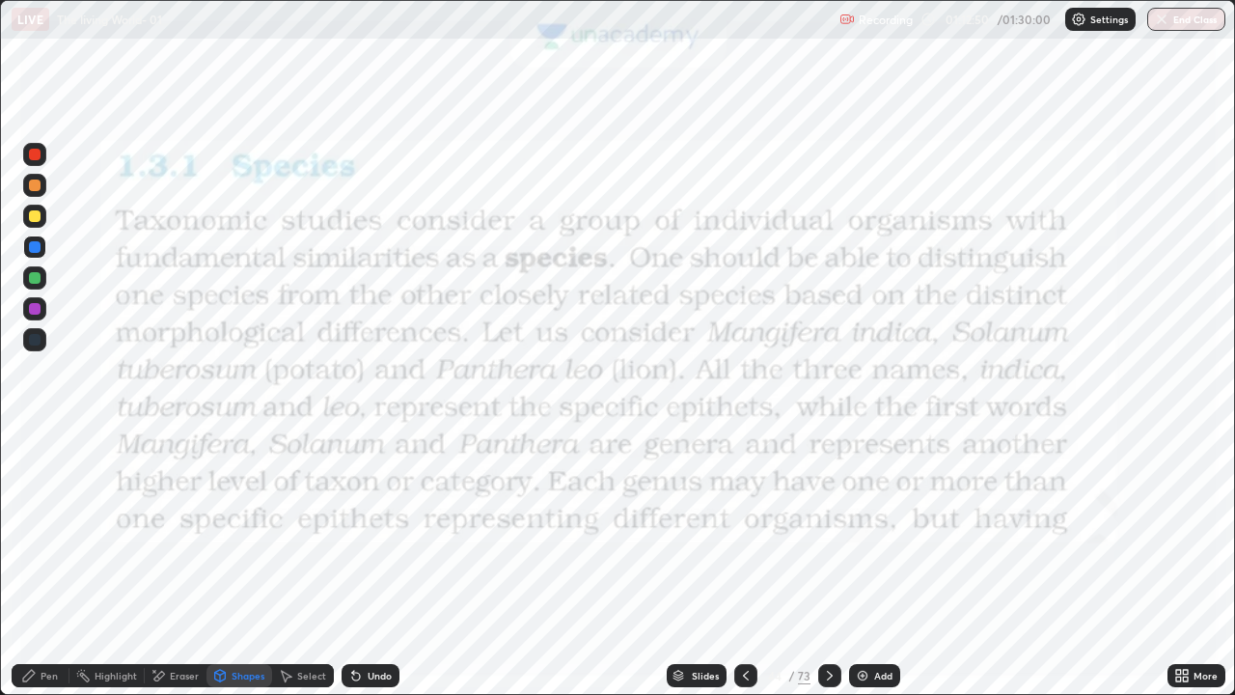
click at [36, 307] on div at bounding box center [35, 309] width 12 height 12
click at [835, 563] on icon at bounding box center [829, 675] width 15 height 15
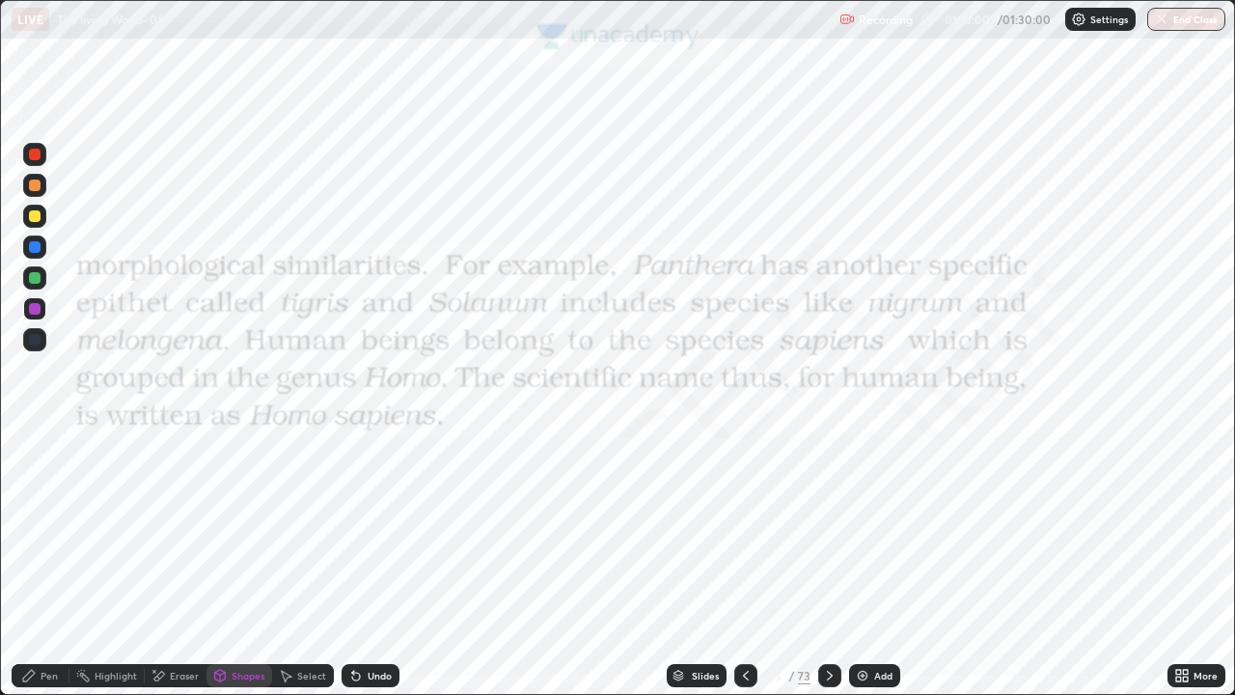
click at [745, 563] on icon at bounding box center [746, 675] width 6 height 10
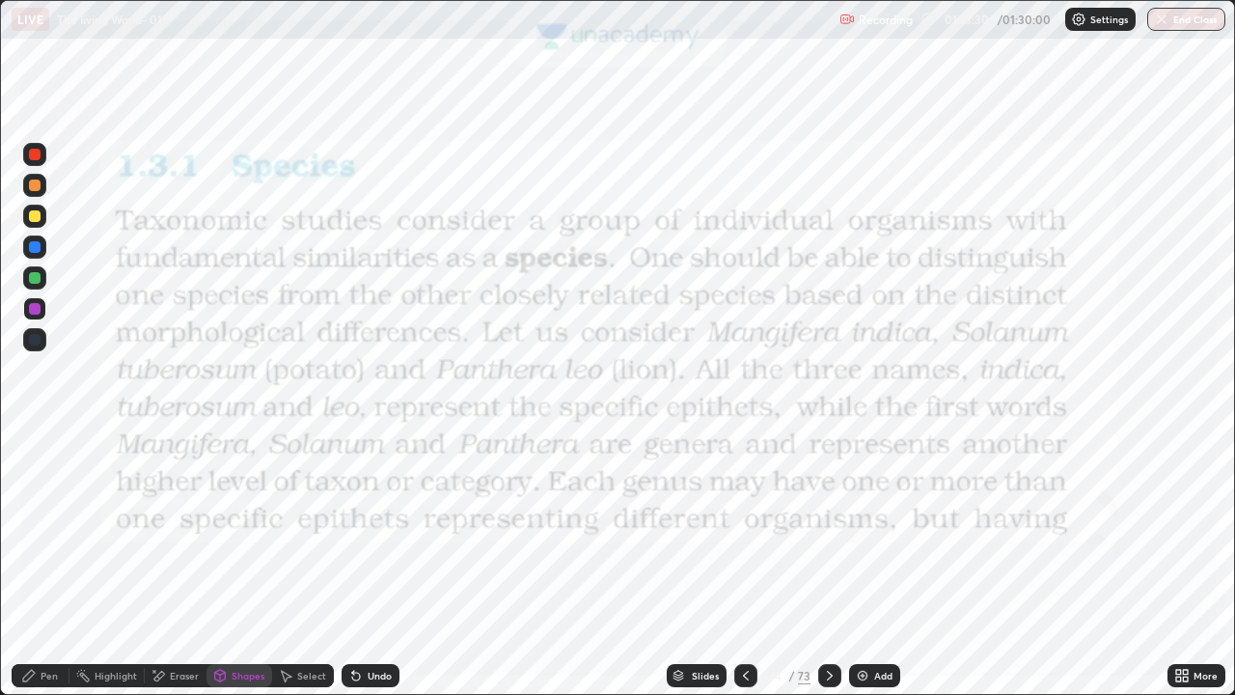
click at [53, 563] on div "Pen" at bounding box center [49, 675] width 17 height 10
click at [882, 563] on div "Add" at bounding box center [883, 675] width 18 height 10
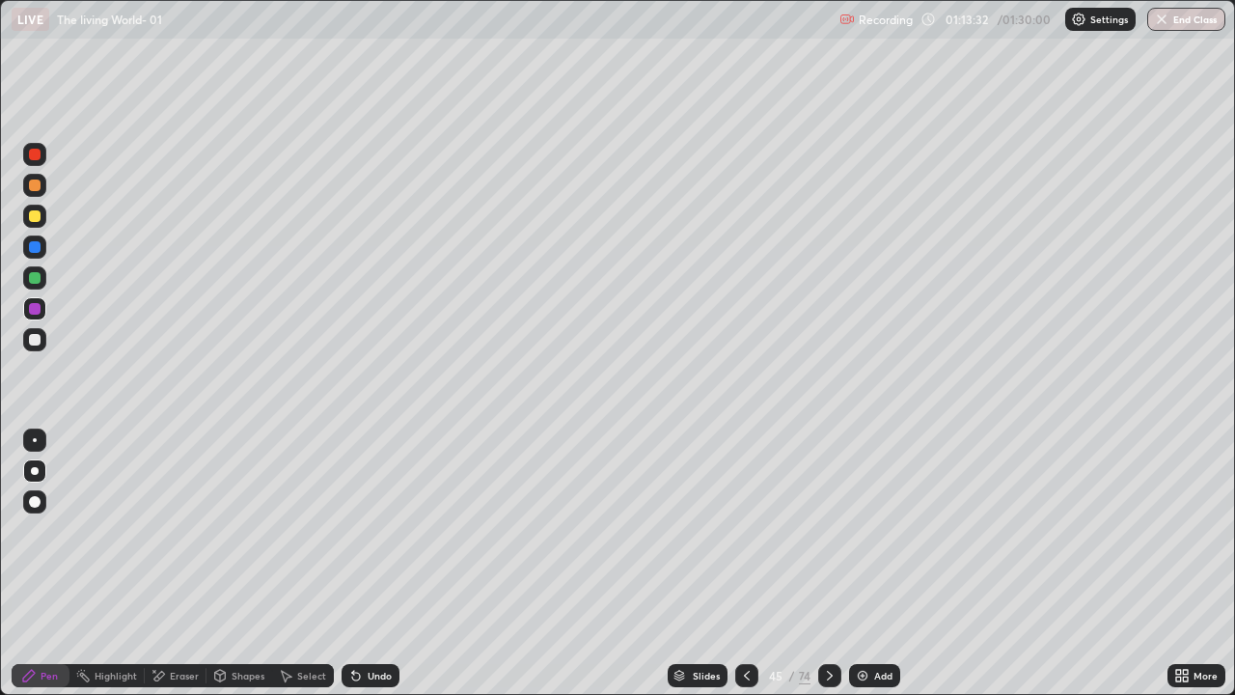
click at [36, 246] on div at bounding box center [35, 247] width 12 height 12
click at [43, 221] on div at bounding box center [34, 216] width 23 height 23
click at [29, 250] on div at bounding box center [35, 247] width 12 height 12
click at [116, 563] on div "Highlight" at bounding box center [116, 675] width 42 height 10
click at [170, 563] on div "Eraser" at bounding box center [184, 675] width 29 height 10
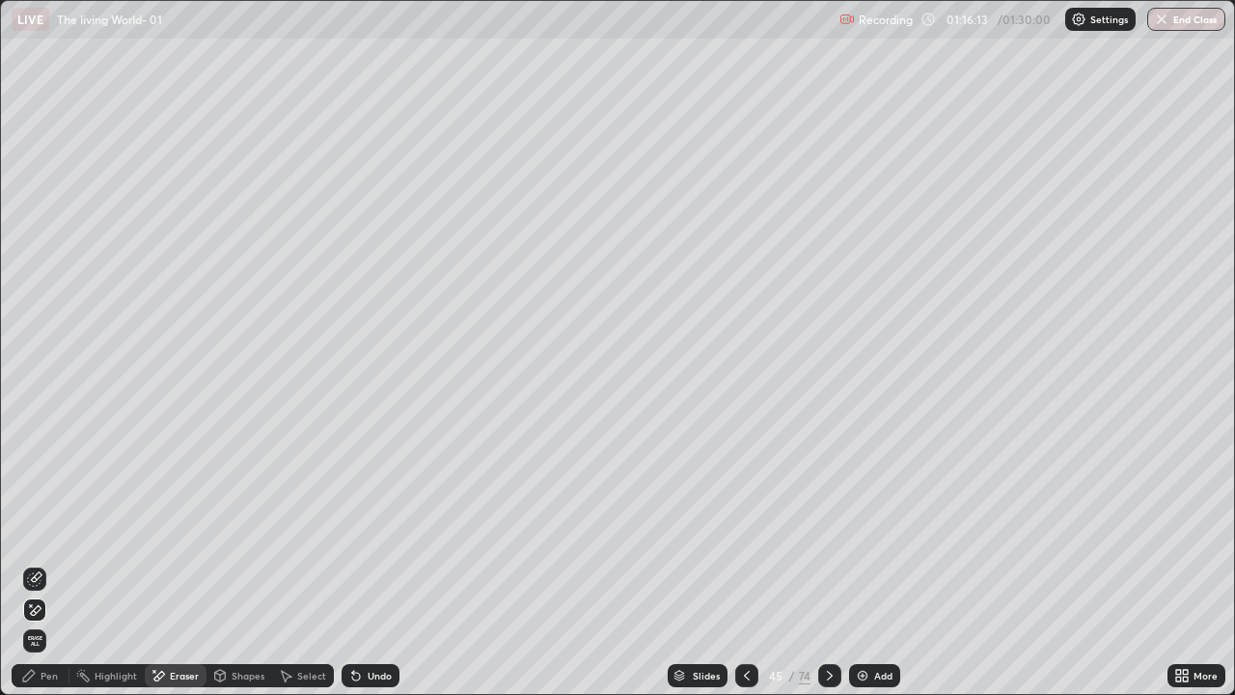
click at [38, 563] on icon at bounding box center [34, 578] width 15 height 15
click at [44, 563] on div "Pen" at bounding box center [49, 675] width 17 height 10
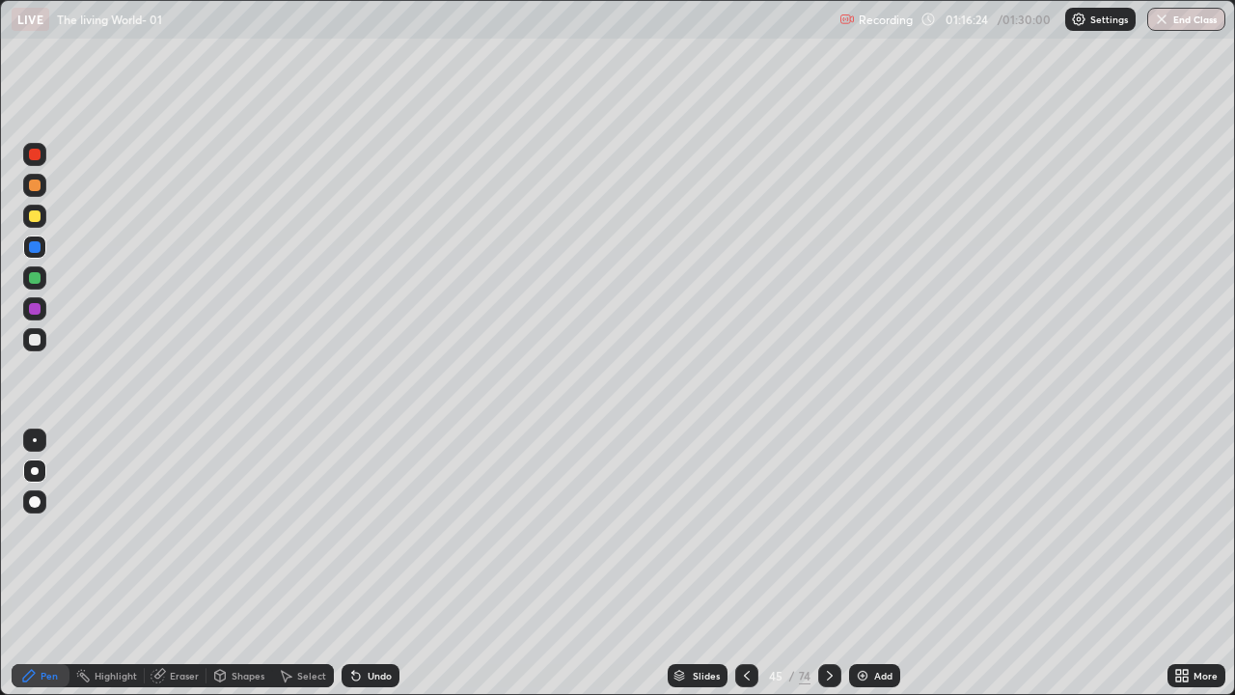
click at [178, 563] on div "Eraser" at bounding box center [184, 675] width 29 height 10
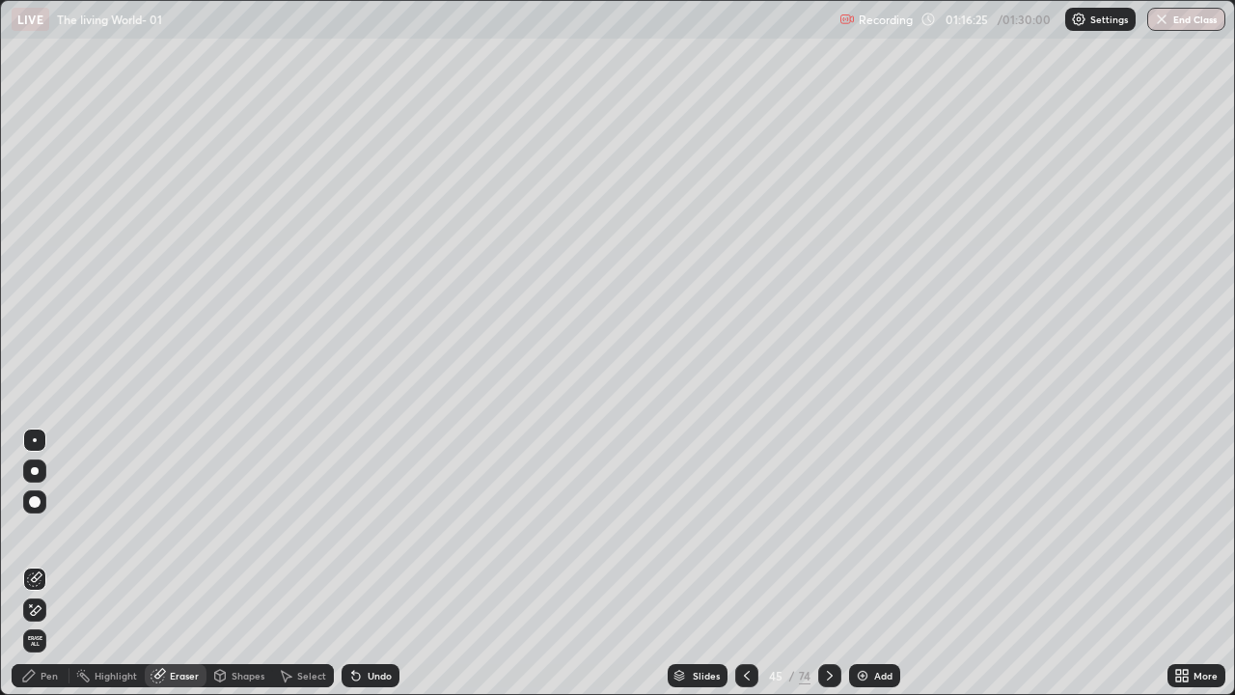
click at [42, 563] on div at bounding box center [34, 609] width 23 height 23
click at [45, 563] on div "Pen" at bounding box center [49, 675] width 17 height 10
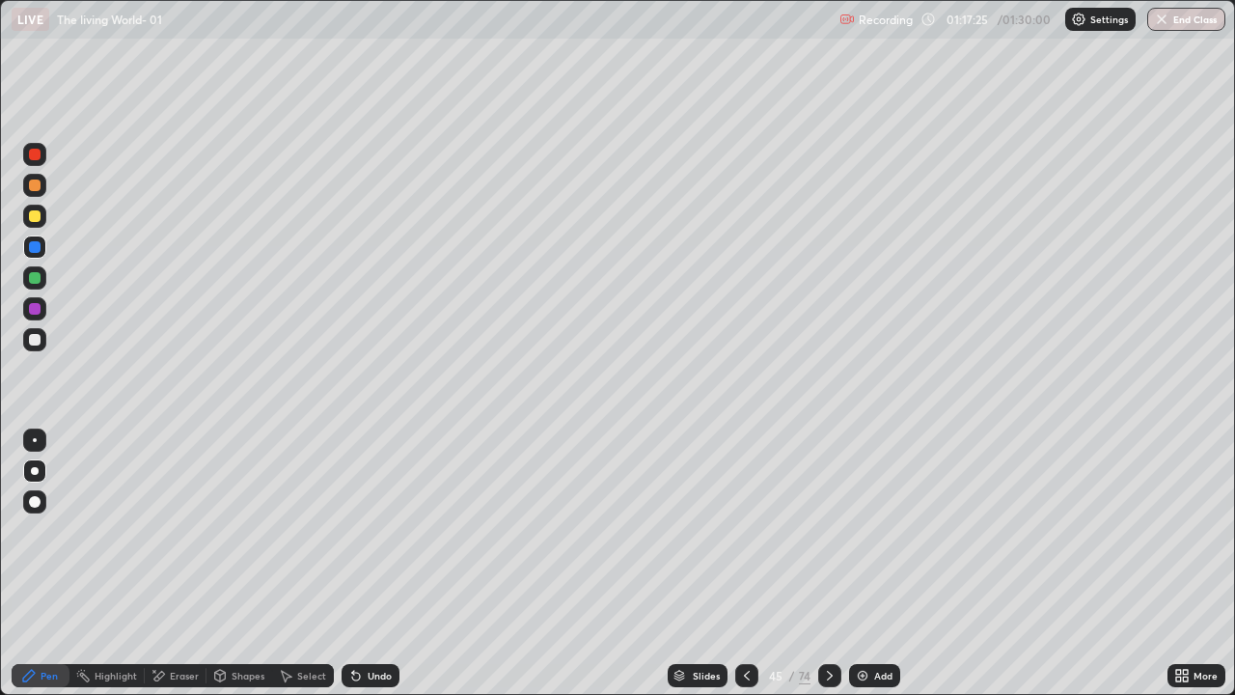
click at [35, 563] on icon at bounding box center [29, 676] width 12 height 12
click at [35, 471] on div at bounding box center [35, 471] width 8 height 8
click at [683, 563] on icon at bounding box center [679, 676] width 12 height 12
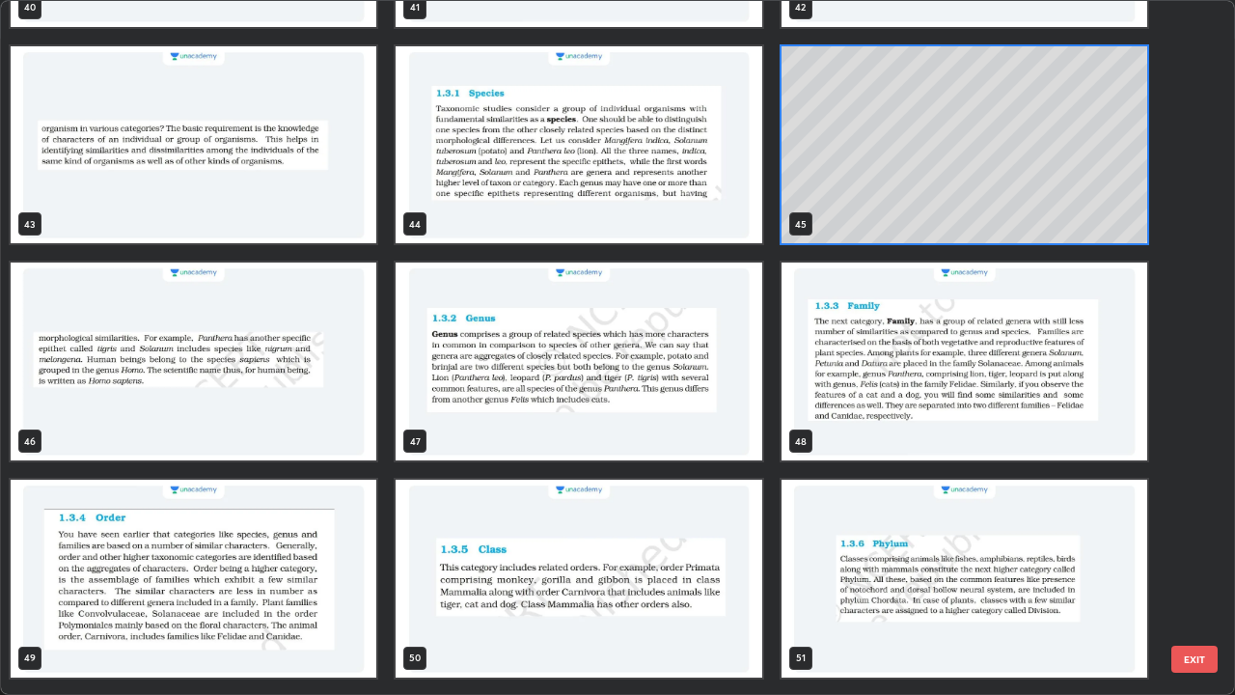
scroll to position [3001, 0]
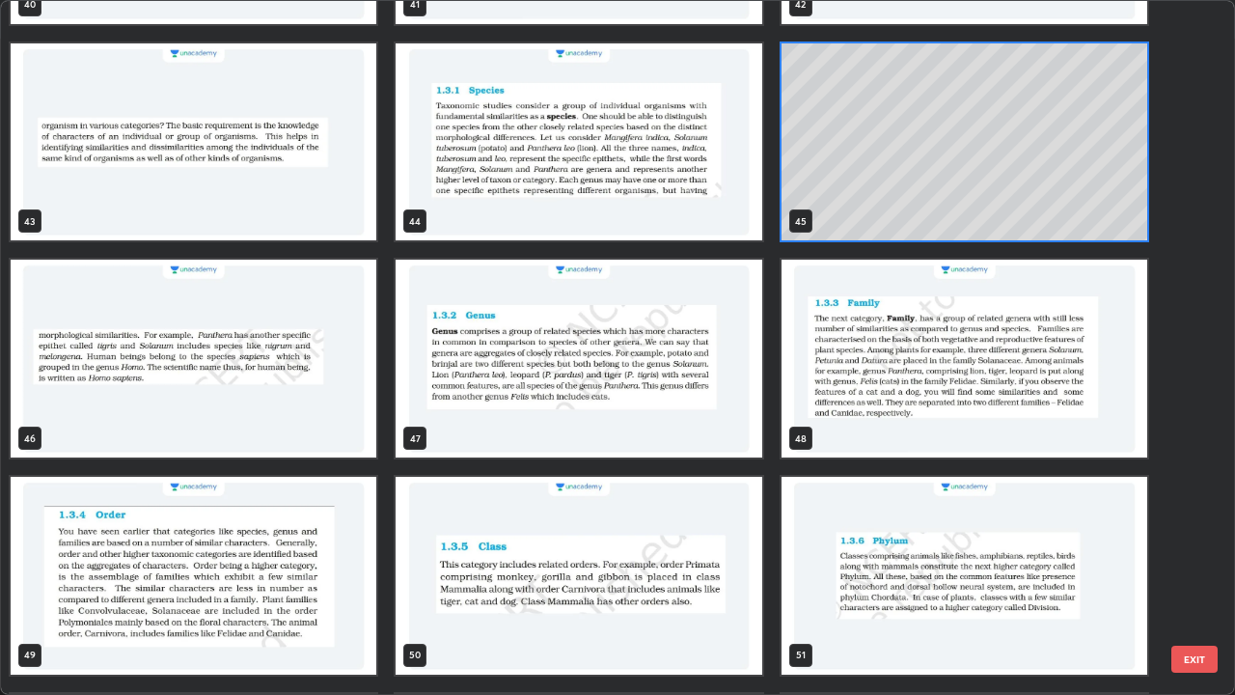
click at [637, 378] on img "grid" at bounding box center [579, 359] width 366 height 198
click at [631, 372] on img "grid" at bounding box center [579, 359] width 366 height 198
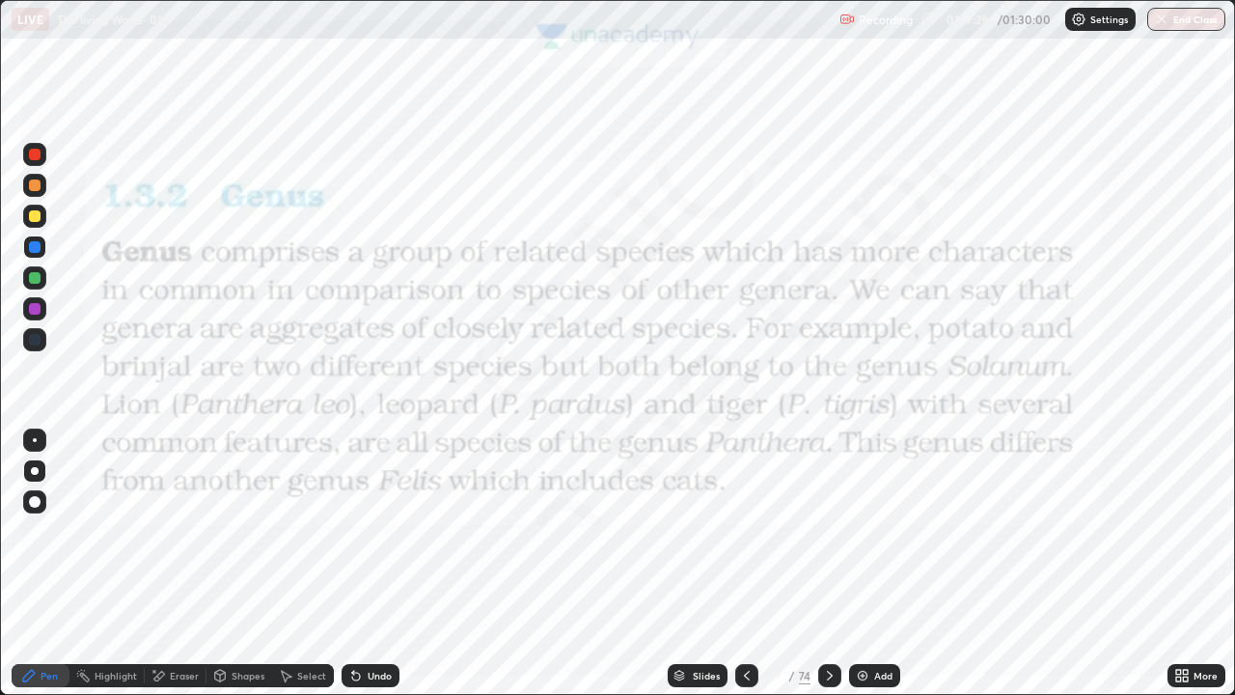
click at [629, 375] on img "grid" at bounding box center [579, 359] width 366 height 198
click at [225, 563] on icon at bounding box center [219, 675] width 15 height 15
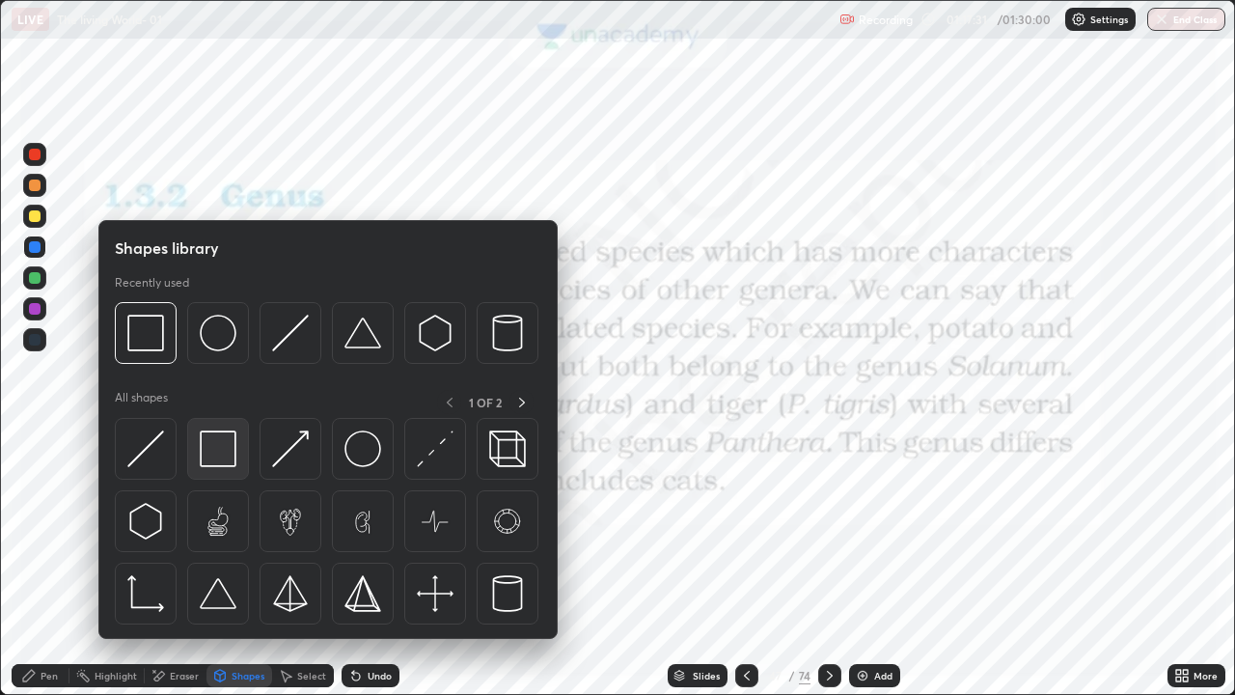
click at [230, 447] on img at bounding box center [218, 448] width 37 height 37
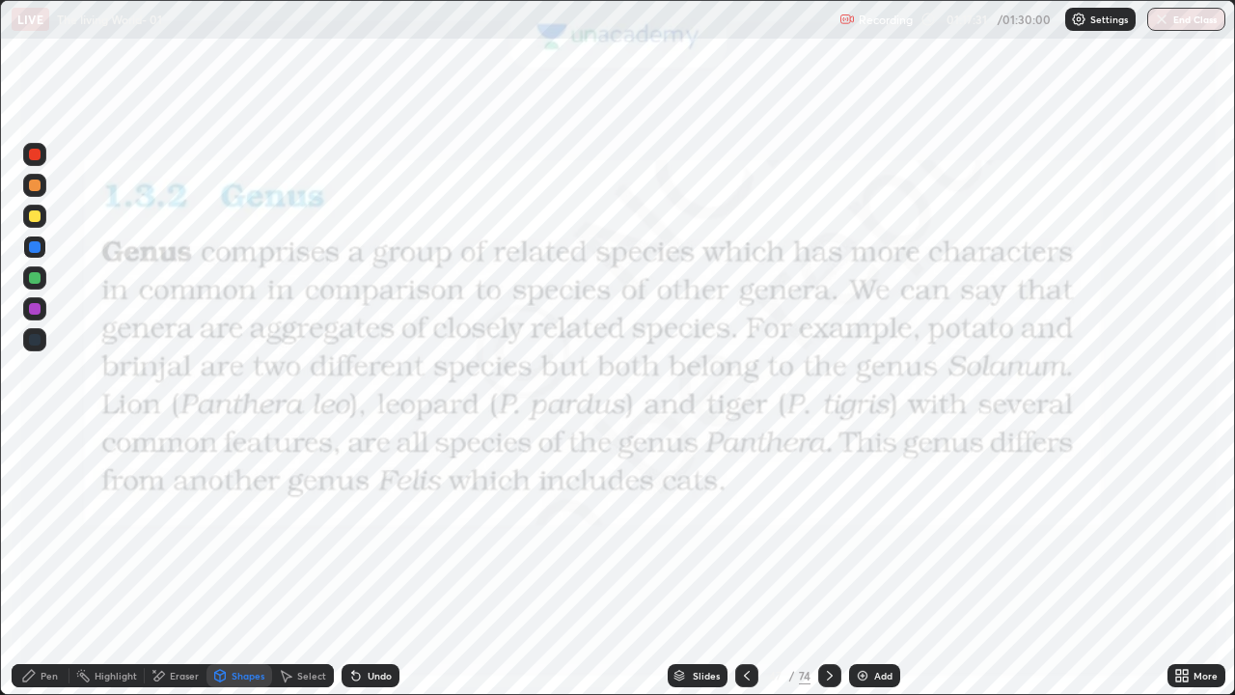
click at [32, 151] on div at bounding box center [35, 155] width 12 height 12
click at [49, 563] on div "Pen" at bounding box center [49, 675] width 17 height 10
click at [38, 468] on div at bounding box center [34, 470] width 23 height 23
click at [44, 335] on div at bounding box center [34, 339] width 23 height 23
click at [382, 563] on div "Undo" at bounding box center [380, 675] width 24 height 10
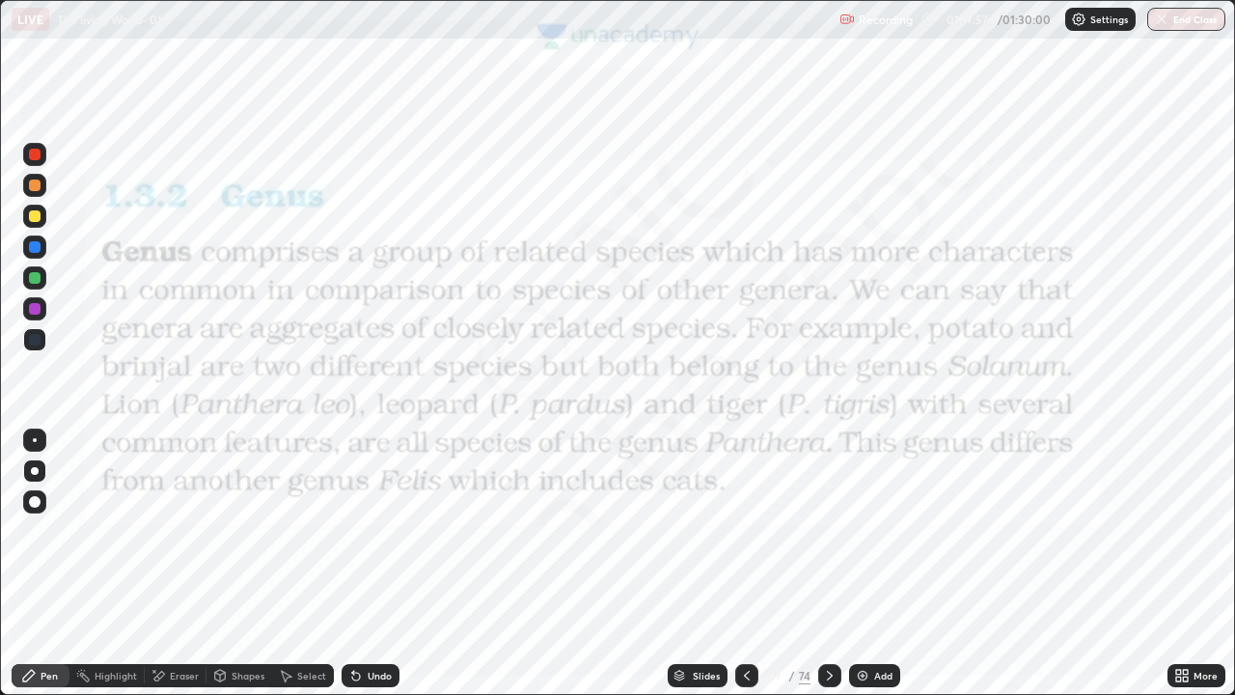
click at [389, 563] on div "Undo" at bounding box center [380, 675] width 24 height 10
click at [382, 563] on div "Undo" at bounding box center [380, 675] width 24 height 10
click at [376, 563] on div "Undo" at bounding box center [380, 675] width 24 height 10
click at [380, 563] on div "Undo" at bounding box center [380, 675] width 24 height 10
click at [46, 563] on div "Pen" at bounding box center [49, 675] width 17 height 10
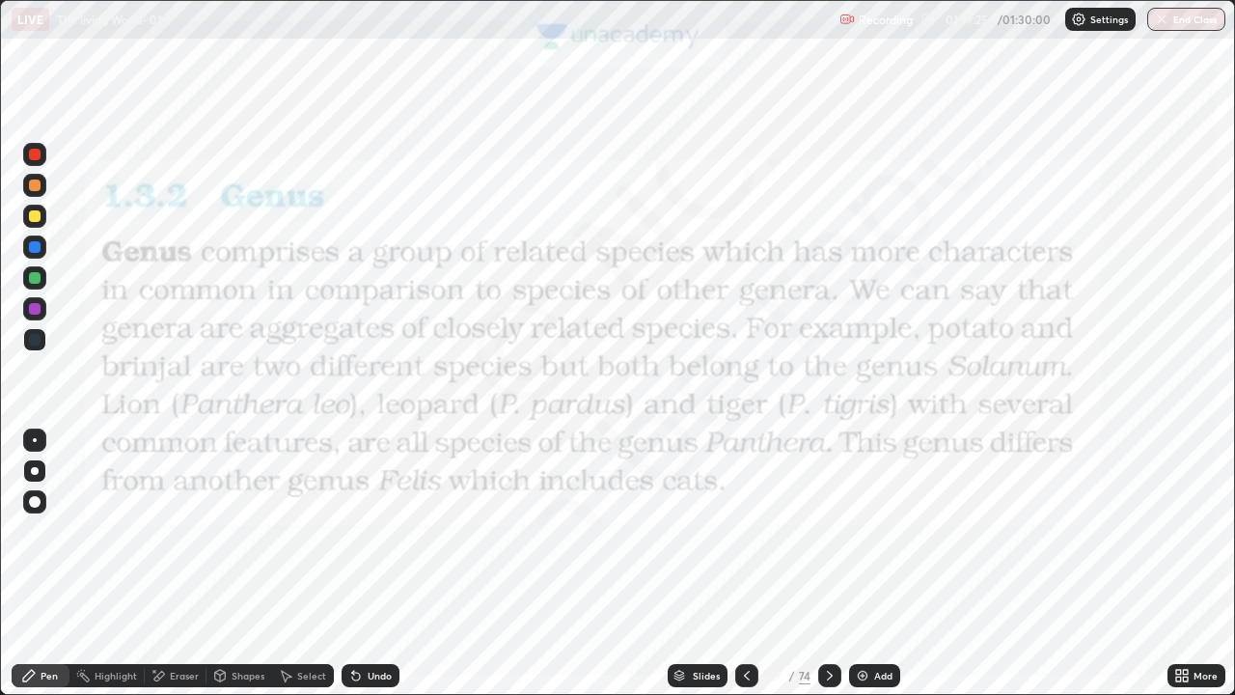
click at [37, 156] on div at bounding box center [35, 155] width 12 height 12
click at [41, 563] on div "Pen" at bounding box center [49, 675] width 17 height 10
click at [35, 471] on div at bounding box center [35, 471] width 8 height 8
click at [33, 244] on div at bounding box center [35, 247] width 12 height 12
click at [23, 149] on div at bounding box center [34, 154] width 23 height 23
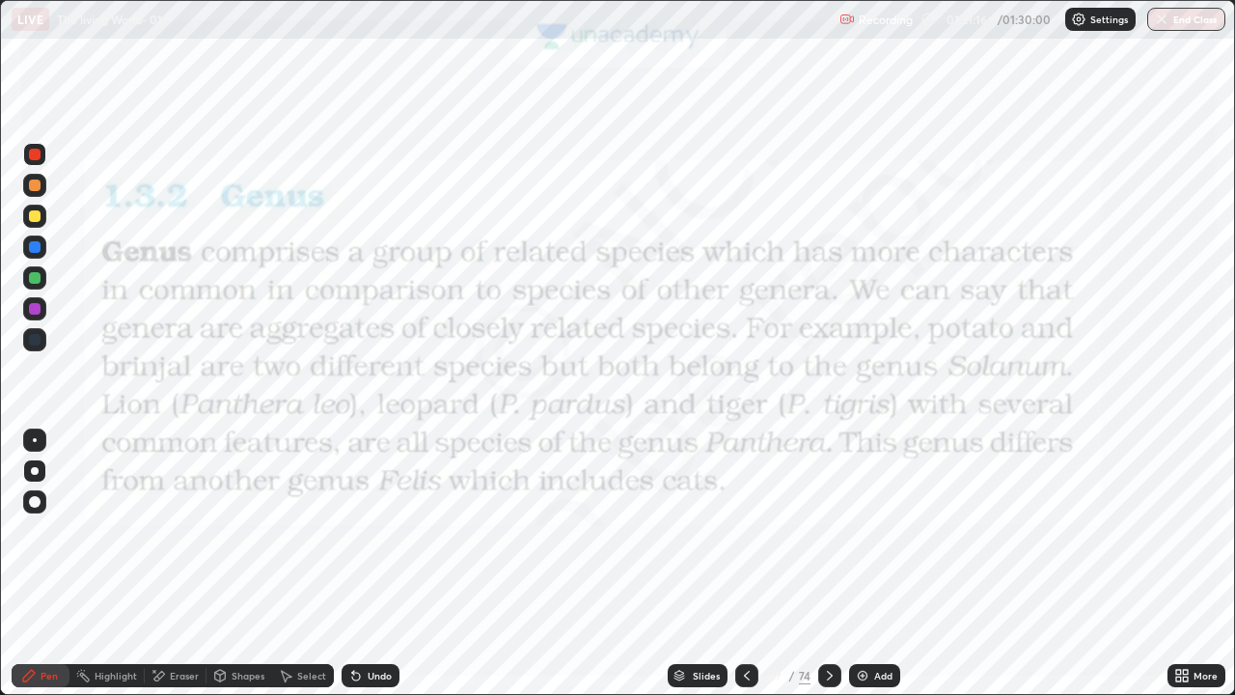
click at [680, 563] on icon at bounding box center [679, 676] width 12 height 12
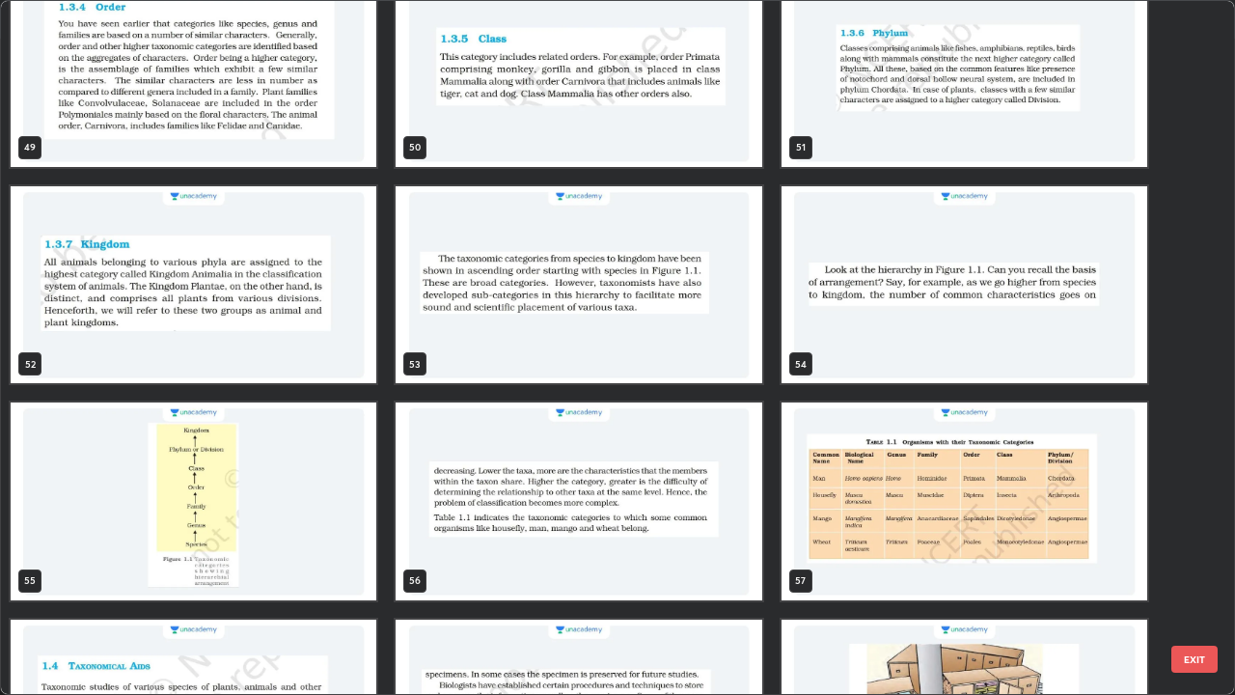
scroll to position [3603, 0]
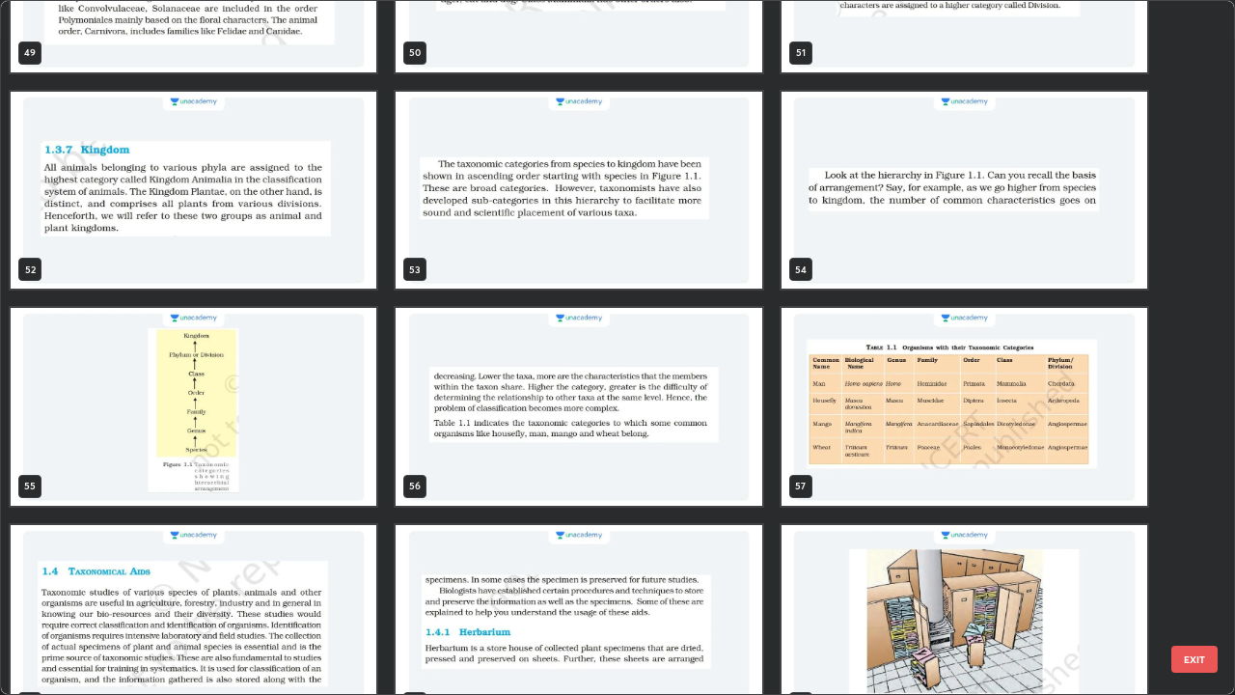
click at [927, 407] on img "grid" at bounding box center [964, 407] width 366 height 198
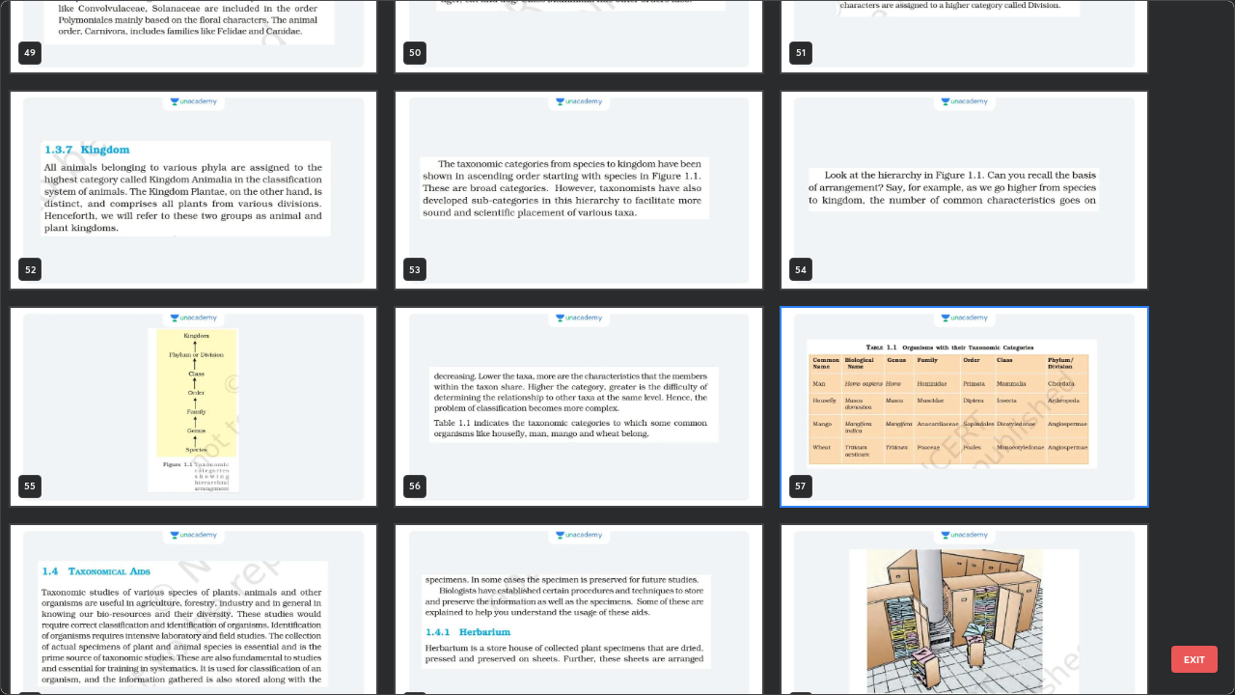
click at [933, 400] on img "grid" at bounding box center [964, 407] width 366 height 198
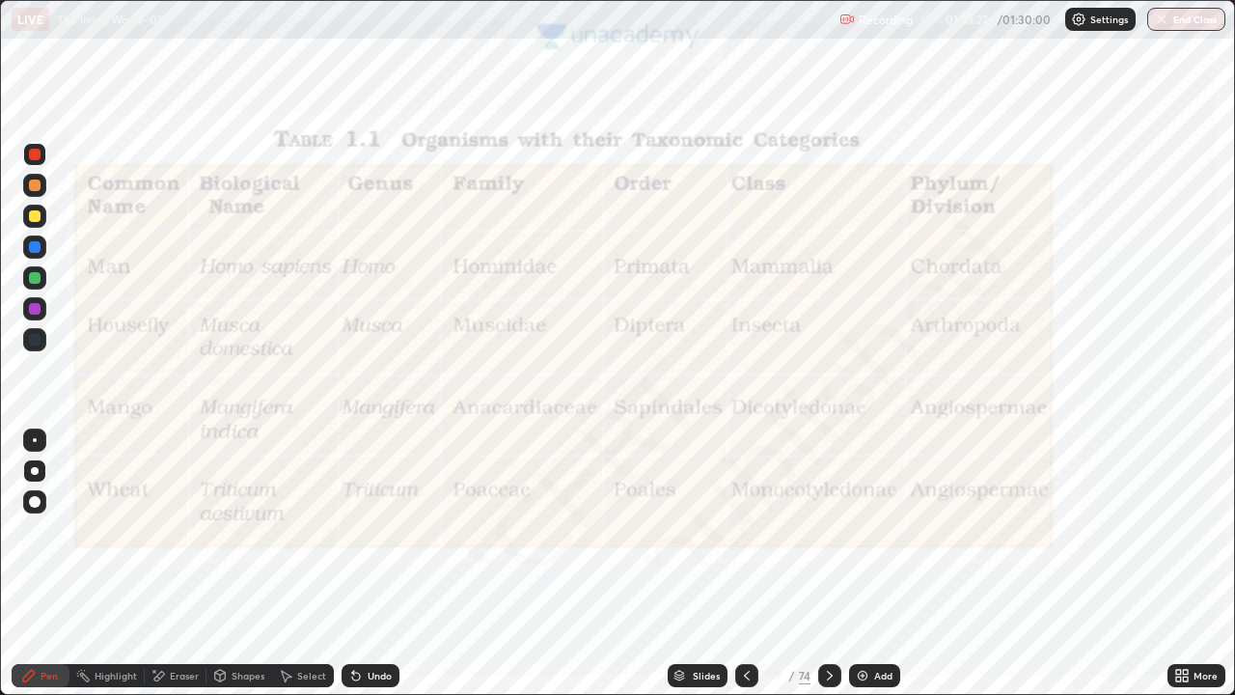
click at [669, 563] on div "Slides" at bounding box center [698, 675] width 60 height 23
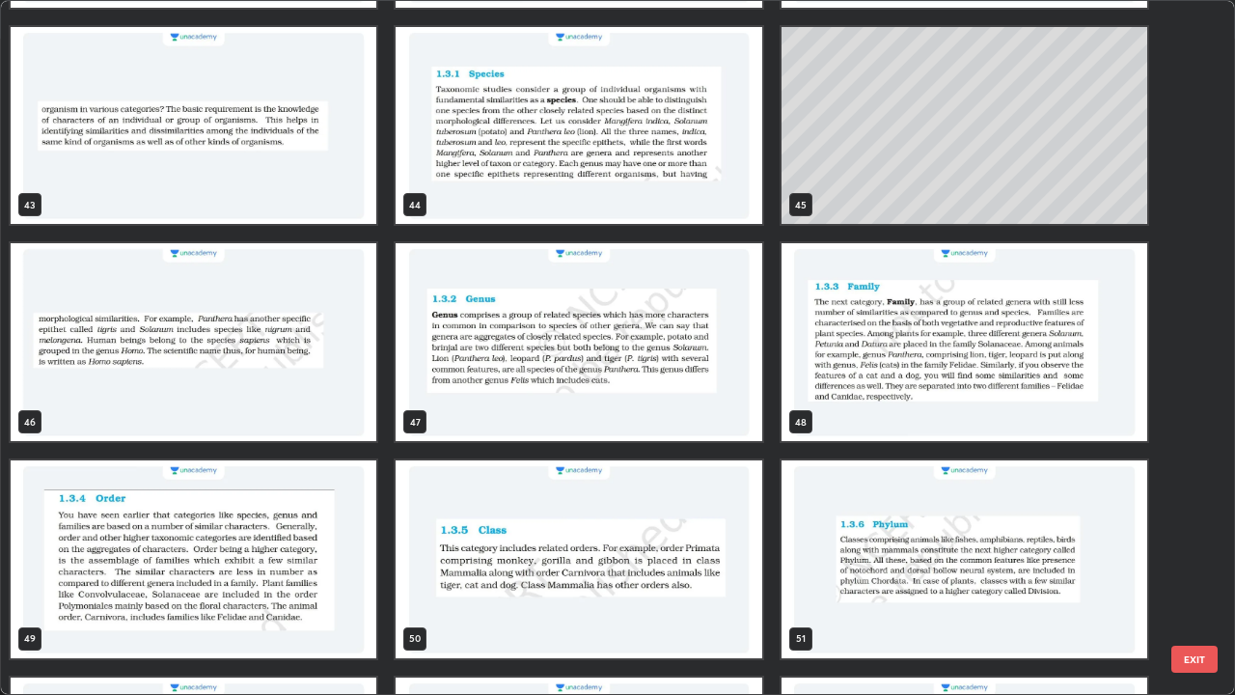
scroll to position [3004, 0]
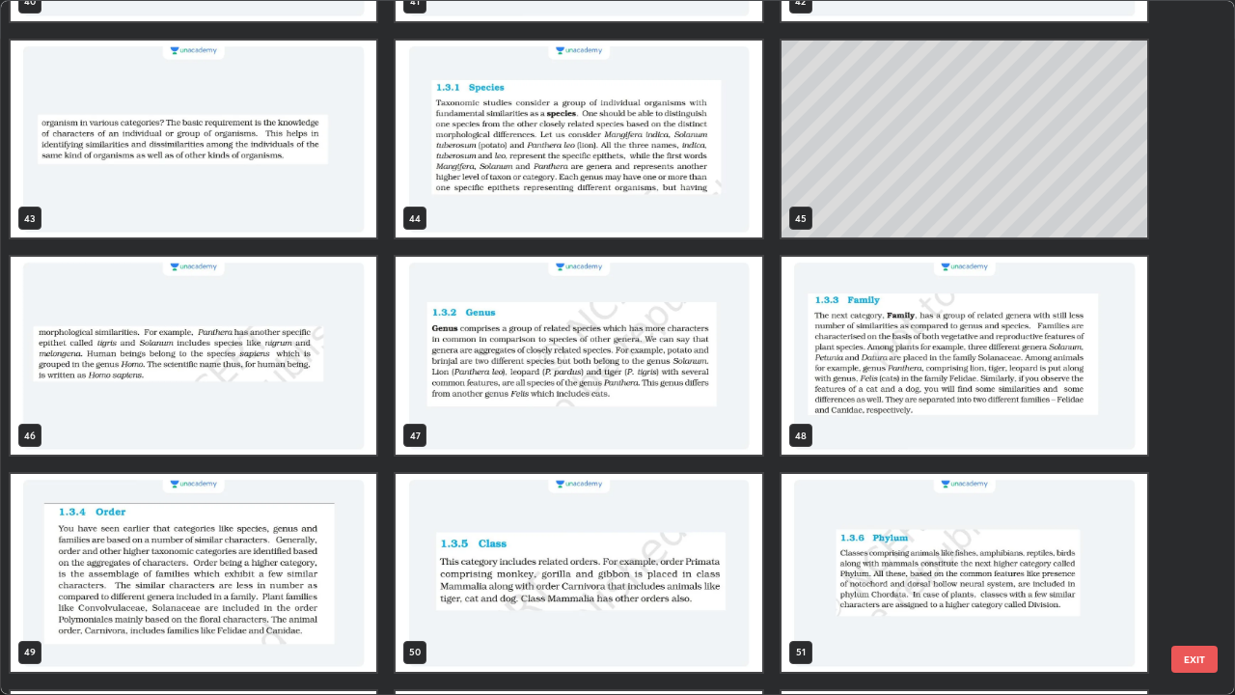
click at [706, 347] on img "grid" at bounding box center [579, 356] width 366 height 198
click at [701, 361] on img "grid" at bounding box center [579, 356] width 366 height 198
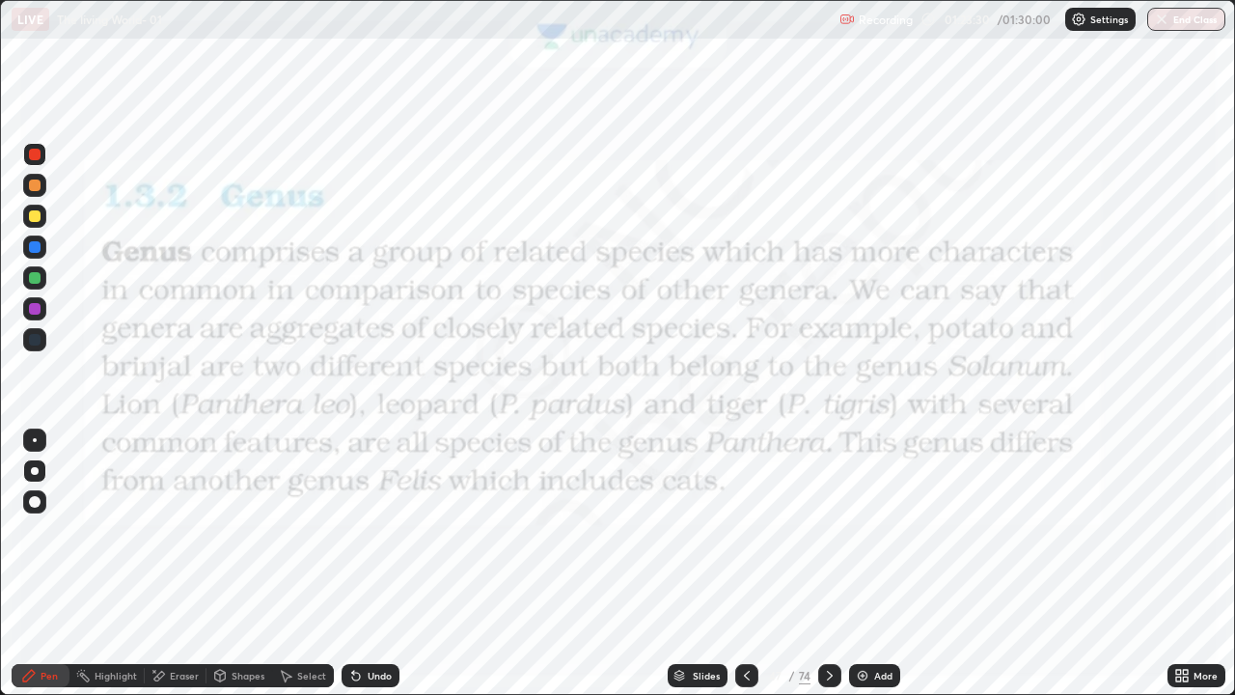
click at [701, 362] on img "grid" at bounding box center [579, 356] width 366 height 198
click at [822, 563] on icon at bounding box center [829, 675] width 15 height 15
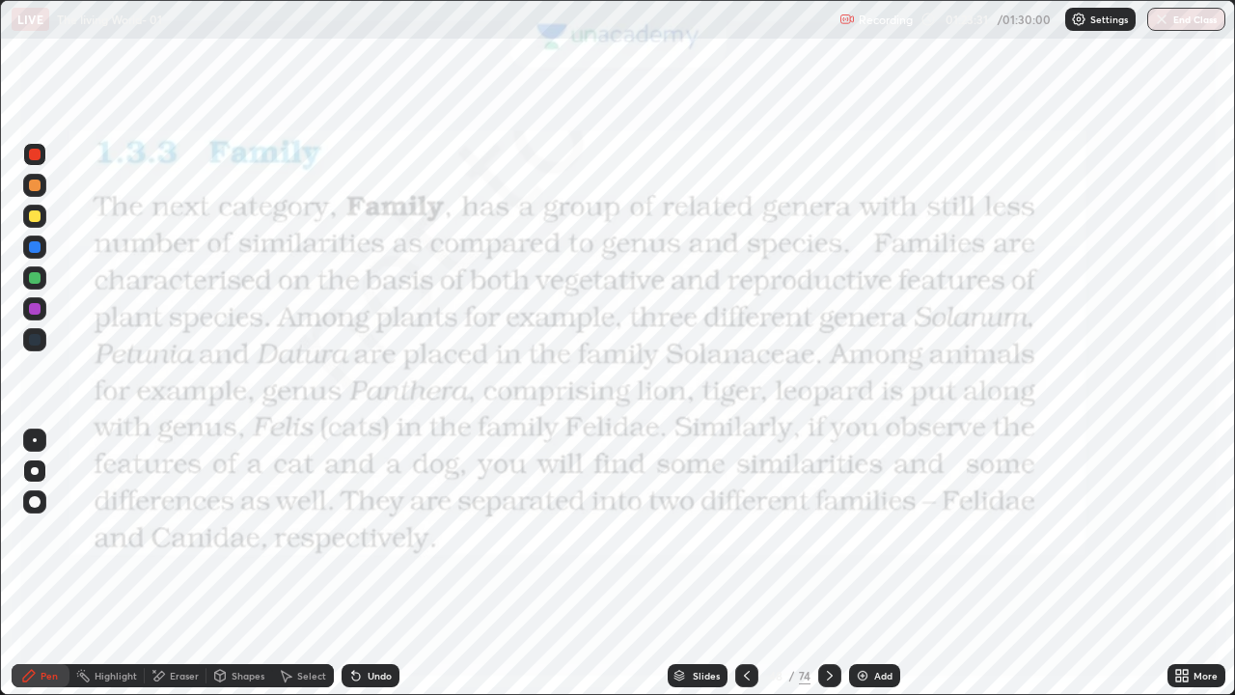
click at [827, 563] on icon at bounding box center [829, 675] width 15 height 15
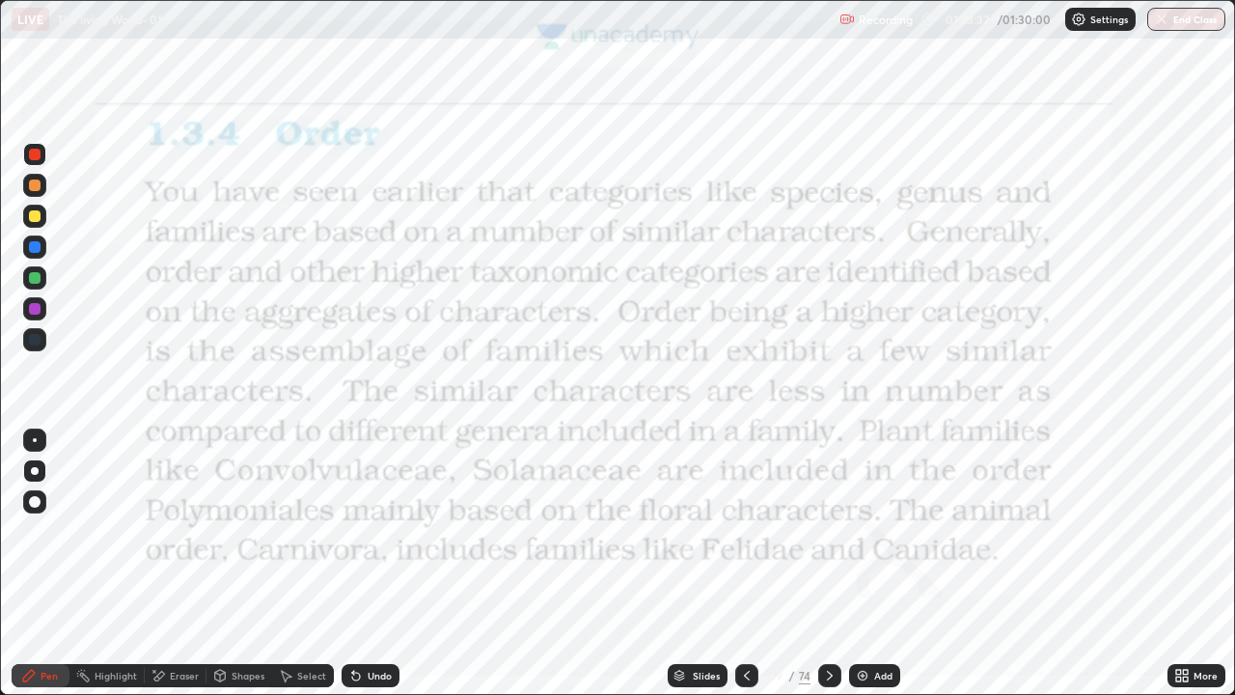
click at [745, 563] on icon at bounding box center [746, 675] width 15 height 15
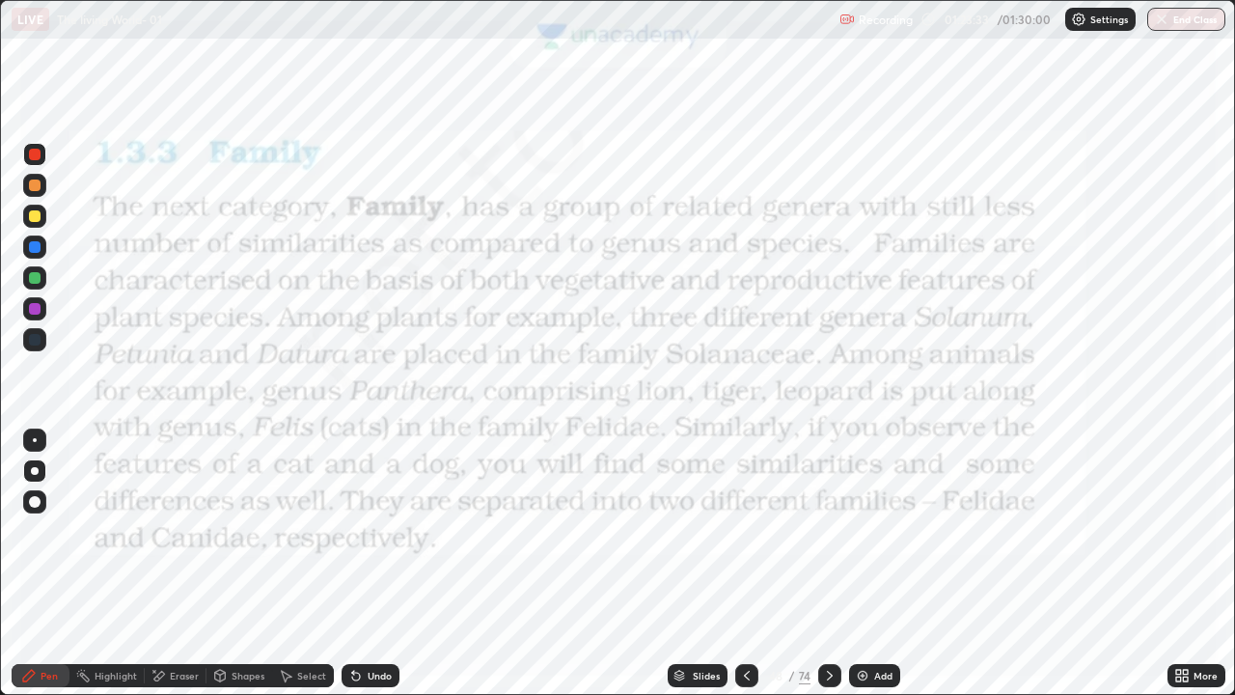
click at [828, 563] on icon at bounding box center [829, 675] width 15 height 15
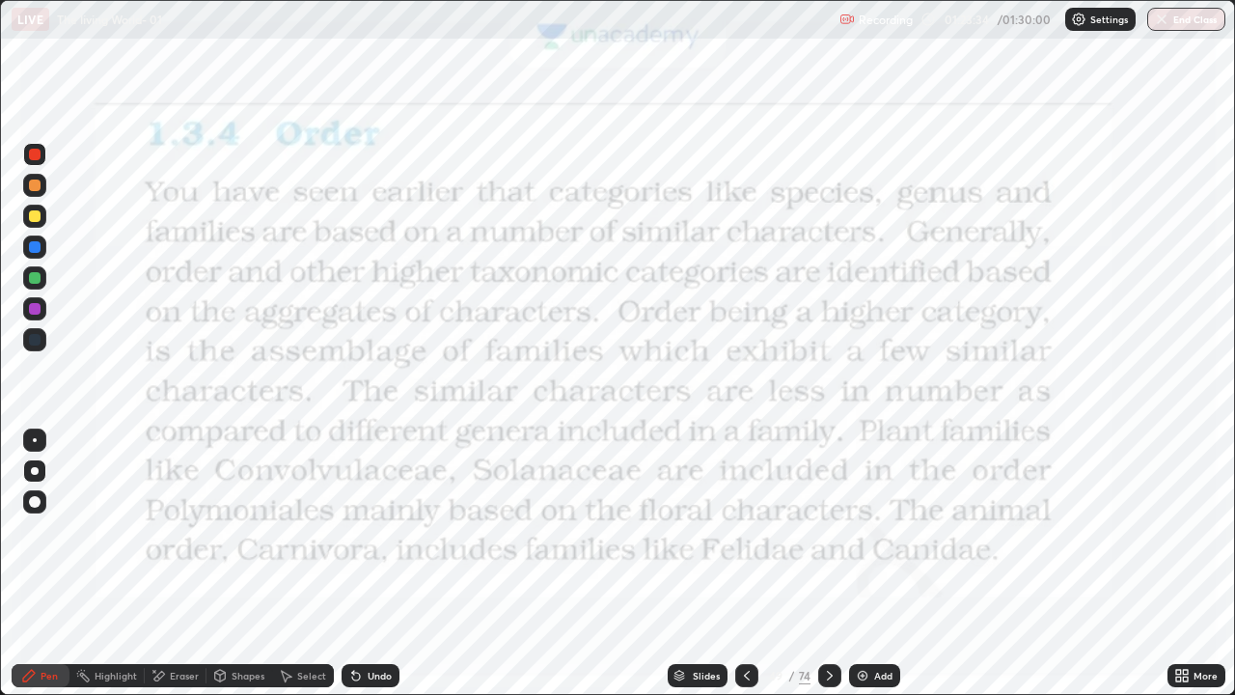
click at [744, 563] on icon at bounding box center [746, 675] width 15 height 15
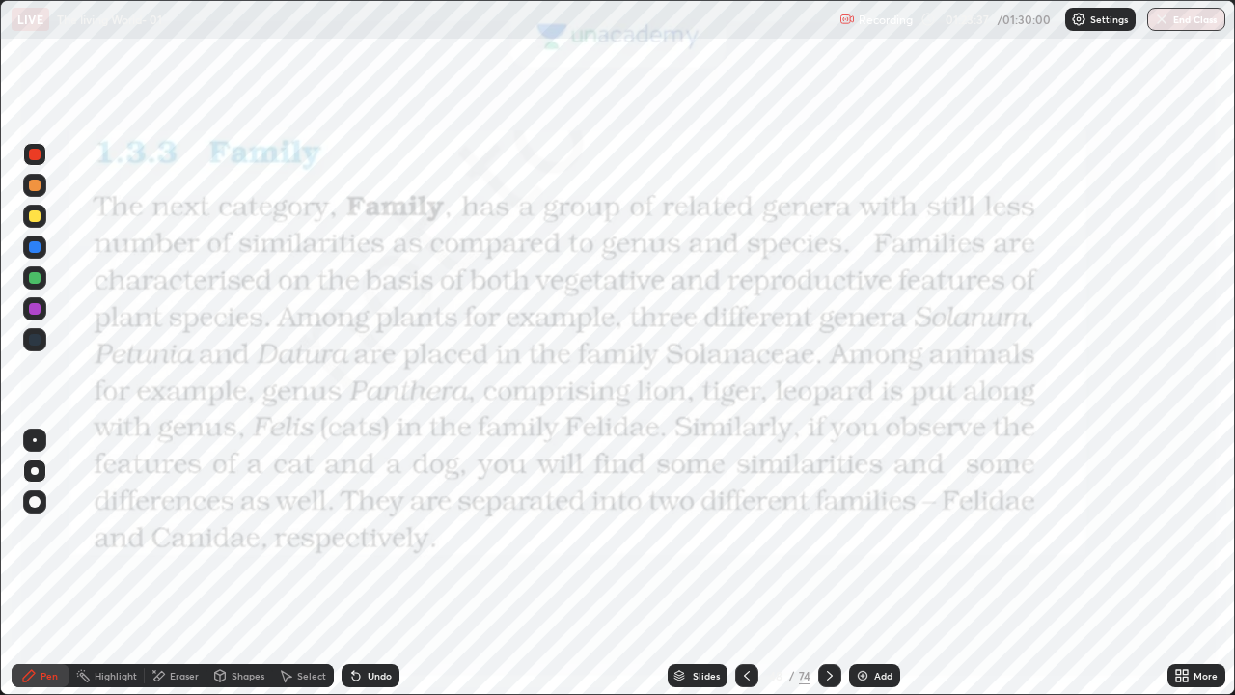
click at [828, 563] on icon at bounding box center [829, 675] width 15 height 15
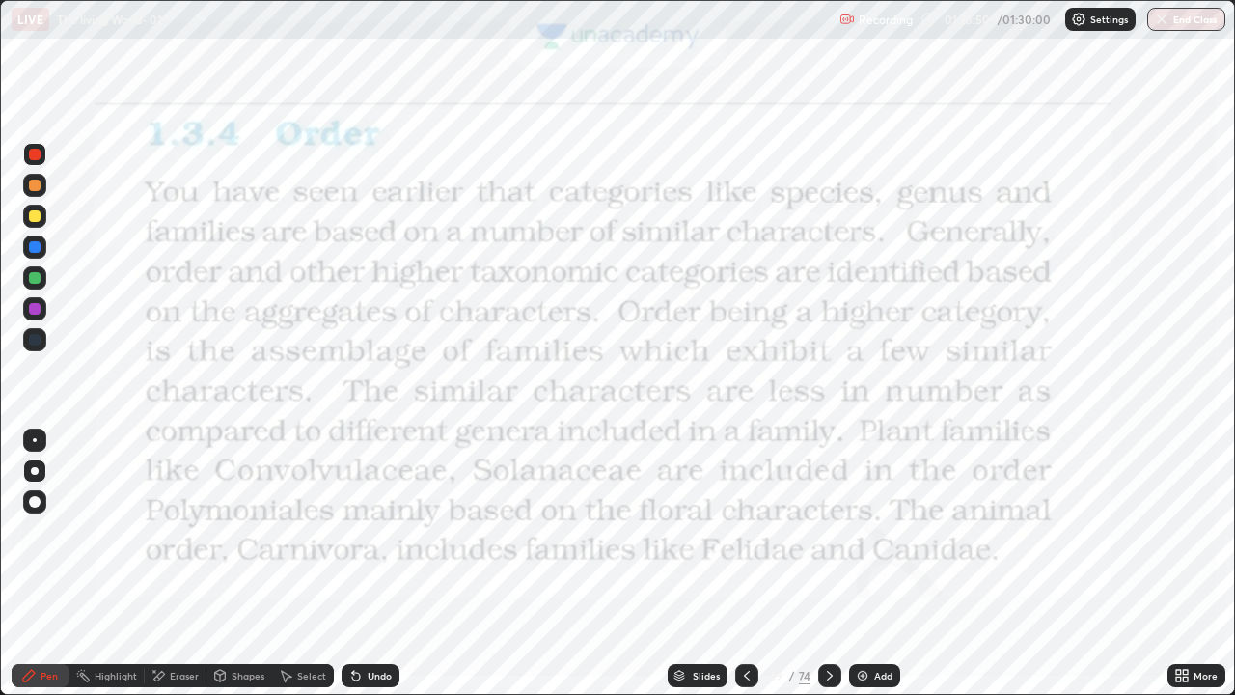
click at [881, 563] on div "Add" at bounding box center [883, 675] width 18 height 10
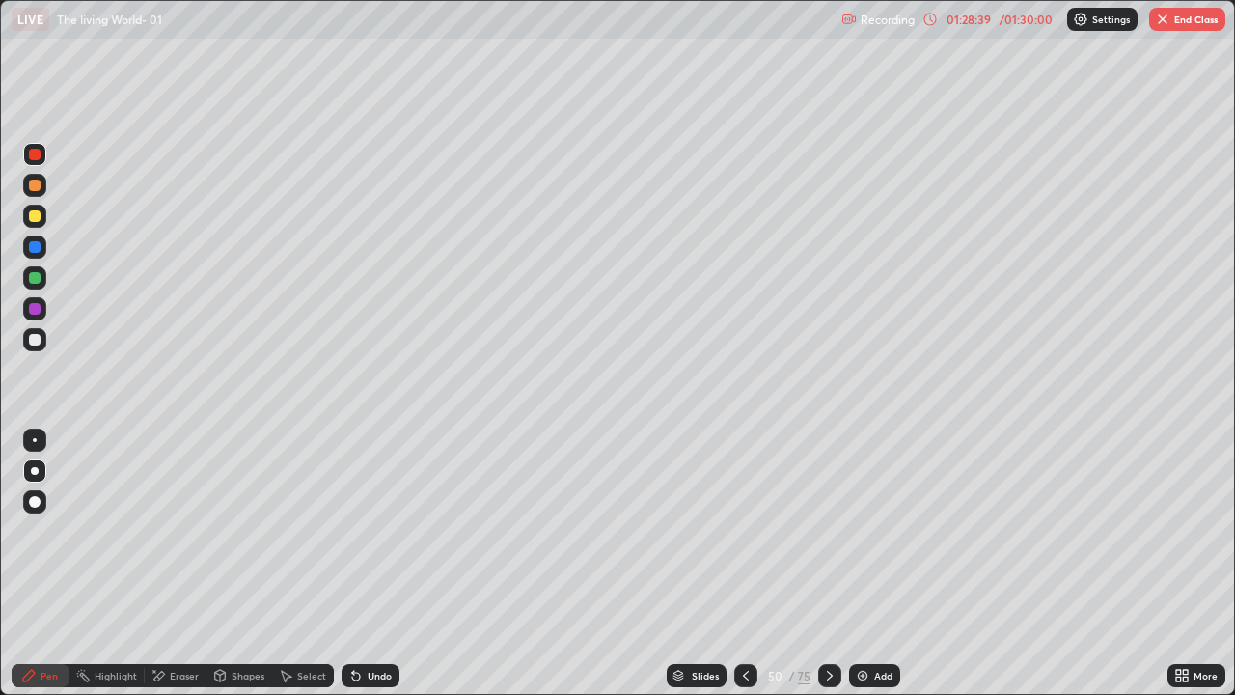
click at [1197, 16] on button "End Class" at bounding box center [1187, 19] width 76 height 23
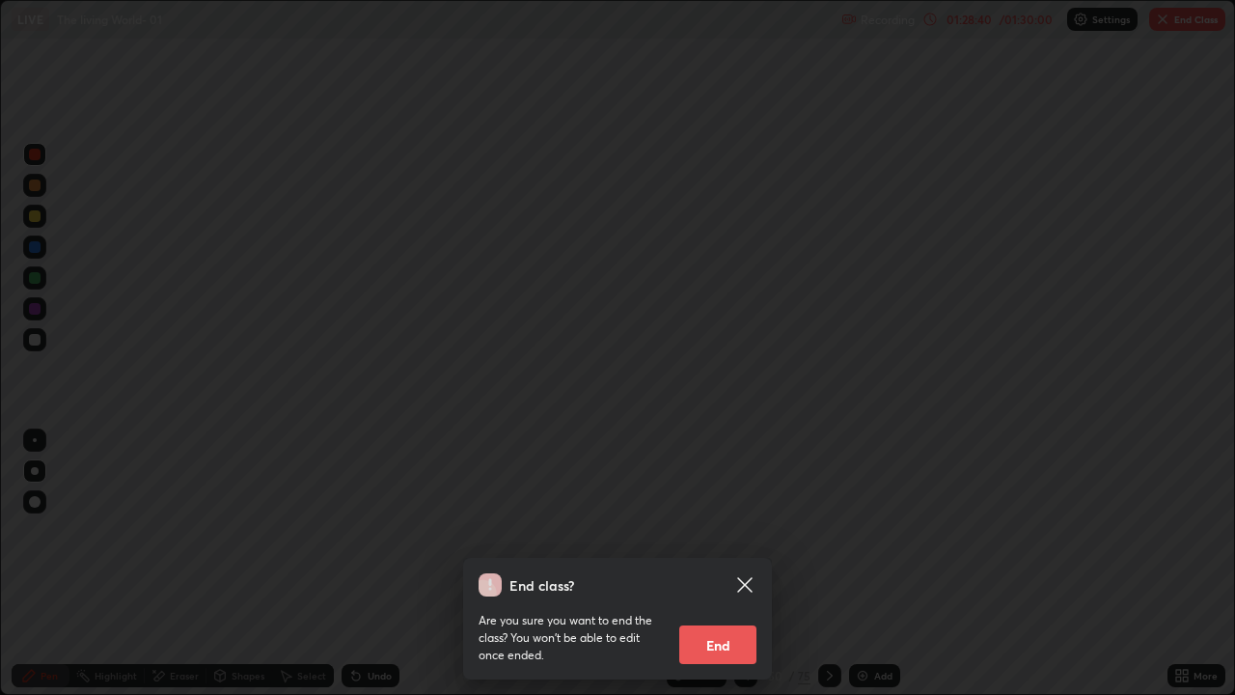
click at [703, 563] on button "End" at bounding box center [717, 644] width 77 height 39
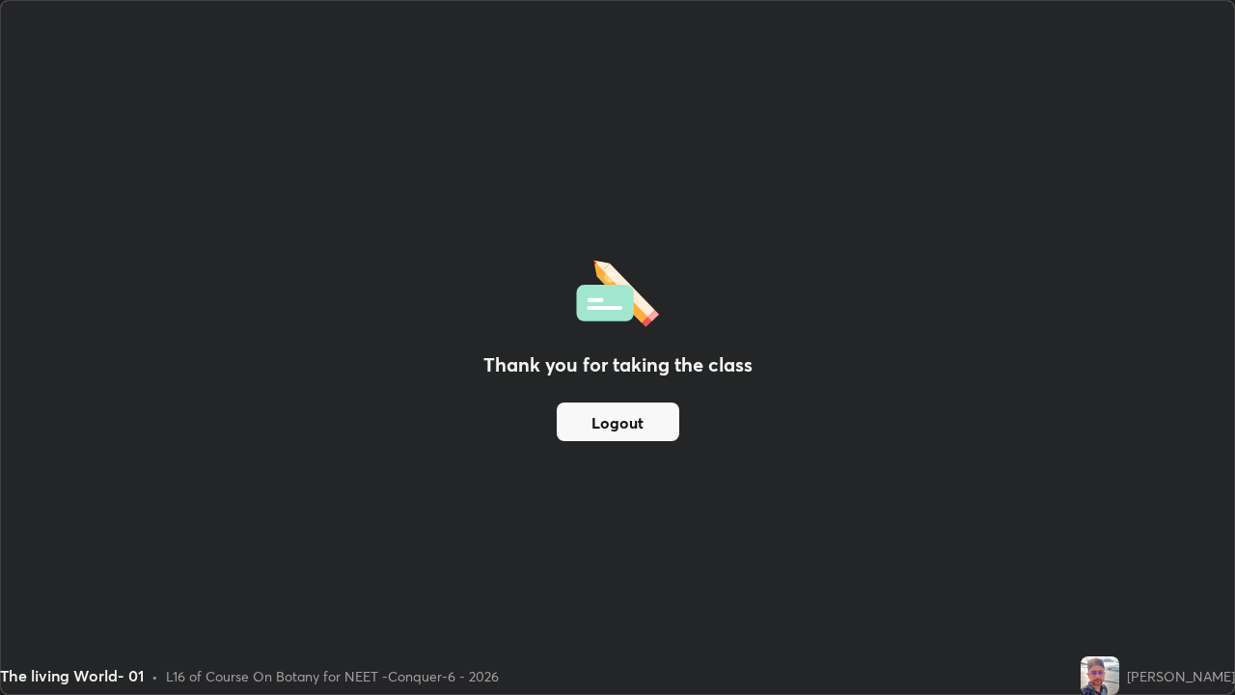
click at [604, 423] on button "Logout" at bounding box center [618, 421] width 123 height 39
